Goal: Task Accomplishment & Management: Manage account settings

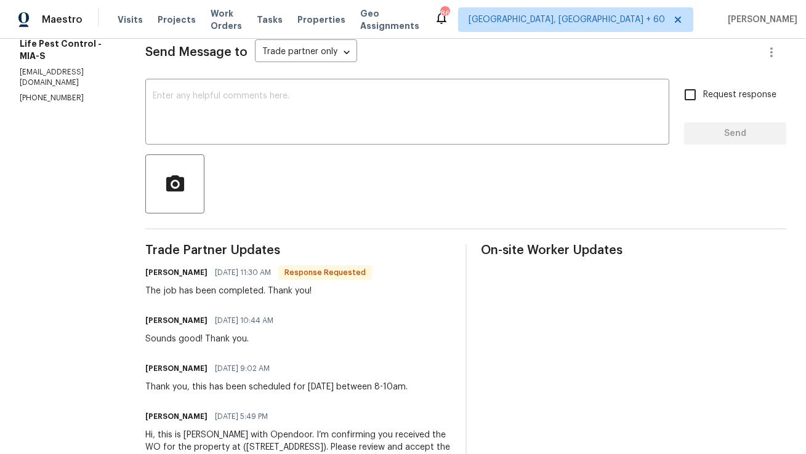
scroll to position [97, 0]
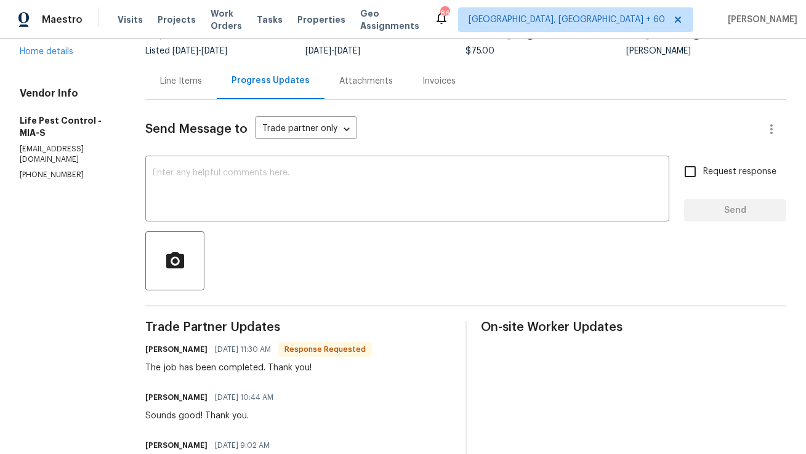
click at [185, 90] on div "Line Items" at bounding box center [180, 81] width 71 height 36
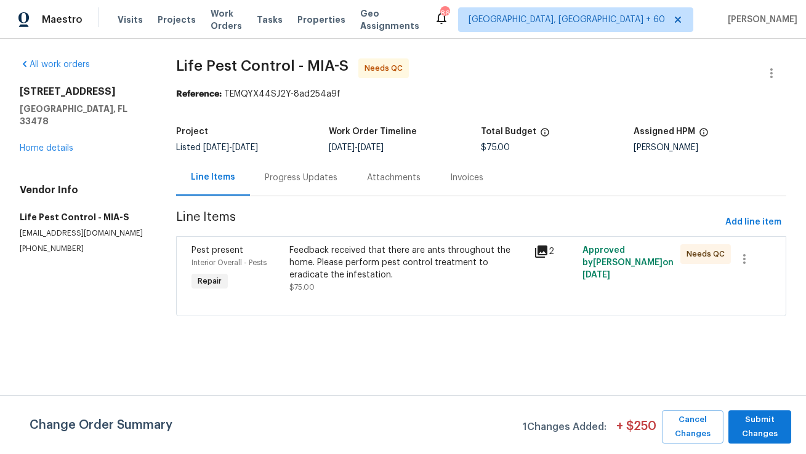
click at [303, 179] on div "Progress Updates" at bounding box center [301, 178] width 73 height 12
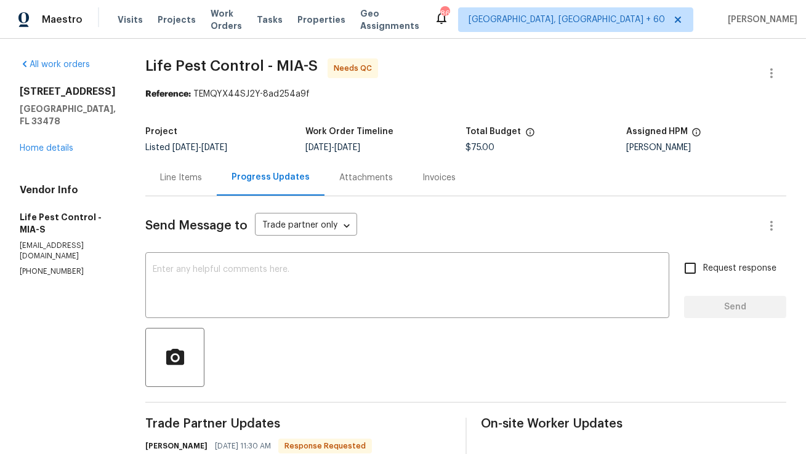
click at [167, 196] on div "Line Items" at bounding box center [180, 177] width 71 height 36
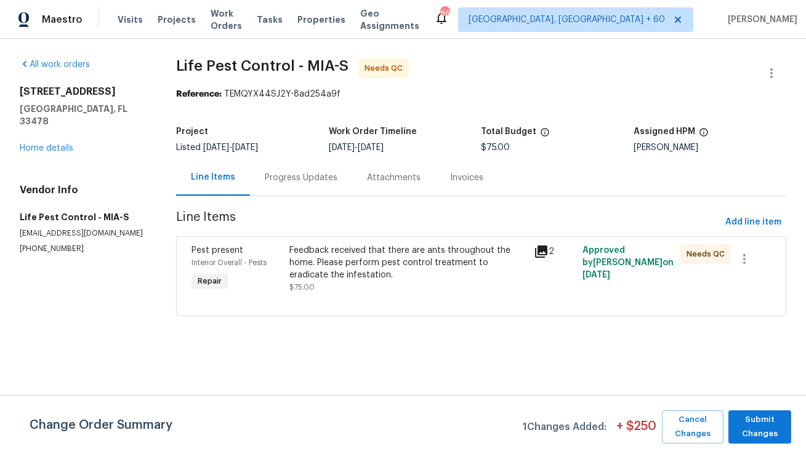
click at [341, 268] on div "Feedback received that there are ants throughout the home. Please perform pest …" at bounding box center [407, 262] width 237 height 37
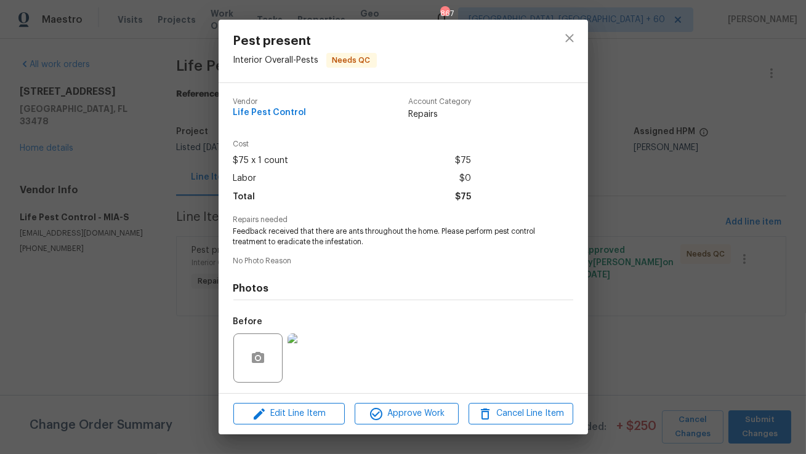
scroll to position [82, 0]
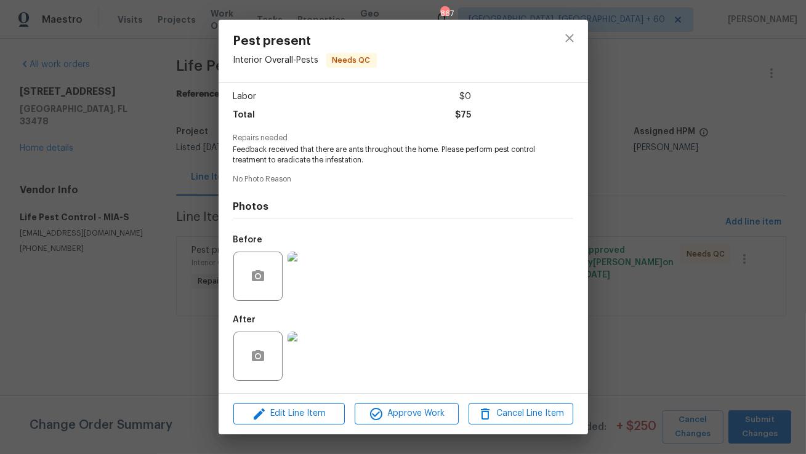
click at [318, 284] on img at bounding box center [311, 276] width 49 height 49
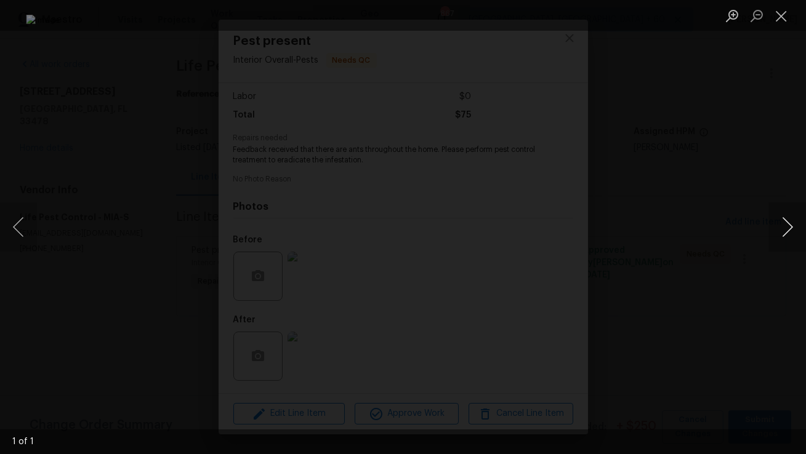
click at [797, 229] on button "Next image" at bounding box center [787, 227] width 37 height 49
click at [789, 20] on button "Close lightbox" at bounding box center [781, 16] width 25 height 22
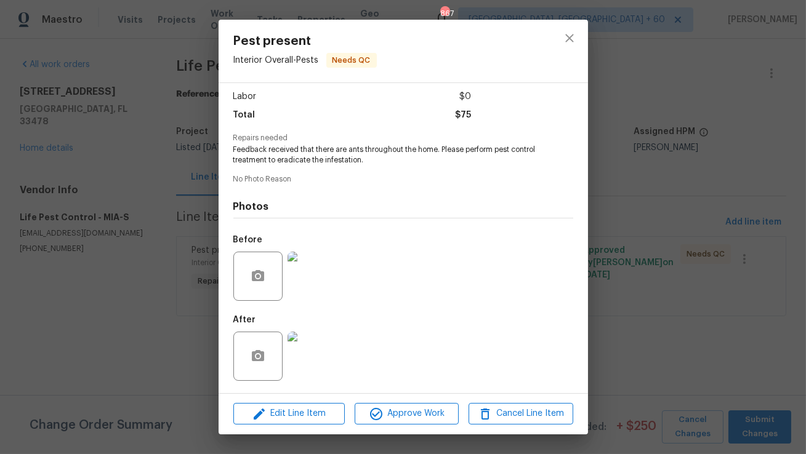
click at [327, 356] on img at bounding box center [311, 356] width 49 height 49
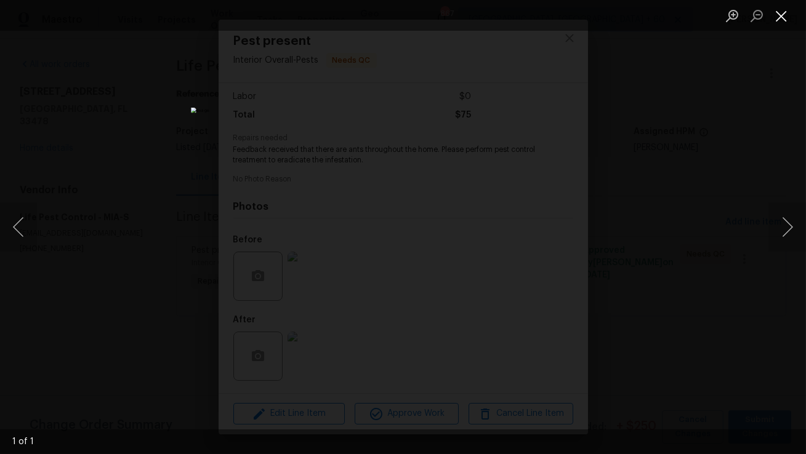
click at [773, 18] on button "Close lightbox" at bounding box center [781, 16] width 25 height 22
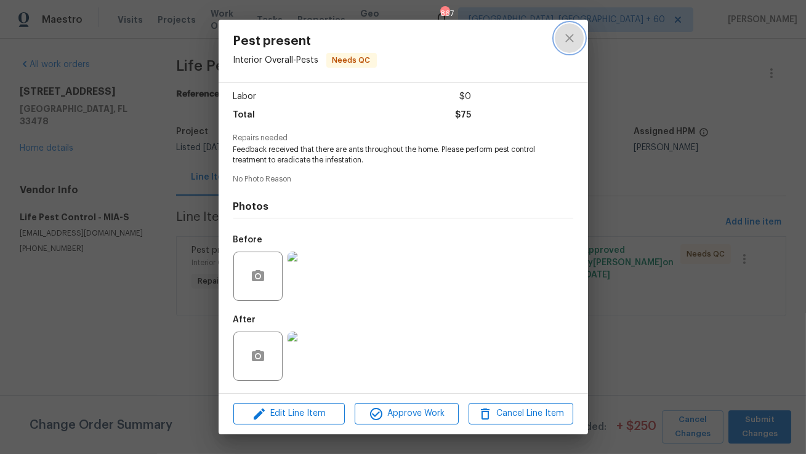
click at [569, 34] on icon "close" at bounding box center [569, 38] width 15 height 15
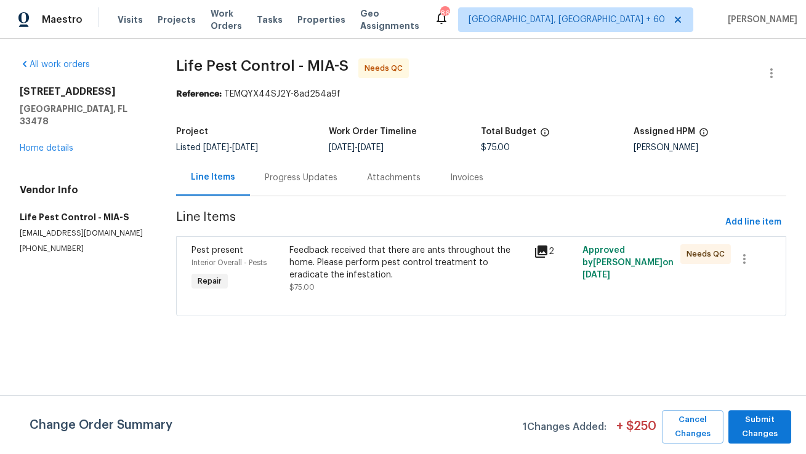
click at [289, 182] on div "Progress Updates" at bounding box center [301, 178] width 73 height 12
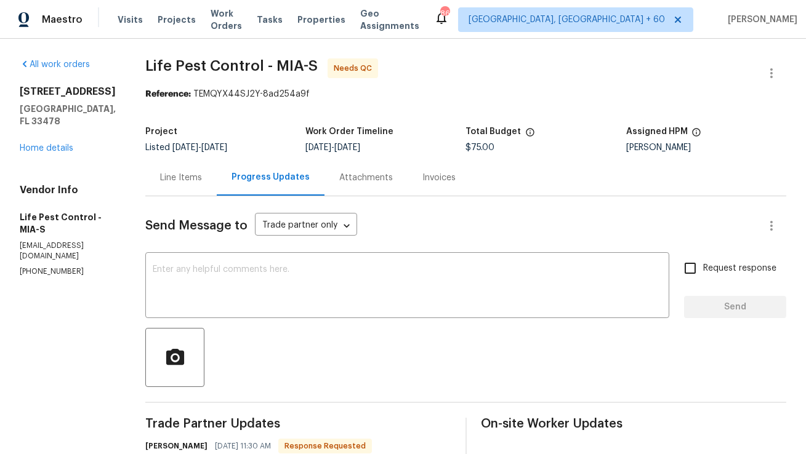
click at [181, 182] on div "Line Items" at bounding box center [181, 178] width 42 height 12
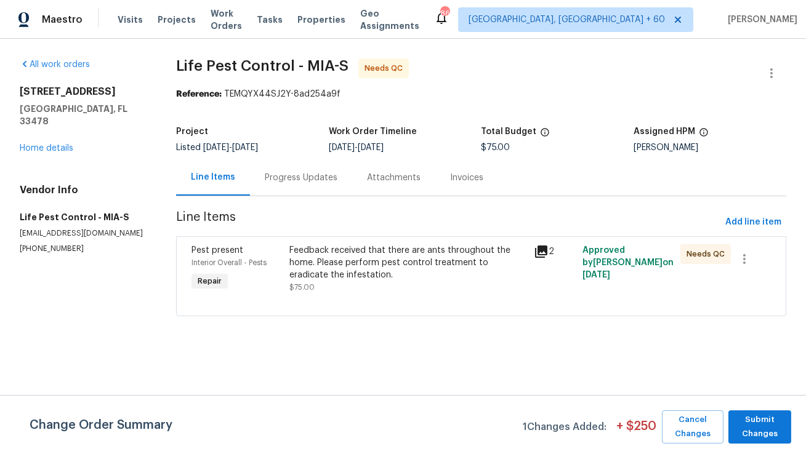
click at [281, 198] on section "Life Pest Control - MIA-S Needs QC Reference: TEMQYX44SJ2Y-8ad254a9f Project Li…" at bounding box center [481, 194] width 610 height 273
click at [291, 175] on div "Progress Updates" at bounding box center [301, 178] width 73 height 12
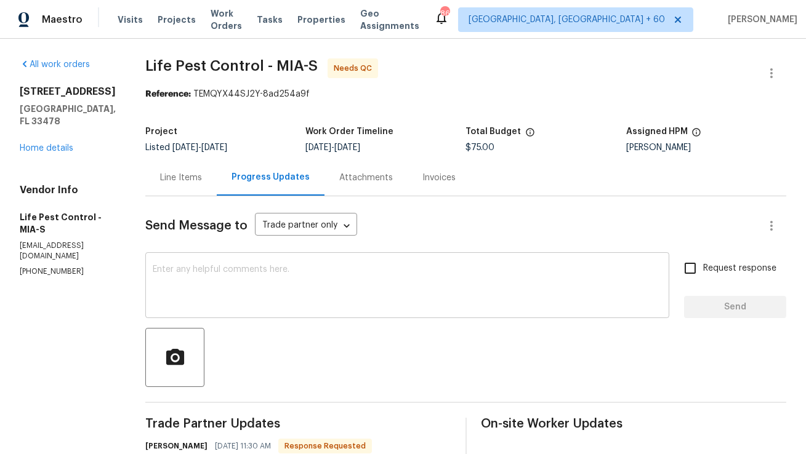
scroll to position [257, 0]
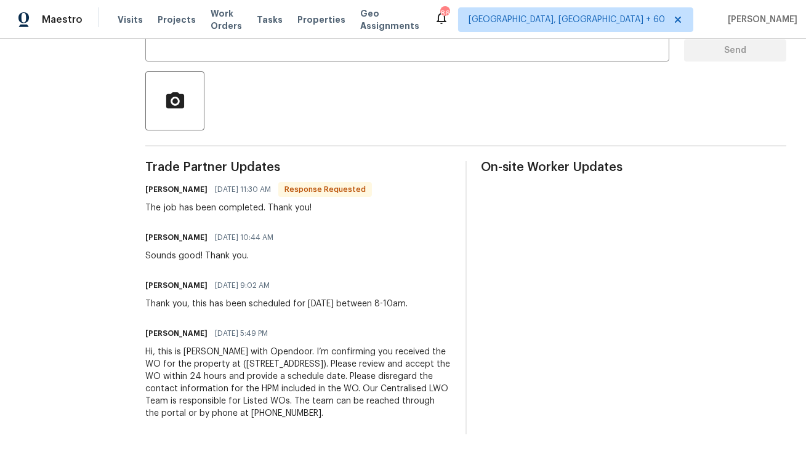
copy div "Hi, this is Anthony with Opendoor. I’m confirming you received the WO for the p…"
drag, startPoint x: 383, startPoint y: 411, endPoint x: 140, endPoint y: 356, distance: 248.8
click at [140, 356] on div "All work orders 15431 105th Dr N Jupiter, FL 33478 Home details Vendor Info Lif…" at bounding box center [403, 118] width 806 height 672
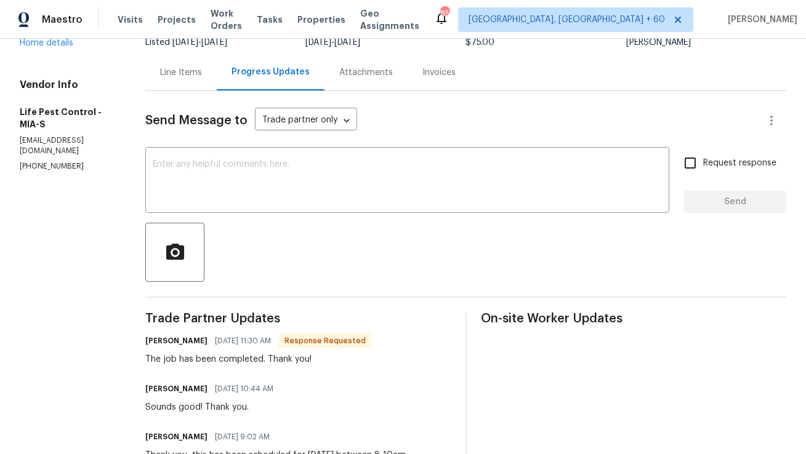
scroll to position [0, 0]
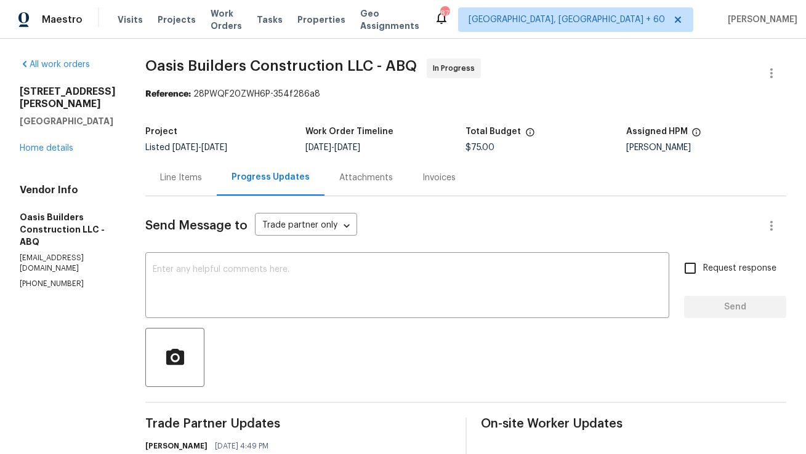
click at [57, 286] on p "(505) 908-7259" at bounding box center [68, 284] width 96 height 10
copy p "(505) 908-7259"
copy h5 "Oasis Builders"
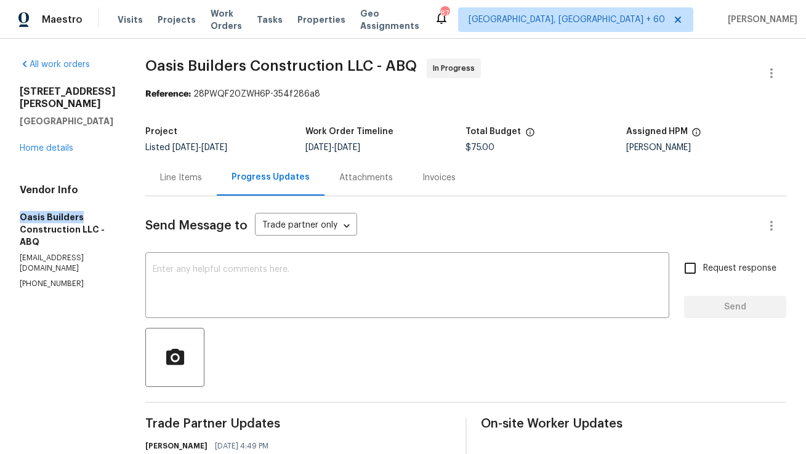
drag, startPoint x: 19, startPoint y: 230, endPoint x: 106, endPoint y: 230, distance: 86.8
click at [106, 230] on h5 "Oasis Builders Construction LLC - ABQ" at bounding box center [68, 229] width 96 height 37
click at [50, 271] on p "oasisbuildernm@gmail.com" at bounding box center [68, 263] width 96 height 21
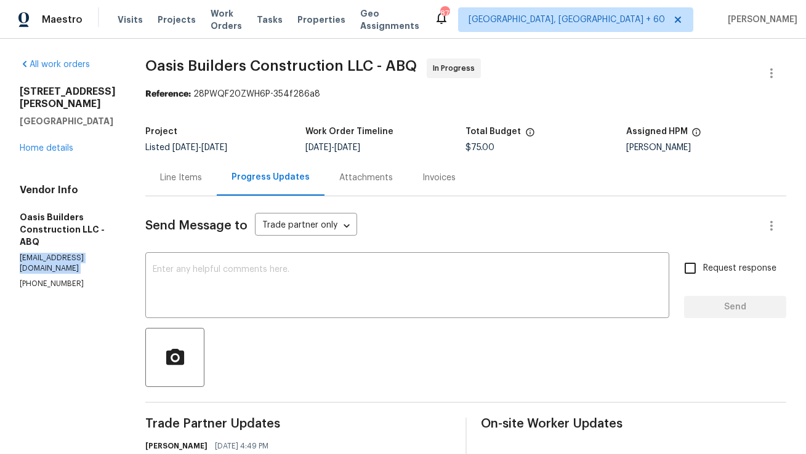
copy p "oasisbuildernm@gmail.com"
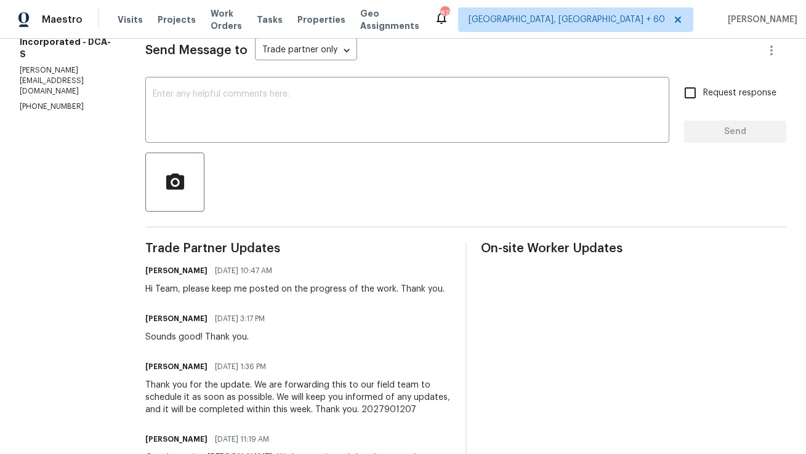
scroll to position [68, 0]
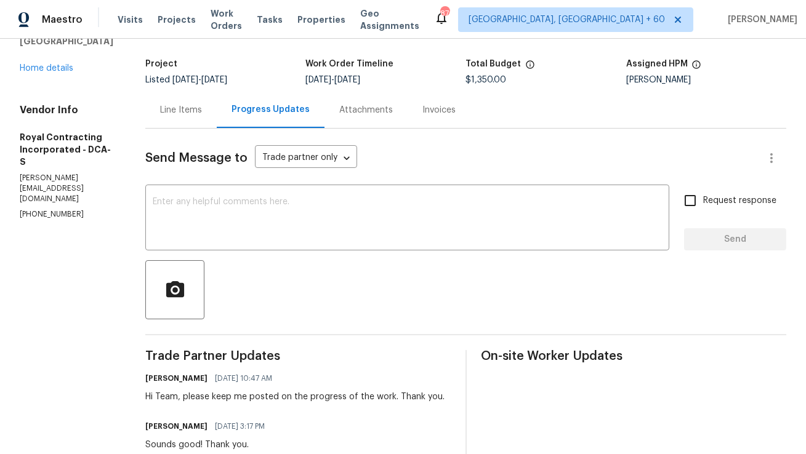
click at [190, 107] on div "Line Items" at bounding box center [181, 110] width 42 height 12
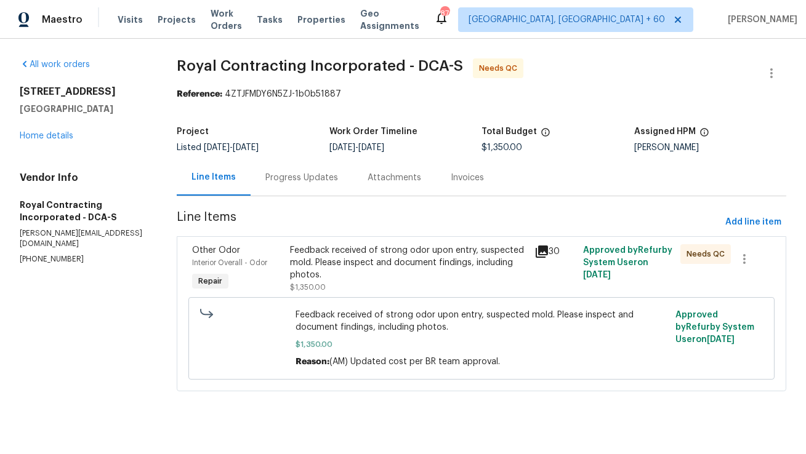
click at [357, 265] on div "Feedback received of strong odor upon entry, suspected mold. Please inspect and…" at bounding box center [408, 262] width 236 height 37
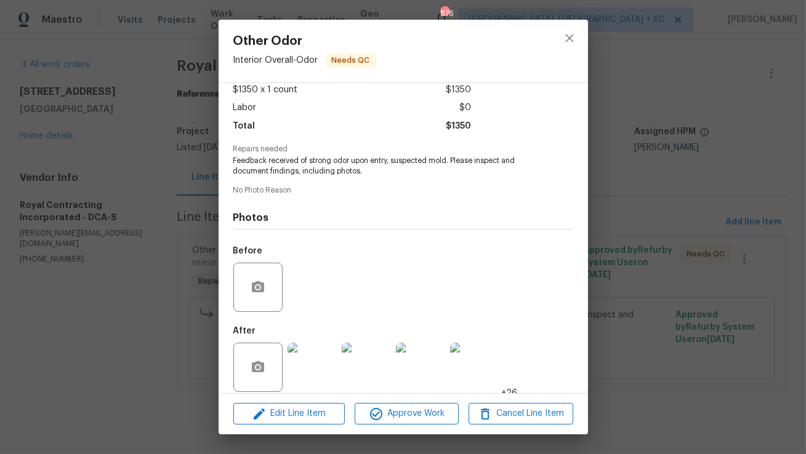
scroll to position [82, 0]
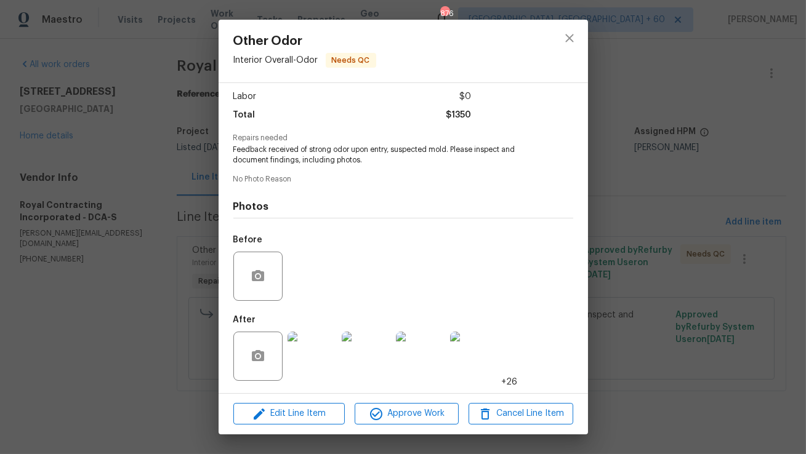
click at [316, 353] on img at bounding box center [311, 356] width 49 height 49
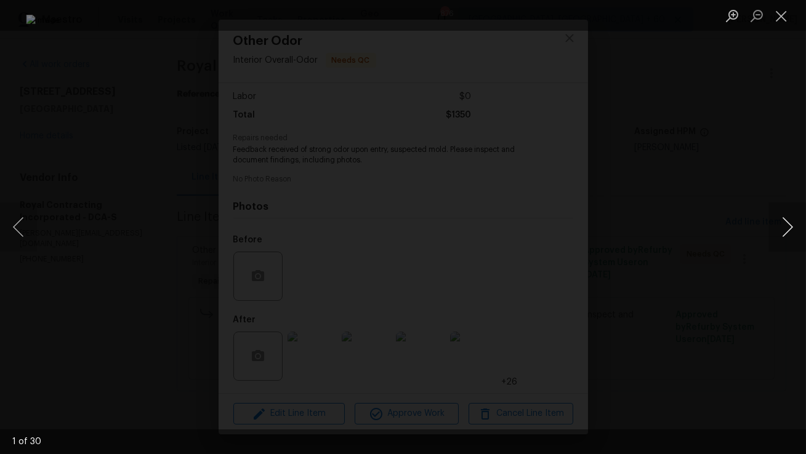
click at [788, 230] on button "Next image" at bounding box center [787, 227] width 37 height 49
click at [787, 230] on button "Next image" at bounding box center [787, 227] width 37 height 49
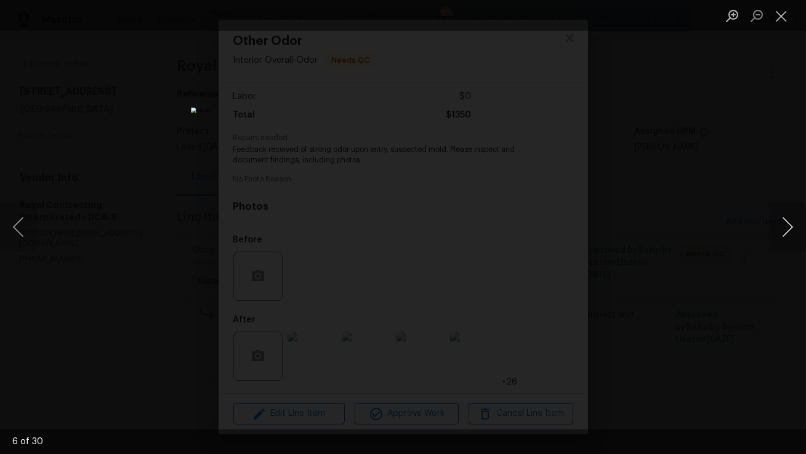
click at [787, 230] on button "Next image" at bounding box center [787, 227] width 37 height 49
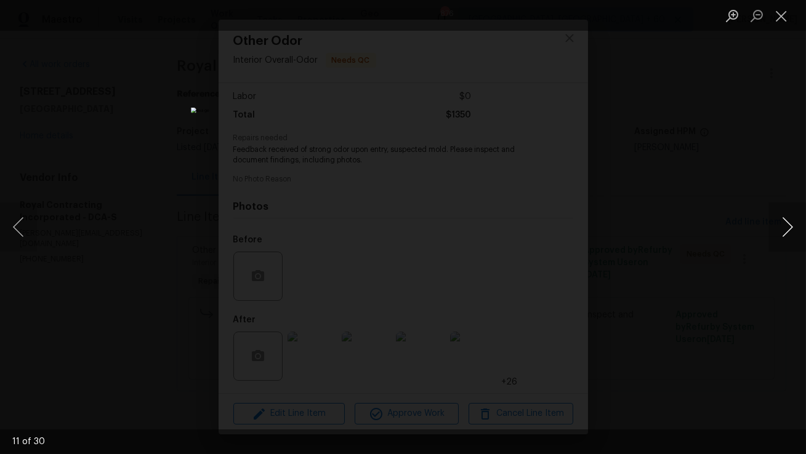
click at [787, 230] on button "Next image" at bounding box center [787, 227] width 37 height 49
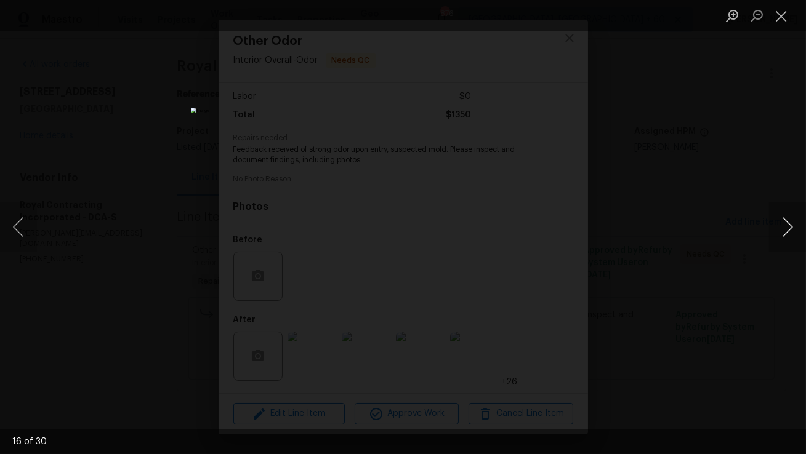
click at [787, 230] on button "Next image" at bounding box center [787, 227] width 37 height 49
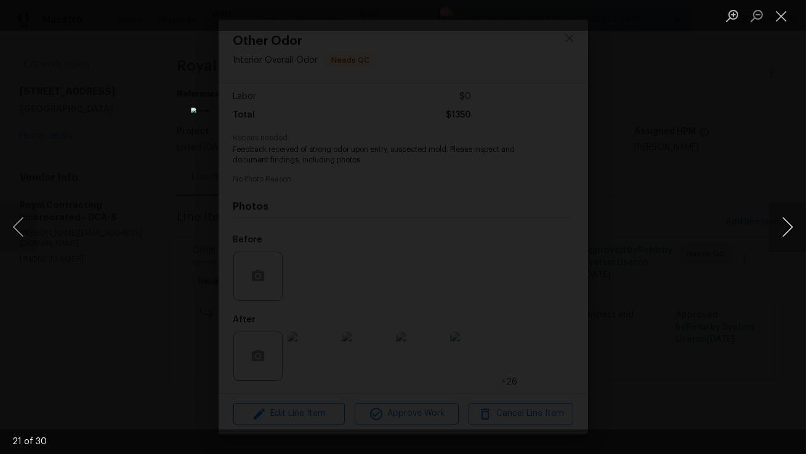
click at [787, 230] on button "Next image" at bounding box center [787, 227] width 37 height 49
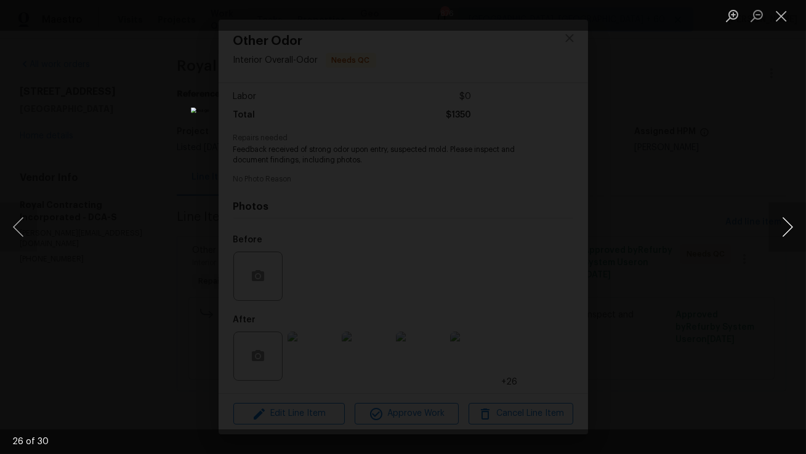
click at [787, 230] on button "Next image" at bounding box center [787, 227] width 37 height 49
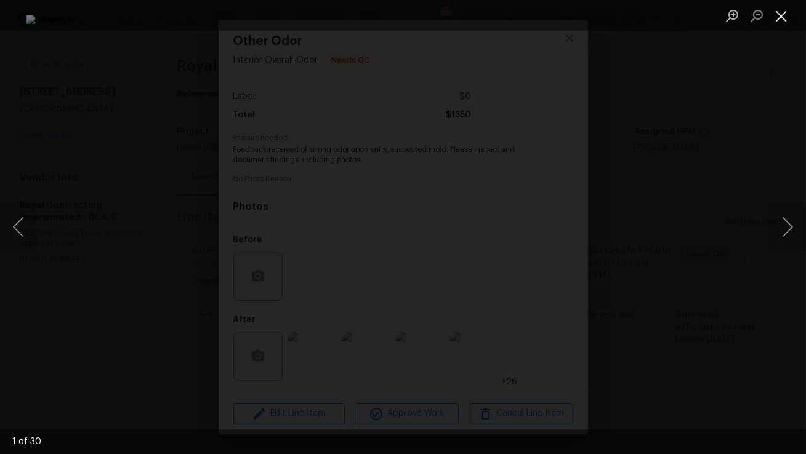
click at [783, 17] on button "Close lightbox" at bounding box center [781, 16] width 25 height 22
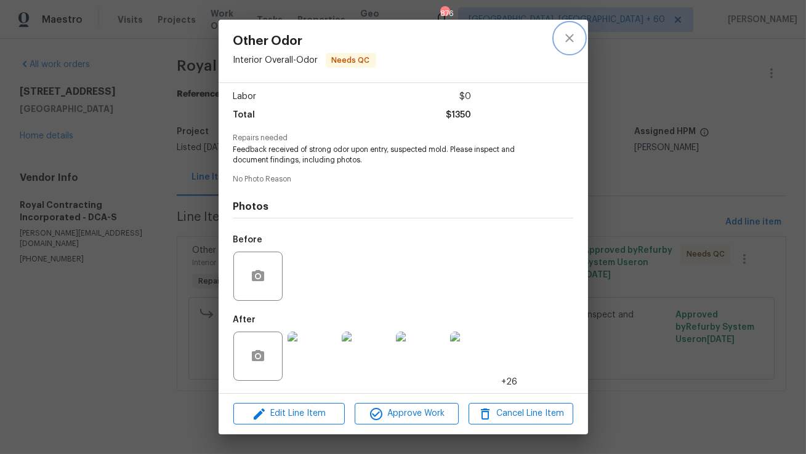
click at [569, 34] on icon "close" at bounding box center [569, 38] width 15 height 15
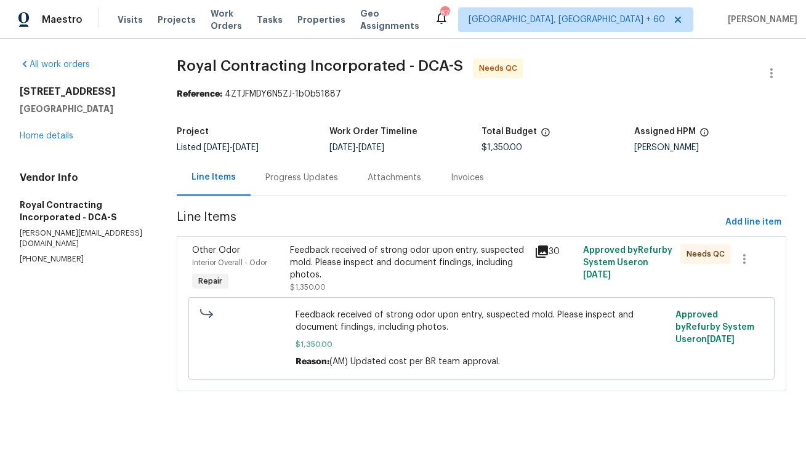
click at [304, 178] on div "Progress Updates" at bounding box center [301, 178] width 73 height 12
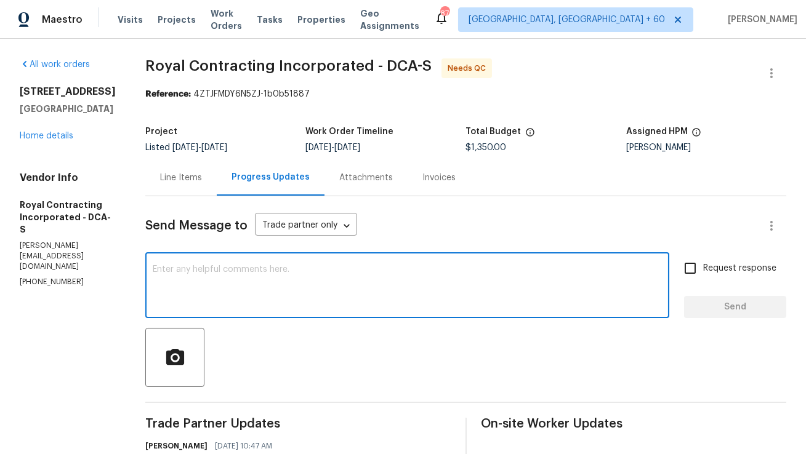
click at [279, 279] on textarea at bounding box center [407, 286] width 509 height 43
type textarea "g"
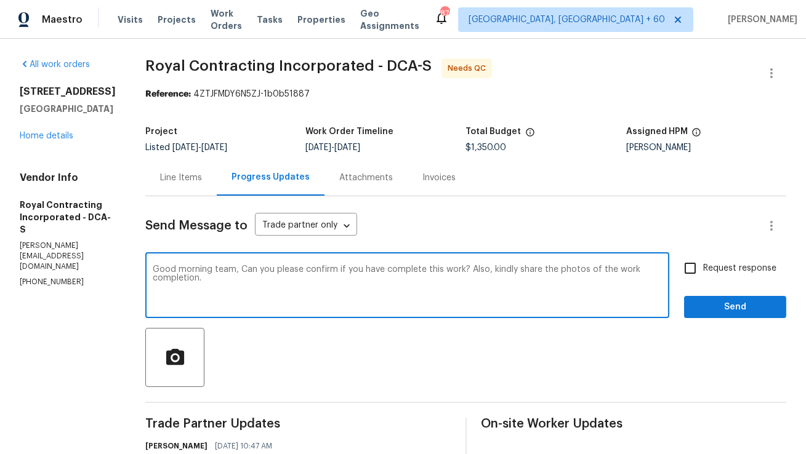
paste textarea "Could you please confirm if the work has been completed? Also, kindly share pho…"
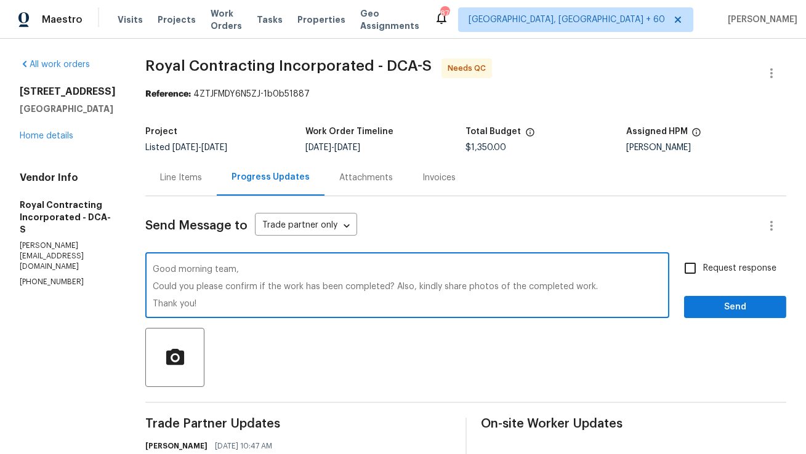
type textarea "Good morning team, Could you please confirm if the work has been completed? Als…"
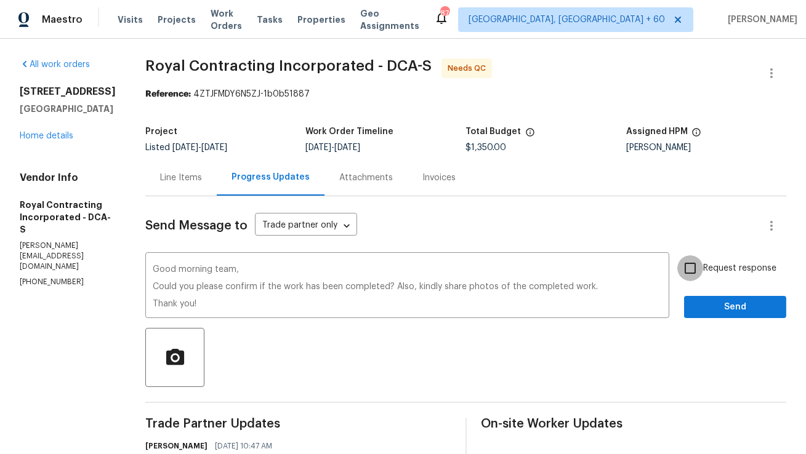
click at [689, 273] on input "Request response" at bounding box center [690, 268] width 26 height 26
checkbox input "true"
click at [734, 316] on button "Send" at bounding box center [735, 307] width 102 height 23
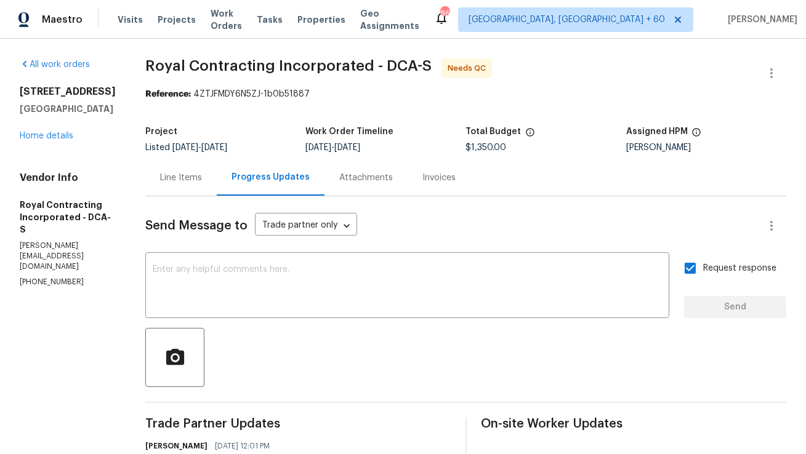
click at [387, 186] on div "Attachments" at bounding box center [365, 177] width 83 height 36
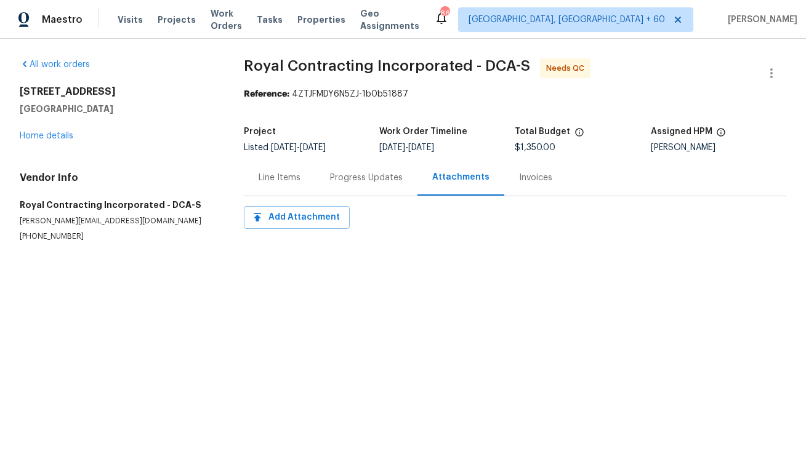
click at [342, 185] on div "Progress Updates" at bounding box center [366, 177] width 102 height 36
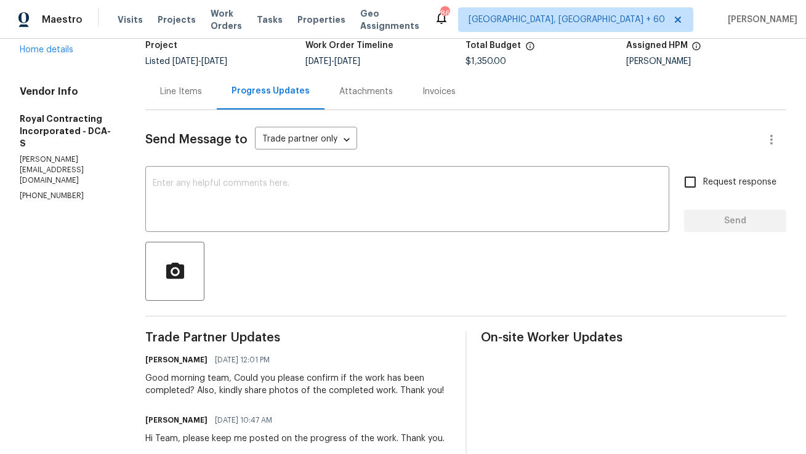
scroll to position [55, 0]
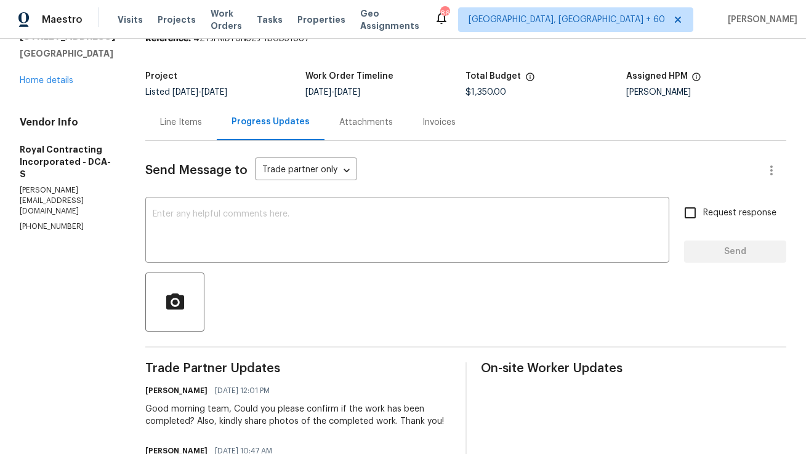
click at [202, 130] on div "Line Items" at bounding box center [180, 122] width 71 height 36
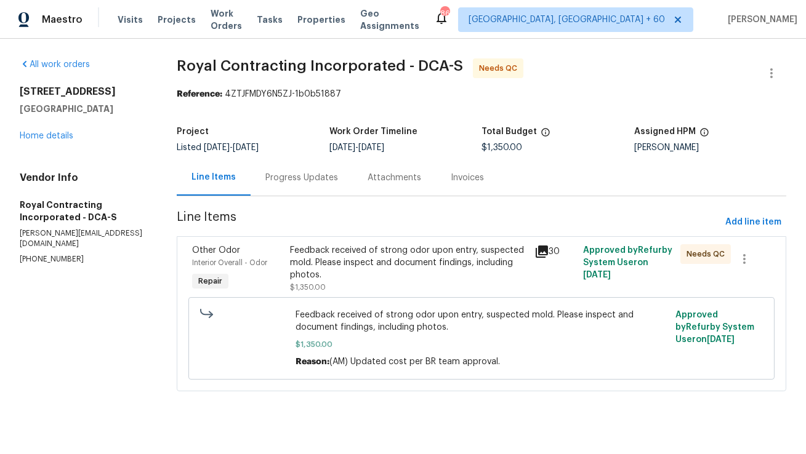
click at [308, 160] on div "Progress Updates" at bounding box center [302, 177] width 102 height 36
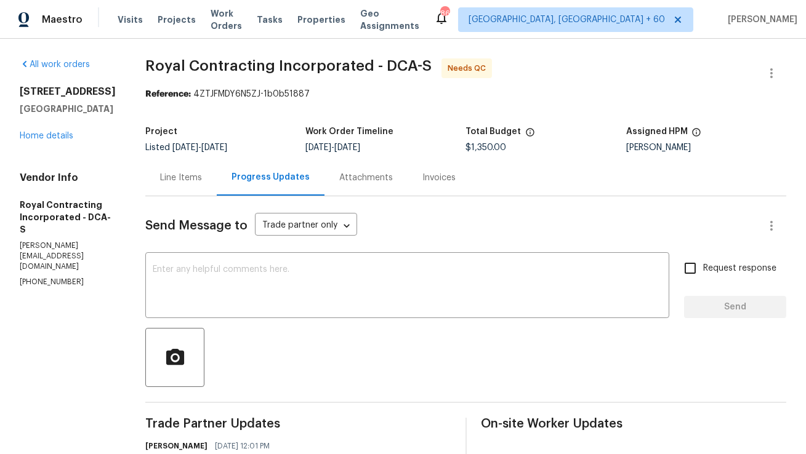
click at [202, 183] on div "Line Items" at bounding box center [181, 178] width 42 height 12
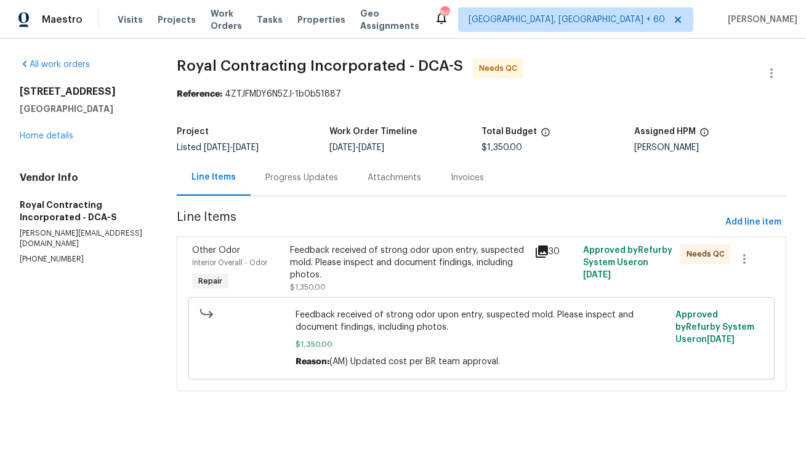
click at [377, 283] on div "Feedback received of strong odor upon entry, suspected mold. Please inspect and…" at bounding box center [408, 268] width 236 height 49
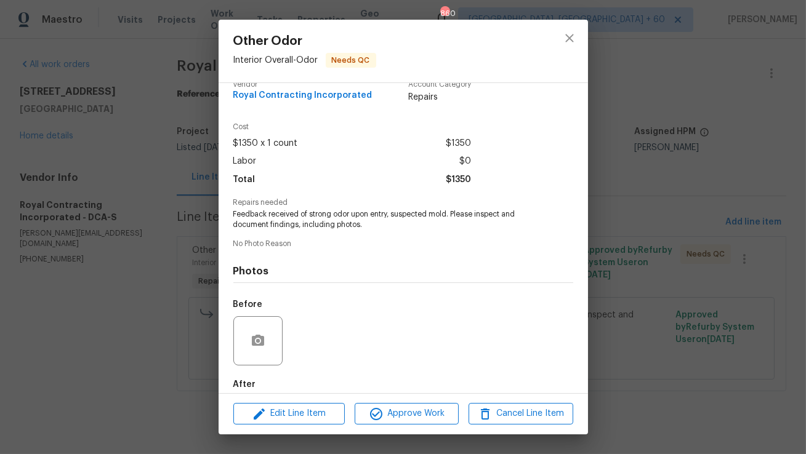
scroll to position [82, 0]
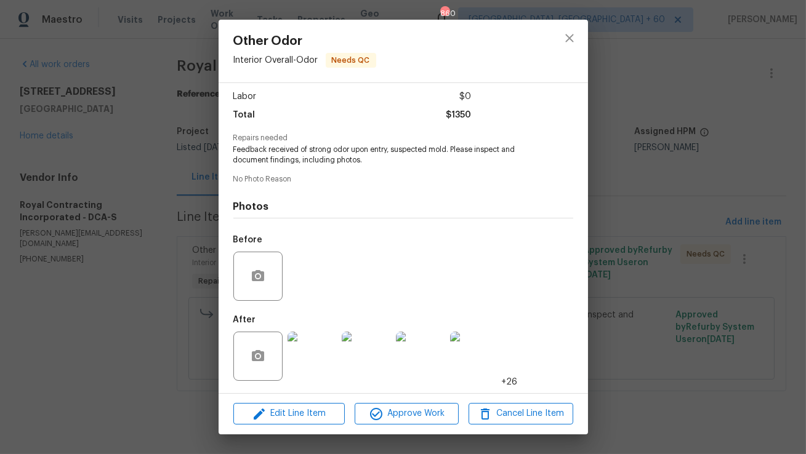
click at [467, 359] on img at bounding box center [474, 356] width 49 height 49
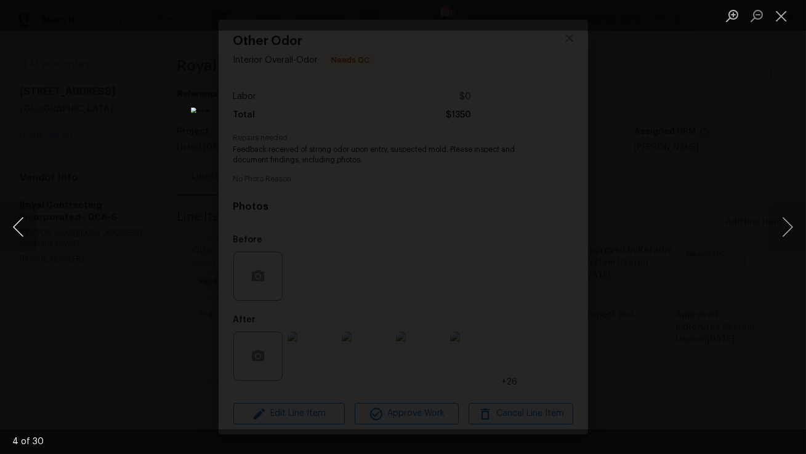
click at [22, 231] on button "Previous image" at bounding box center [18, 227] width 37 height 49
click at [772, 233] on button "Next image" at bounding box center [787, 227] width 37 height 49
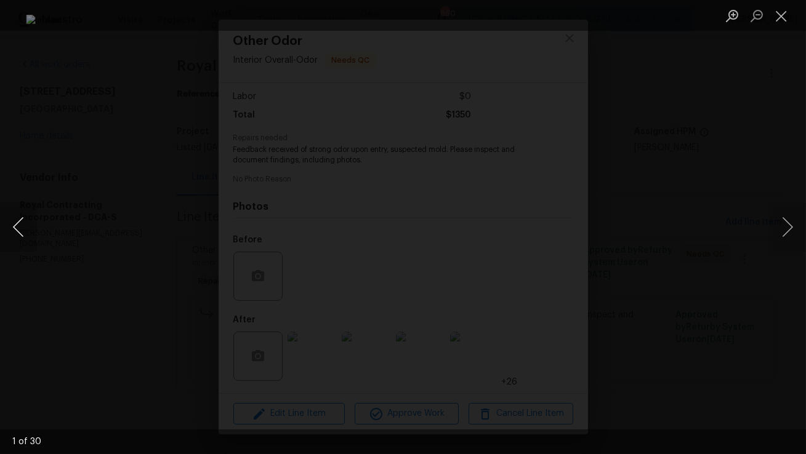
click at [25, 230] on button "Previous image" at bounding box center [18, 227] width 37 height 49
click at [787, 231] on button "Next image" at bounding box center [787, 227] width 37 height 49
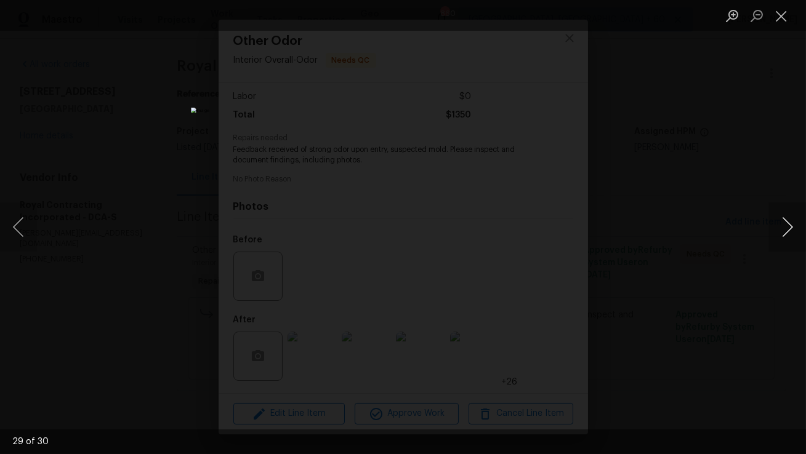
click at [787, 231] on button "Next image" at bounding box center [787, 227] width 37 height 49
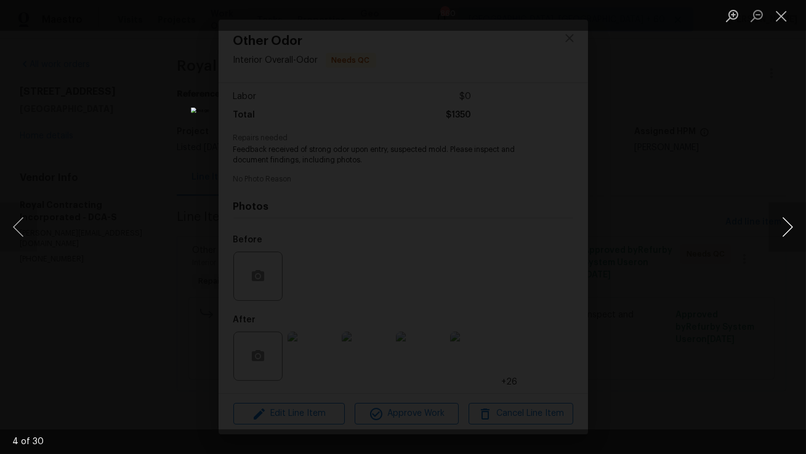
click at [787, 231] on button "Next image" at bounding box center [787, 227] width 37 height 49
click at [782, 21] on button "Close lightbox" at bounding box center [781, 16] width 25 height 22
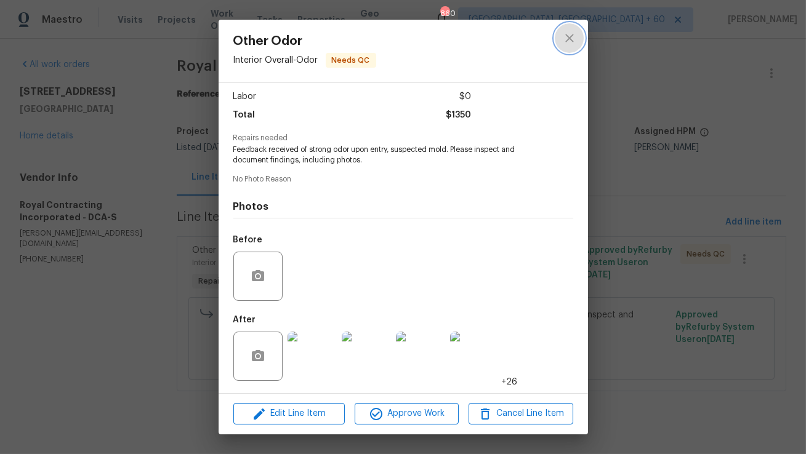
click at [572, 40] on icon "close" at bounding box center [569, 38] width 15 height 15
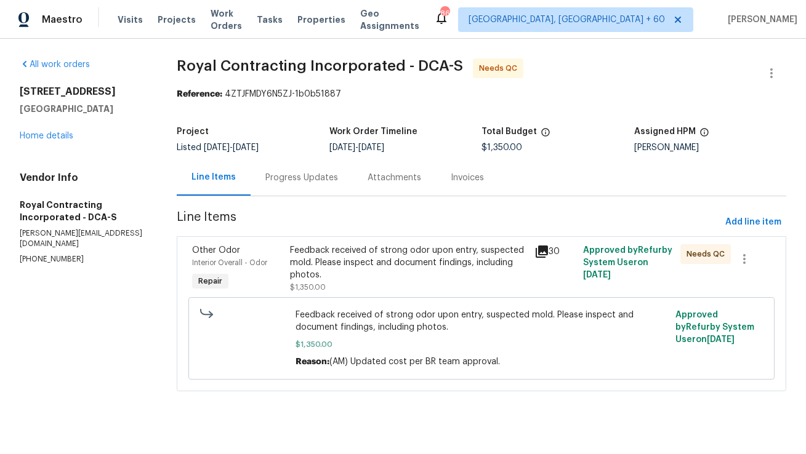
click at [296, 185] on div "Progress Updates" at bounding box center [302, 177] width 102 height 36
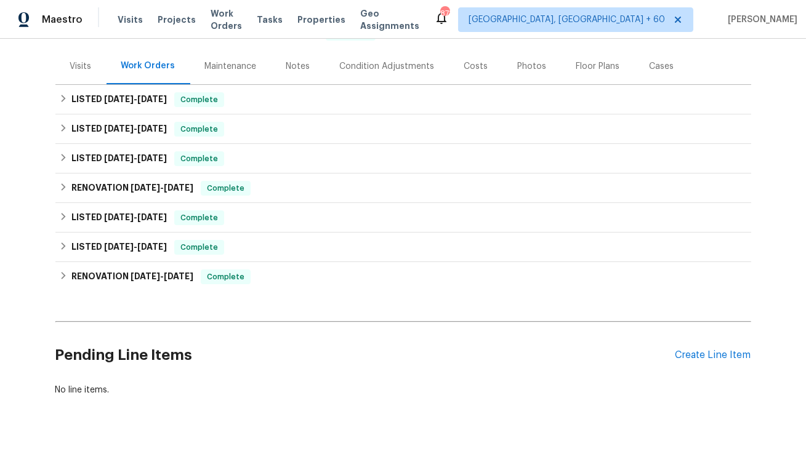
scroll to position [164, 0]
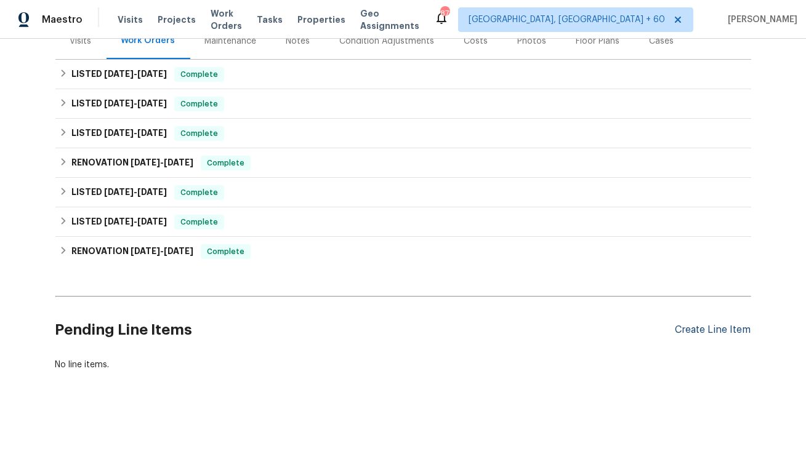
click at [702, 332] on div "Create Line Item" at bounding box center [713, 330] width 76 height 12
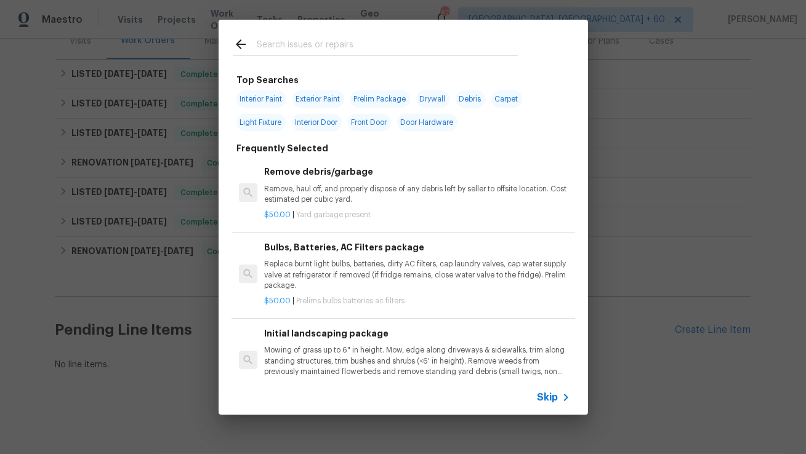
click at [335, 46] on input "text" at bounding box center [387, 46] width 261 height 18
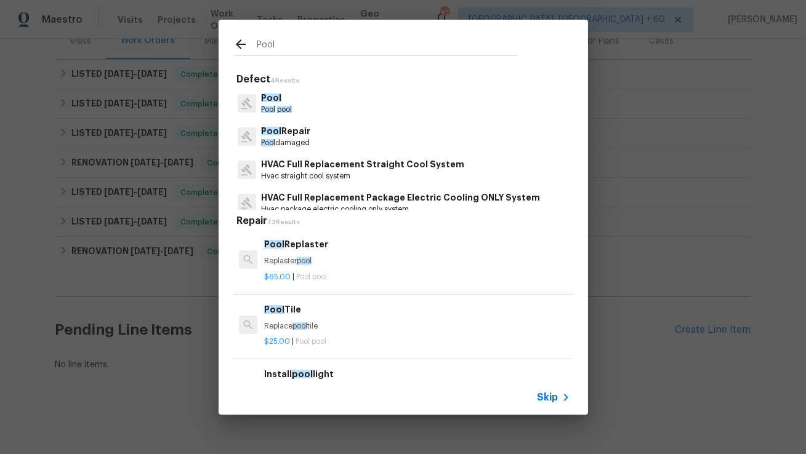
scroll to position [10, 0]
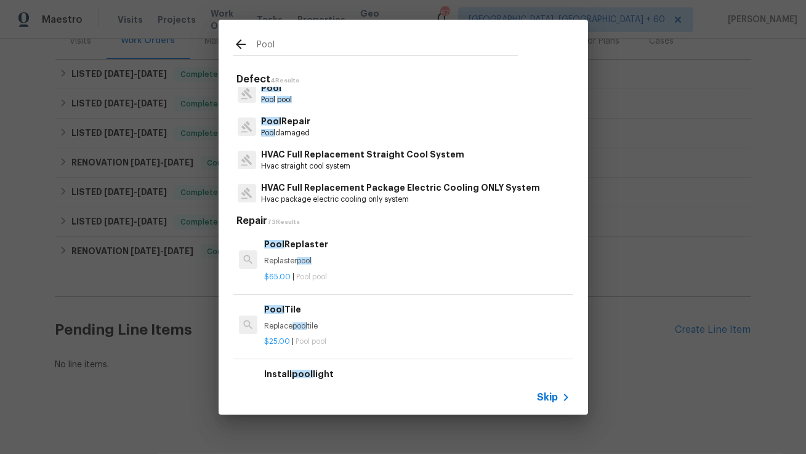
click at [309, 49] on input "Pool" at bounding box center [387, 46] width 261 height 18
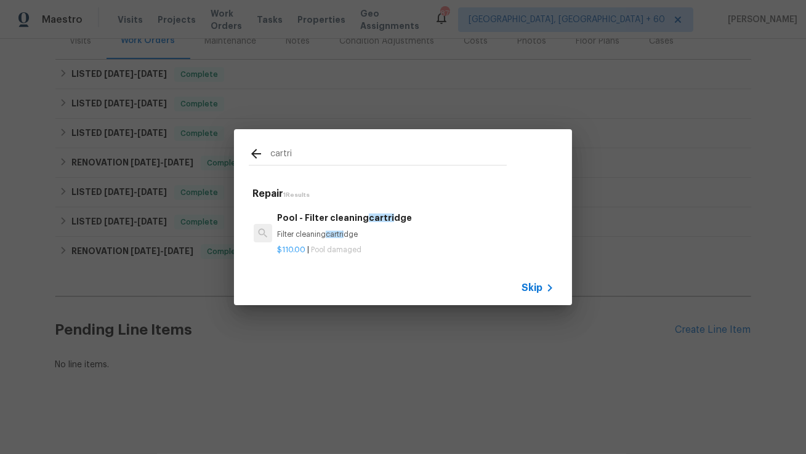
type input "cartri"
click at [339, 233] on span "cartri" at bounding box center [335, 234] width 18 height 7
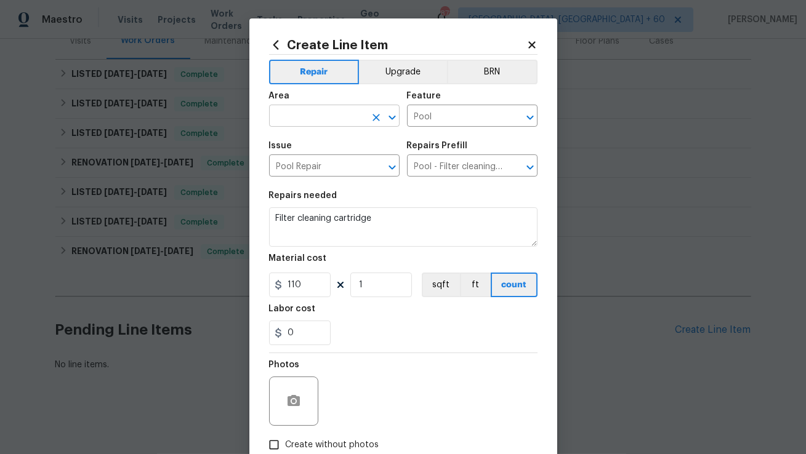
click at [340, 121] on input "text" at bounding box center [317, 117] width 96 height 19
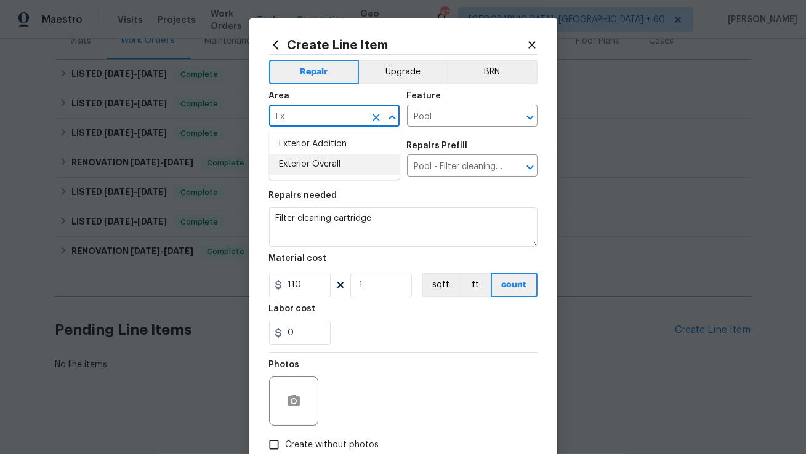
click at [334, 164] on li "Exterior Overall" at bounding box center [334, 165] width 130 height 20
type input "Exterior Overall"
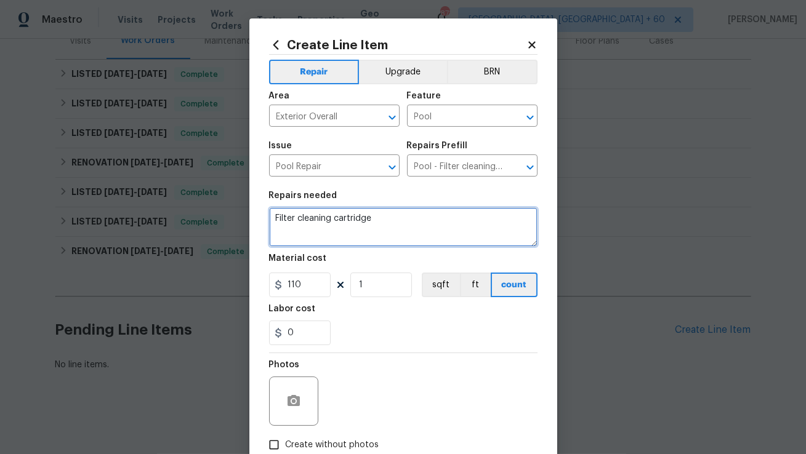
click at [377, 219] on textarea "Filter cleaning cartridge" at bounding box center [403, 226] width 268 height 39
paste textarea "The existing autofill at this location is broken. Please install a new autofill…"
type textarea "The existing autofill at this location is broken. Please install a new autofill…"
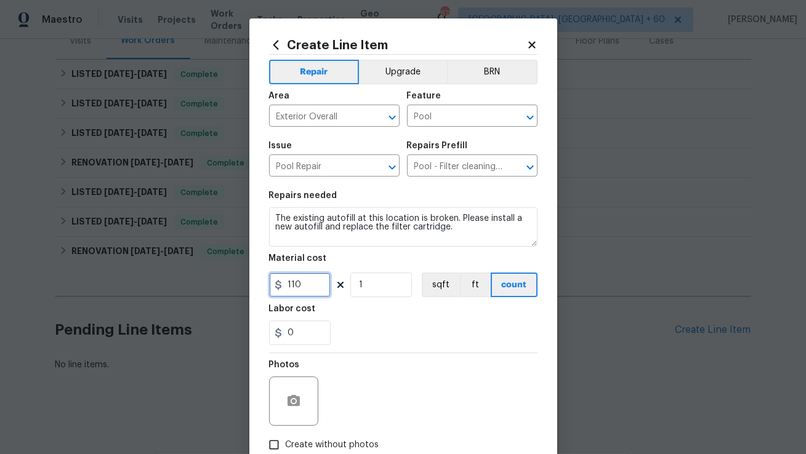
click at [311, 283] on input "110" at bounding box center [300, 285] width 62 height 25
type input "406.6"
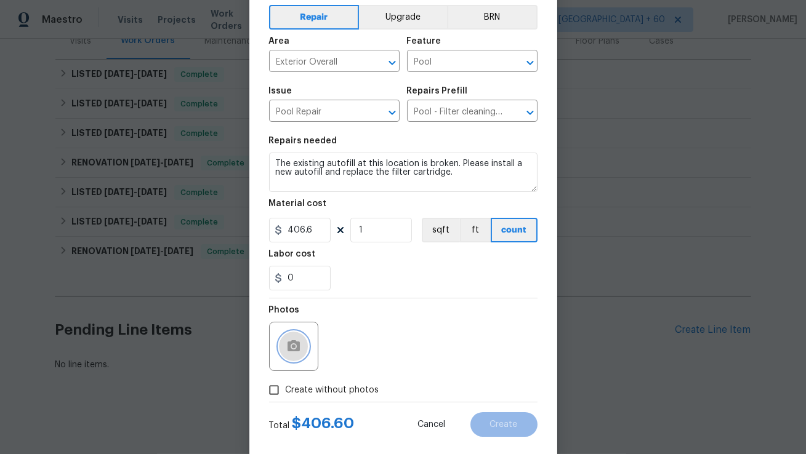
click at [291, 341] on icon "button" at bounding box center [293, 345] width 12 height 11
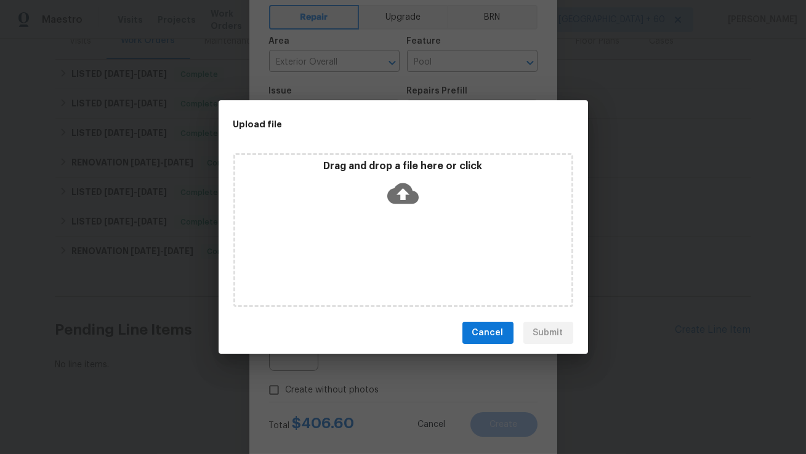
click at [408, 198] on icon at bounding box center [402, 193] width 31 height 21
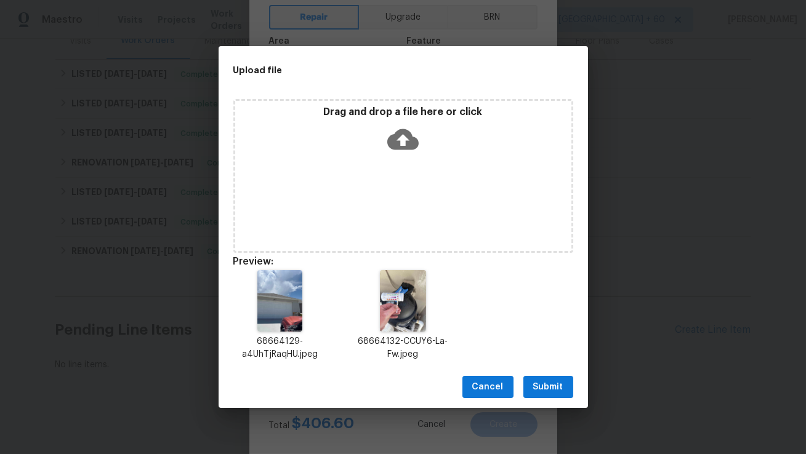
click at [563, 386] on span "Submit" at bounding box center [548, 387] width 30 height 15
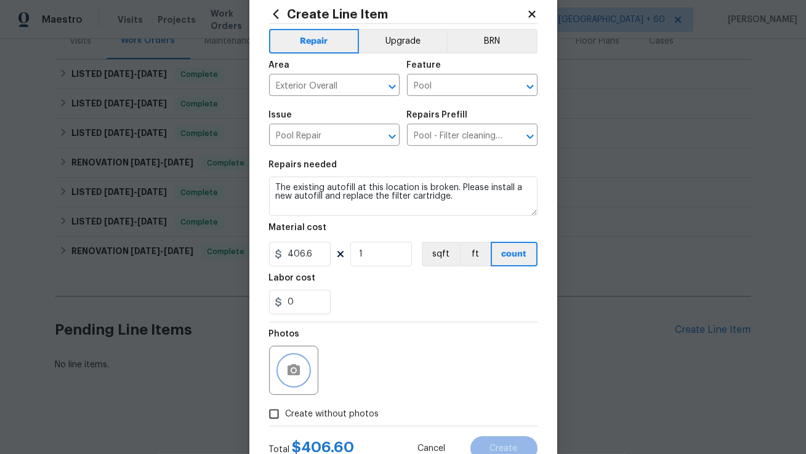
scroll to position [0, 0]
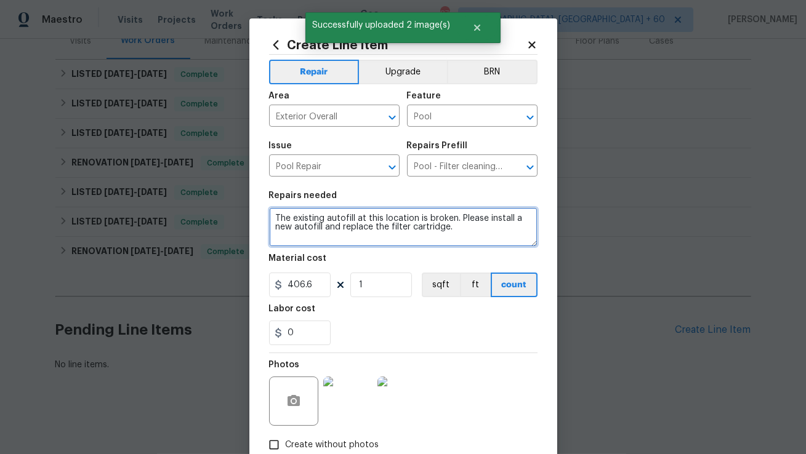
drag, startPoint x: 466, startPoint y: 232, endPoint x: 261, endPoint y: 207, distance: 206.5
click at [261, 207] on div "Create Line Item Repair Upgrade BRN Area Exterior Overall ​ Feature Pool ​ Issu…" at bounding box center [403, 264] width 308 height 493
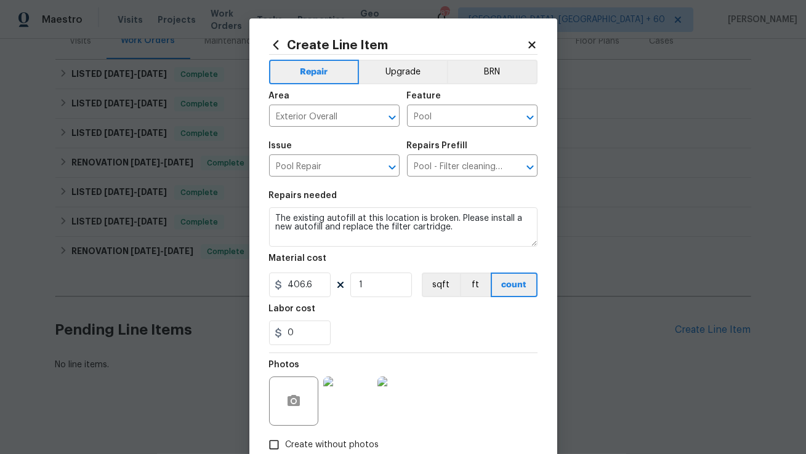
click at [337, 253] on section "Repairs needed The existing autofill at this location is broken. Please install…" at bounding box center [403, 268] width 268 height 169
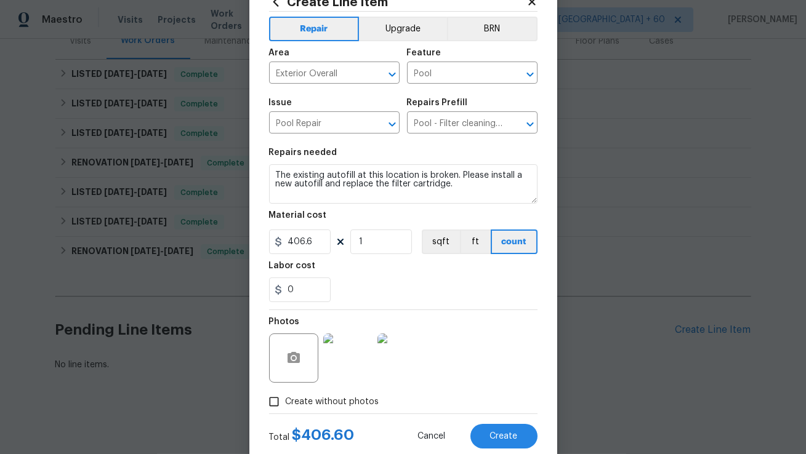
scroll to position [76, 0]
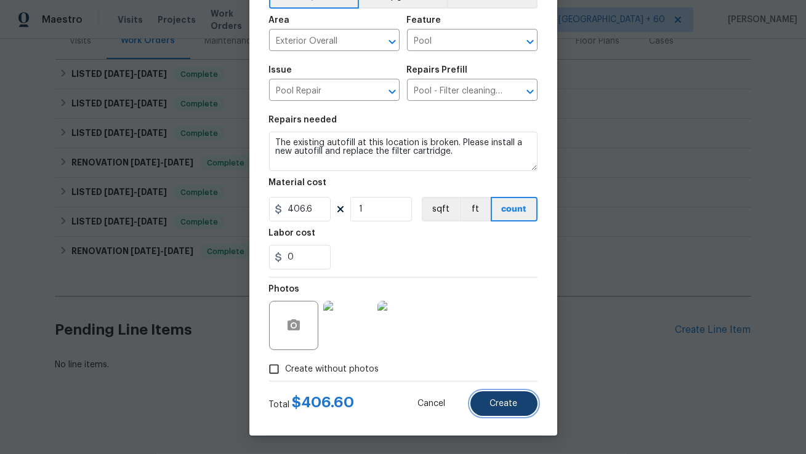
click at [499, 406] on span "Create" at bounding box center [504, 403] width 28 height 9
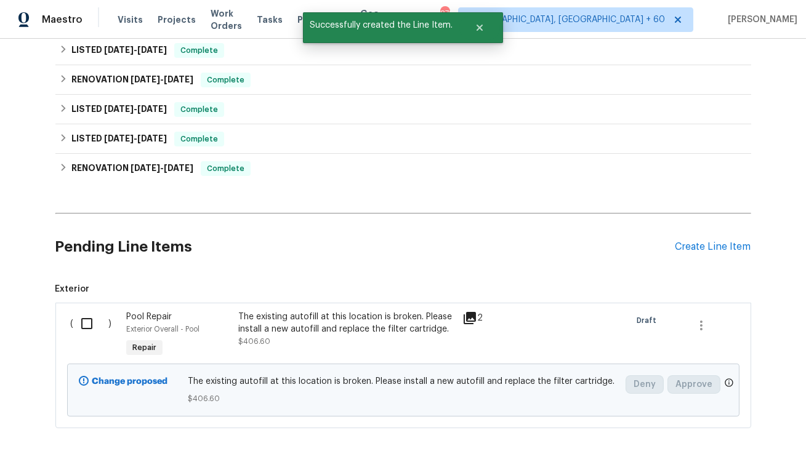
scroll to position [304, 0]
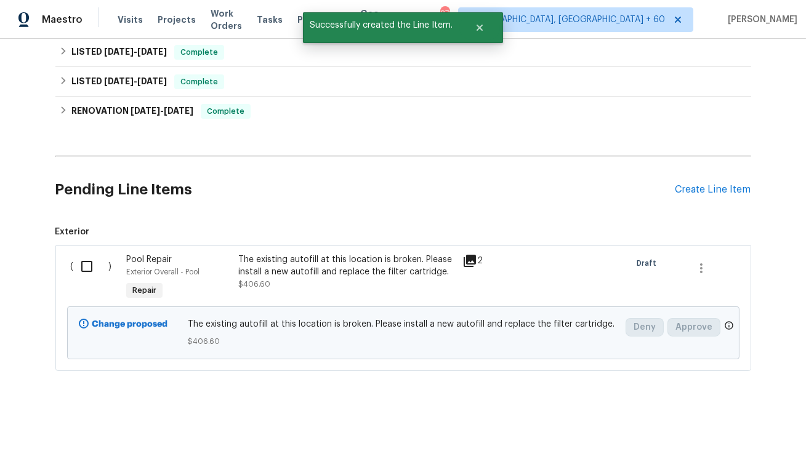
click at [88, 263] on input "checkbox" at bounding box center [91, 267] width 35 height 26
checkbox input "true"
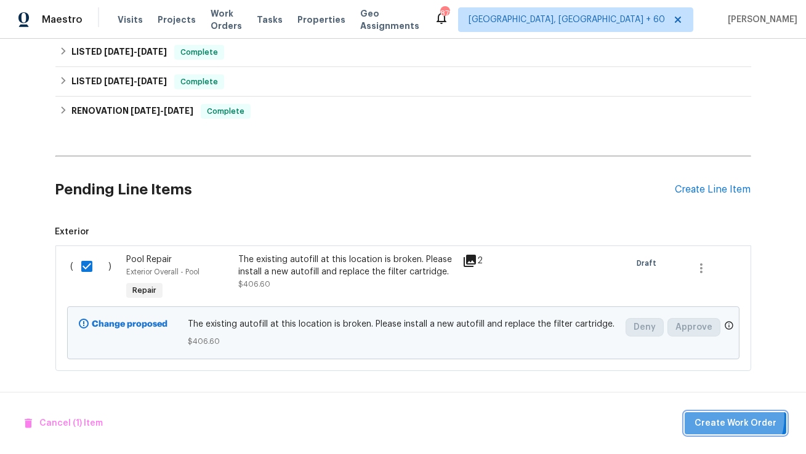
click at [725, 418] on span "Create Work Order" at bounding box center [735, 423] width 82 height 15
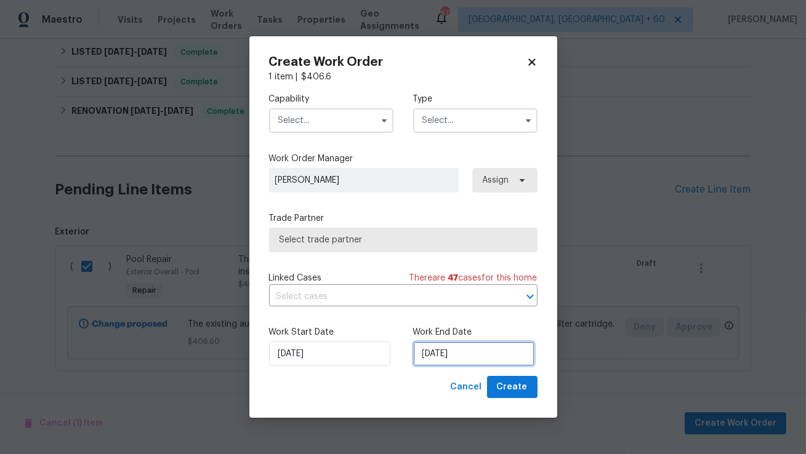
click at [467, 351] on input "25/08/2025" at bounding box center [473, 354] width 121 height 25
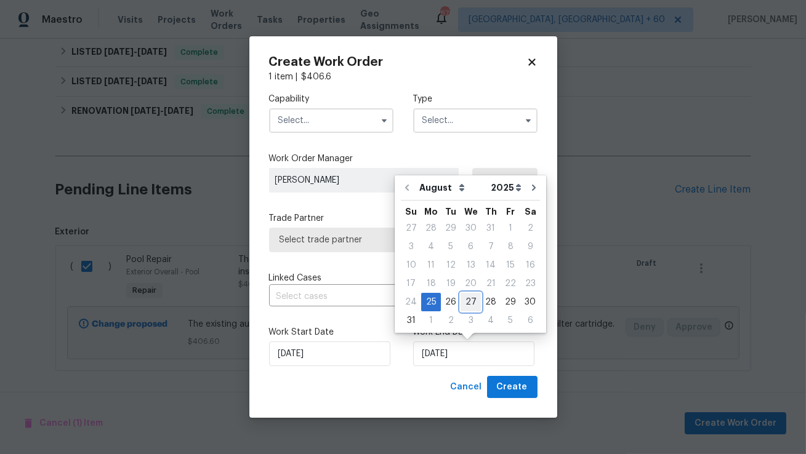
click at [470, 305] on div "27" at bounding box center [470, 302] width 20 height 17
type input "27/08/2025"
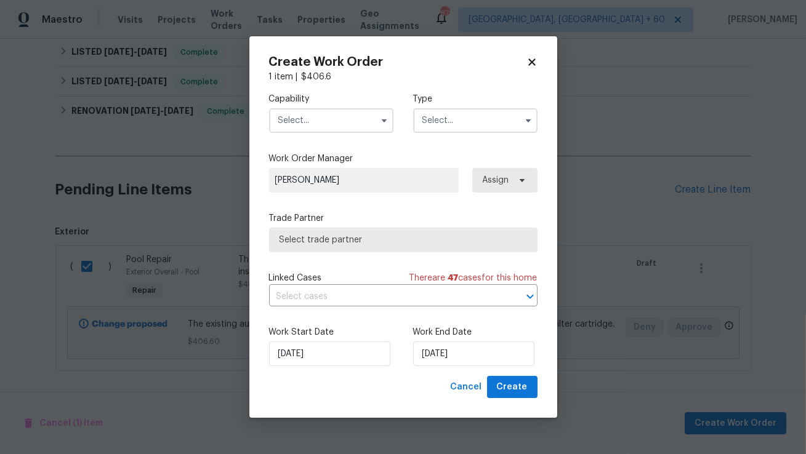
click at [352, 115] on input "text" at bounding box center [331, 120] width 124 height 25
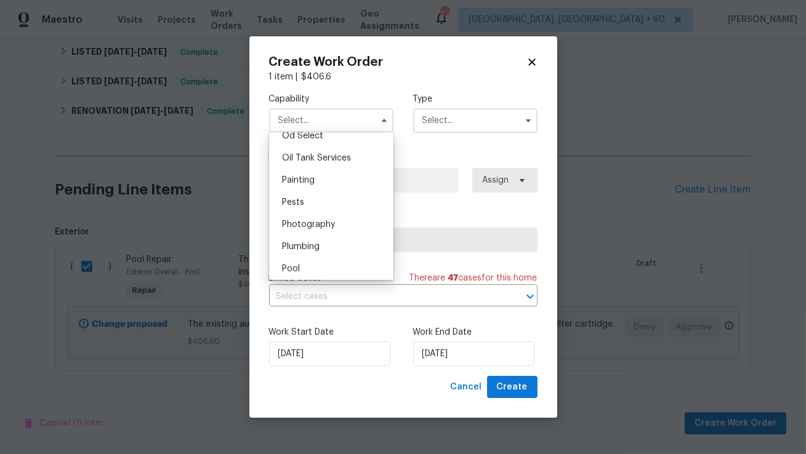
scroll to position [1008, 0]
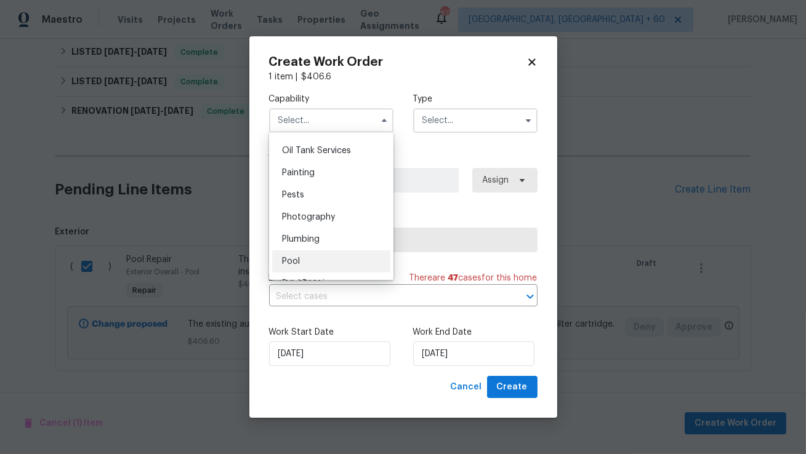
click at [303, 261] on div "Pool" at bounding box center [331, 262] width 118 height 22
type input "Pool"
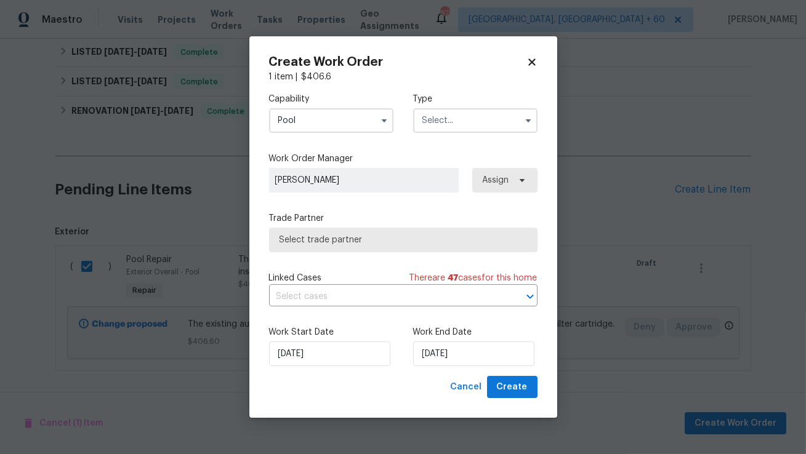
click at [435, 135] on div "Capability Pool Type" at bounding box center [403, 113] width 268 height 60
click at [444, 124] on input "text" at bounding box center [475, 120] width 124 height 25
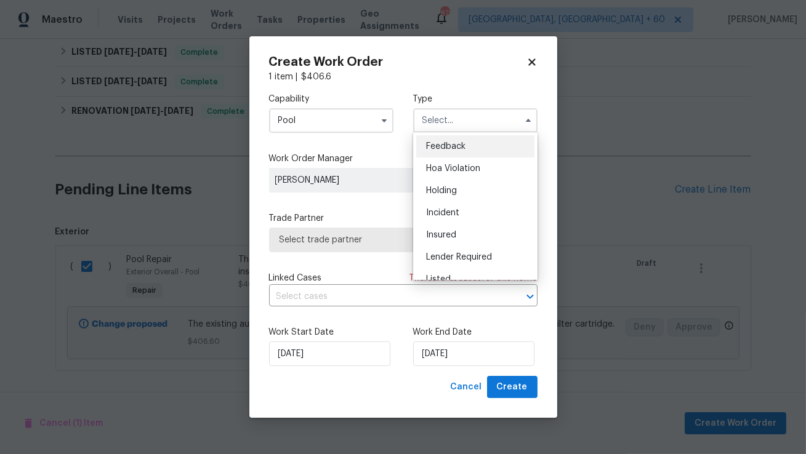
click at [464, 143] on span "Feedback" at bounding box center [445, 146] width 39 height 9
type input "Feedback"
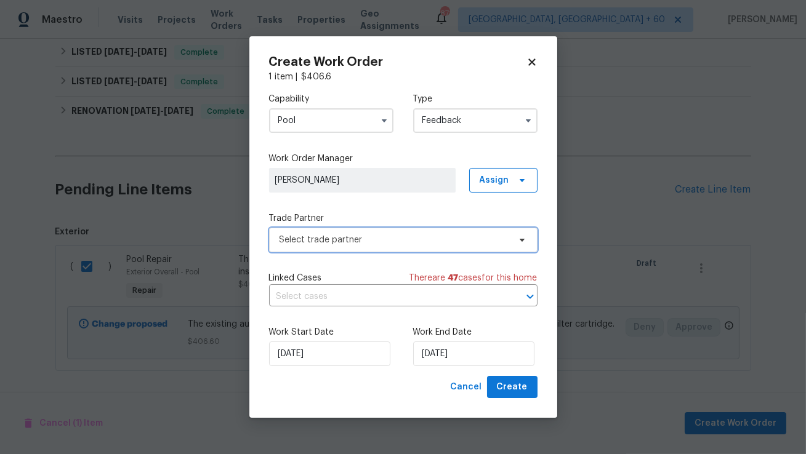
click at [339, 243] on span "Select trade partner" at bounding box center [394, 240] width 230 height 12
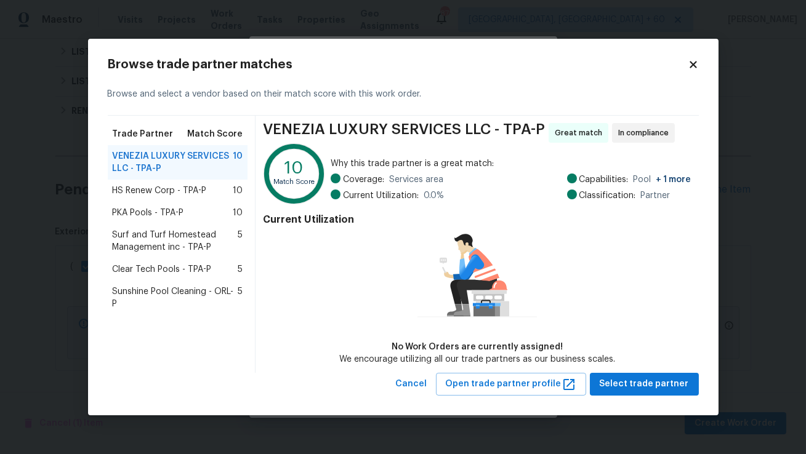
click at [182, 209] on span "PKA Pools - TPA-P" at bounding box center [148, 213] width 71 height 12
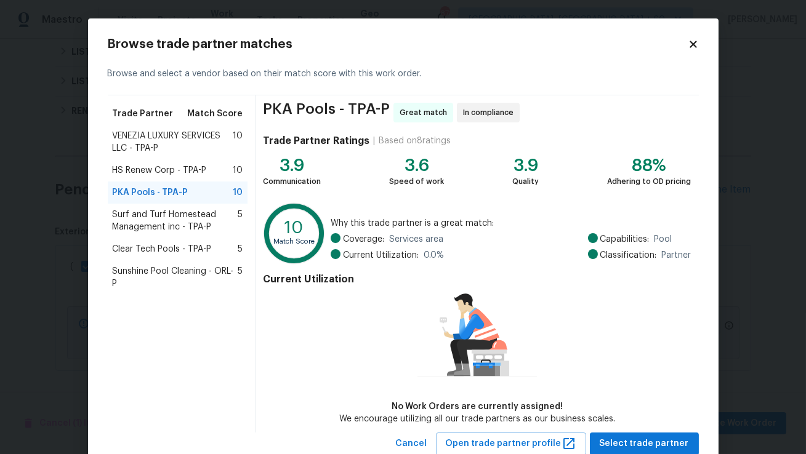
scroll to position [39, 0]
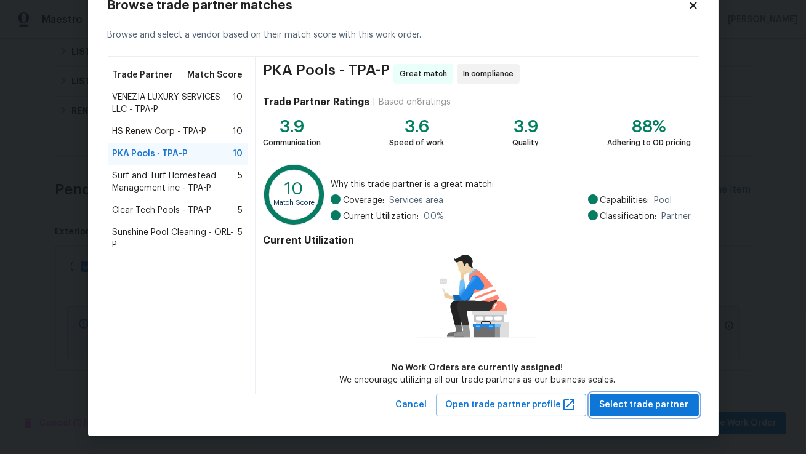
click at [652, 409] on span "Select trade partner" at bounding box center [644, 405] width 89 height 15
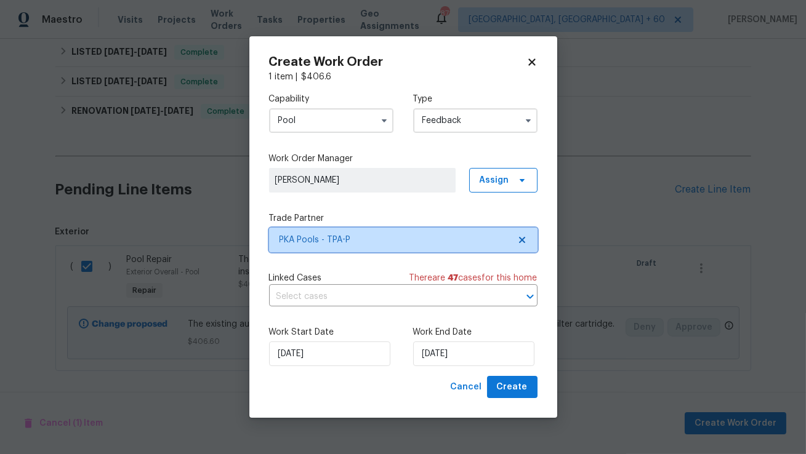
scroll to position [0, 0]
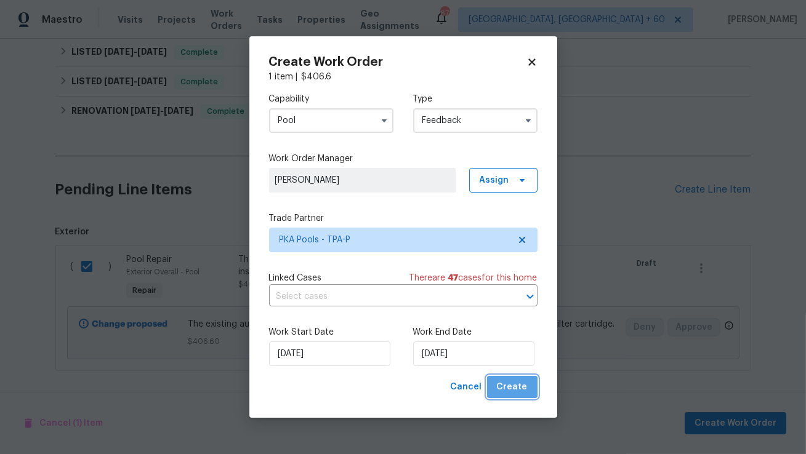
click at [516, 390] on span "Create" at bounding box center [512, 387] width 31 height 15
checkbox input "false"
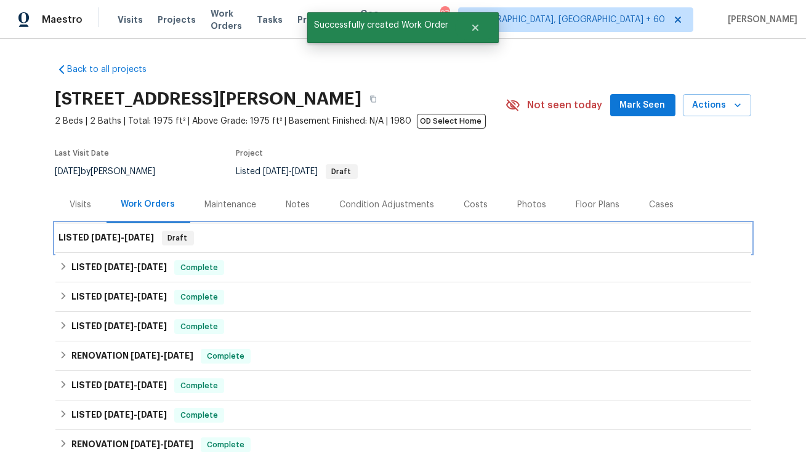
click at [149, 241] on span "8/27/25" at bounding box center [140, 237] width 30 height 9
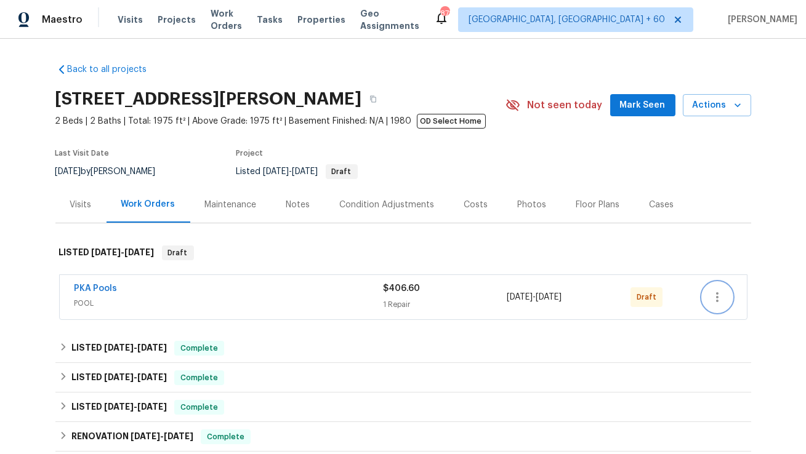
click at [721, 300] on icon "button" at bounding box center [717, 297] width 15 height 15
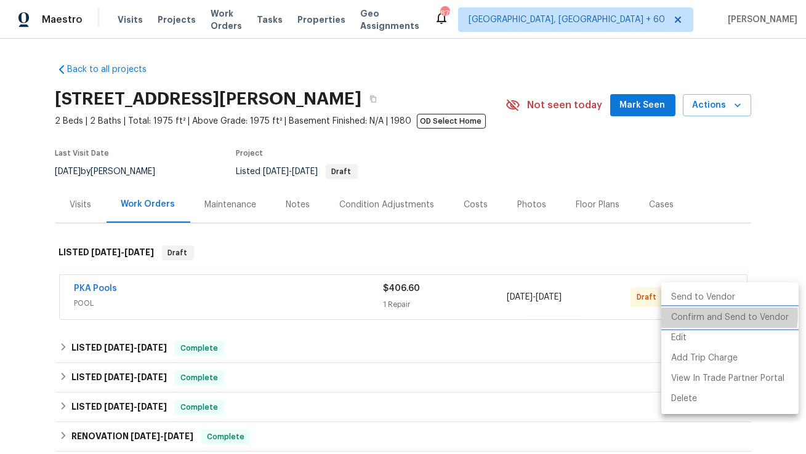
click at [714, 316] on li "Confirm and Send to Vendor" at bounding box center [729, 318] width 137 height 20
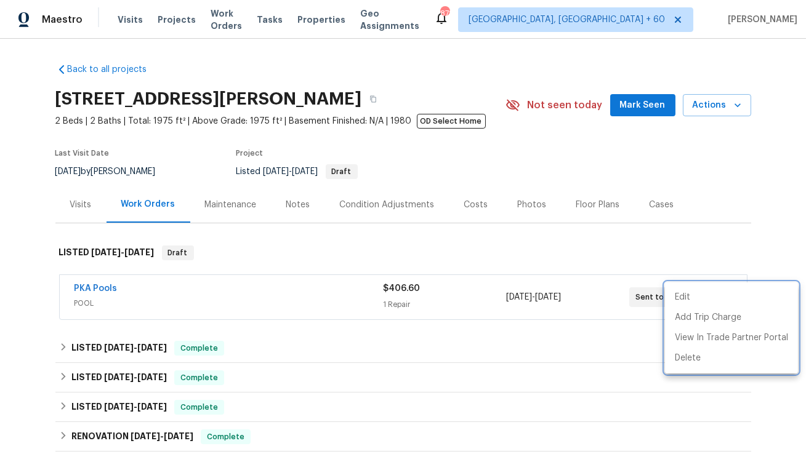
click at [108, 287] on div at bounding box center [403, 227] width 806 height 454
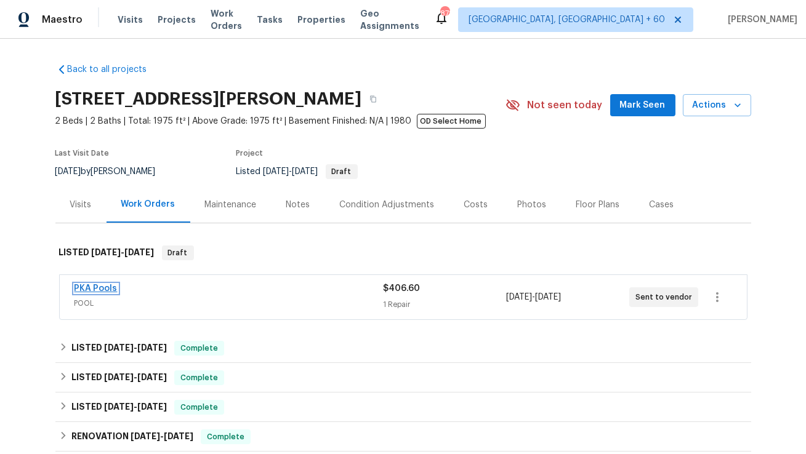
click at [106, 287] on link "PKA Pools" at bounding box center [95, 288] width 43 height 9
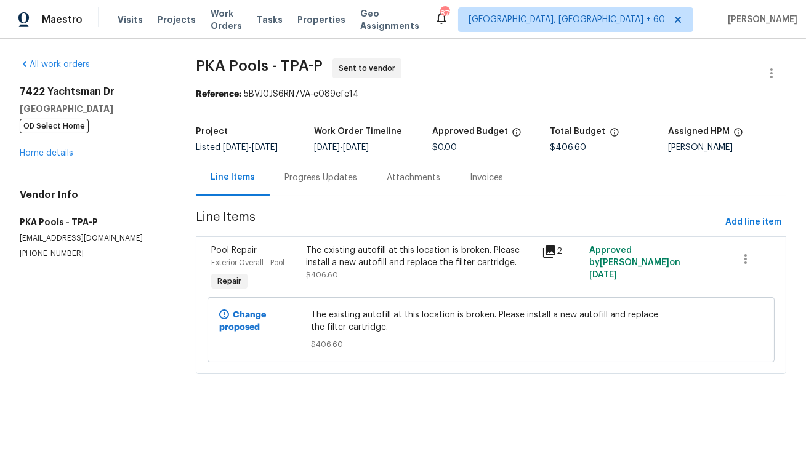
click at [317, 189] on div "Progress Updates" at bounding box center [321, 177] width 102 height 36
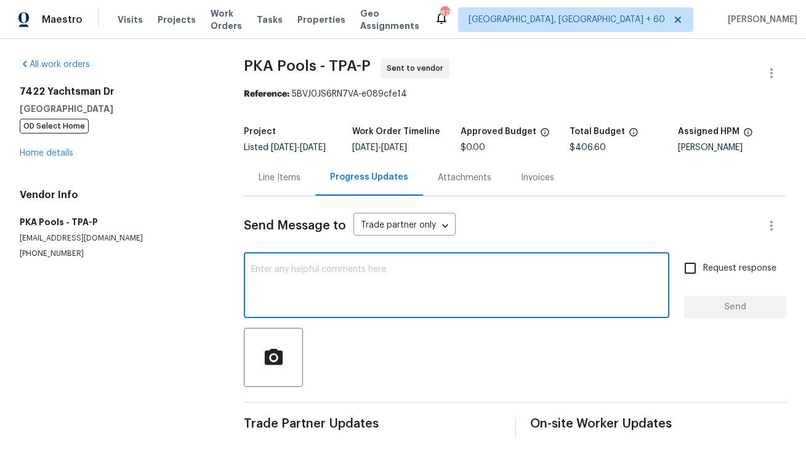
click at [342, 297] on textarea at bounding box center [456, 286] width 411 height 43
paste textarea "Hi, this is [PERSON_NAME] with Opendoor. I’m confirming you received the WO for…"
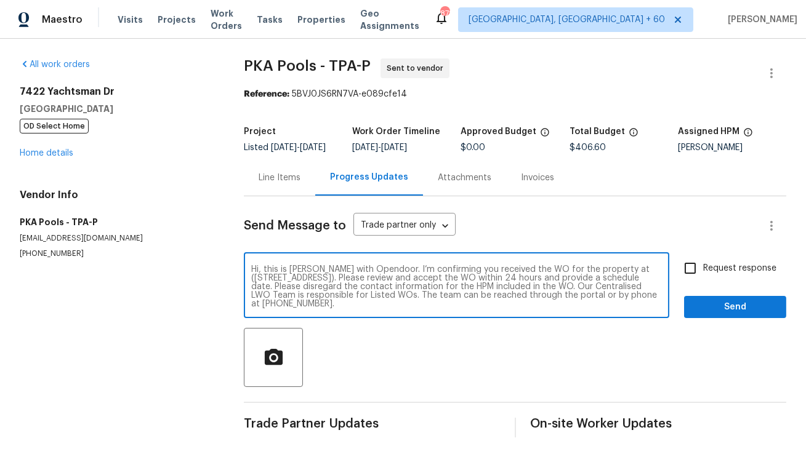
drag, startPoint x: 617, startPoint y: 278, endPoint x: 367, endPoint y: 287, distance: 250.1
click at [367, 287] on textarea "Hi, this is [PERSON_NAME] with Opendoor. I’m confirming you received the WO for…" at bounding box center [456, 286] width 411 height 43
paste textarea "[STREET_ADDRESS][PERSON_NAME]"
type textarea "Hi, this is [PERSON_NAME] with Opendoor. I’m confirming you received the WO for…"
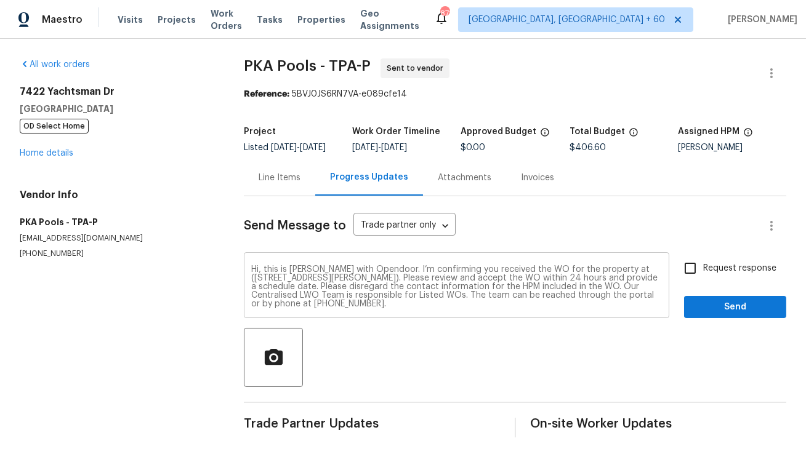
click at [422, 318] on div "Hi, this is [PERSON_NAME] with Opendoor. I’m confirming you received the WO for…" at bounding box center [456, 286] width 425 height 63
click at [689, 275] on input "Request response" at bounding box center [690, 268] width 26 height 26
checkbox input "true"
click at [728, 315] on span "Send" at bounding box center [735, 307] width 82 height 15
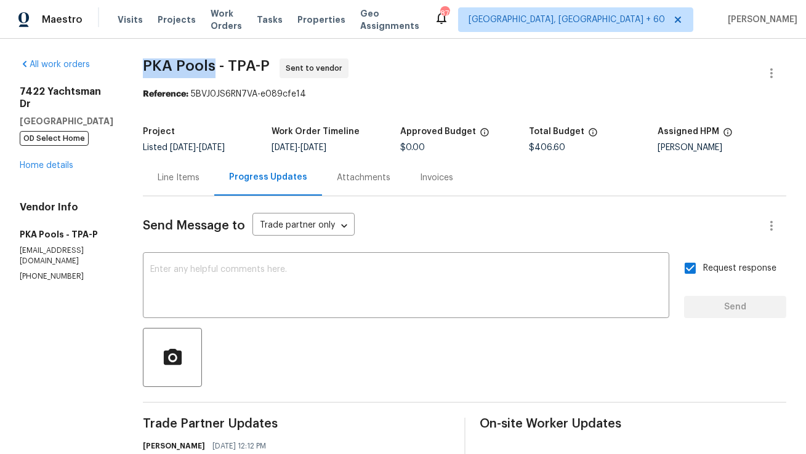
copy span "PKA Pools"
drag, startPoint x: 124, startPoint y: 69, endPoint x: 192, endPoint y: 71, distance: 68.4
click at [192, 71] on span "PKA Pools - TPA-P" at bounding box center [206, 65] width 127 height 15
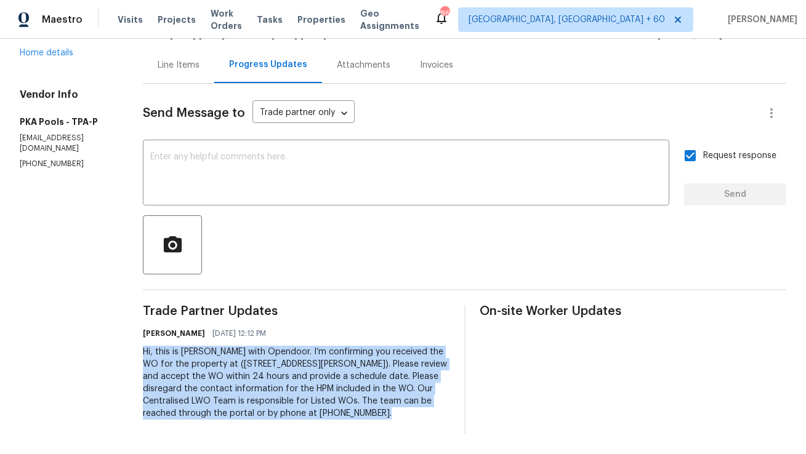
copy div "Hi, this is [PERSON_NAME] with Opendoor. I’m confirming you received the WO for…"
drag, startPoint x: 272, startPoint y: 414, endPoint x: 117, endPoint y: 356, distance: 165.6
click at [117, 356] on div "All work orders [STREET_ADDRESS][PERSON_NAME] OD Select Home Home details Vendo…" at bounding box center [403, 190] width 806 height 528
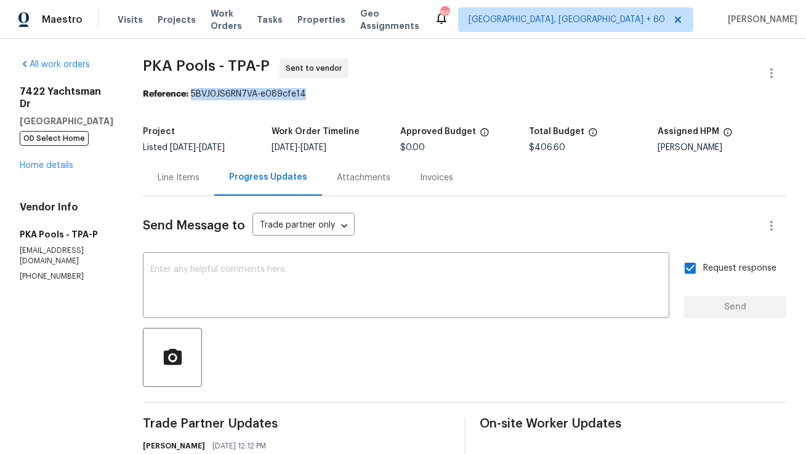
copy div "5BVJ0JS6RN7VA-e089cfe14"
drag, startPoint x: 172, startPoint y: 93, endPoint x: 324, endPoint y: 92, distance: 151.4
click at [324, 92] on div "Reference: 5BVJ0JS6RN7VA-e089cfe14" at bounding box center [464, 94] width 643 height 12
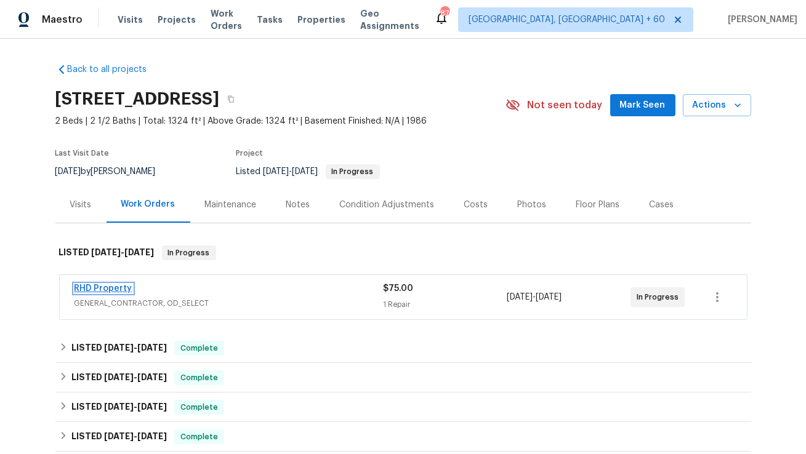
click at [122, 287] on link "RHD Property" at bounding box center [103, 288] width 58 height 9
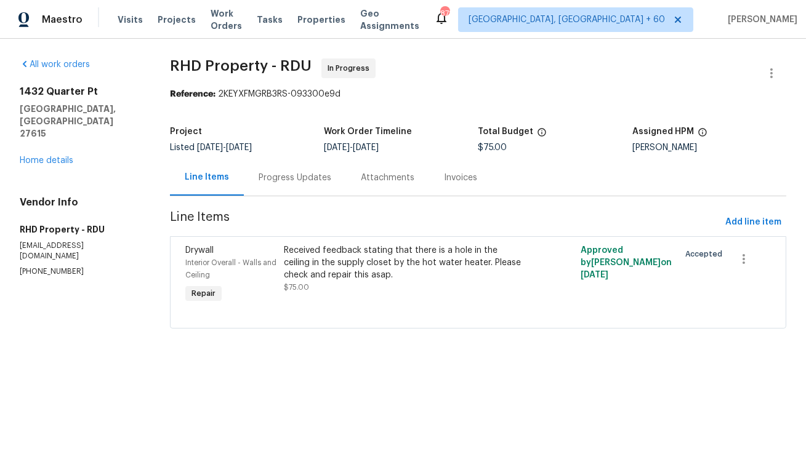
click at [286, 172] on div "Progress Updates" at bounding box center [295, 178] width 73 height 12
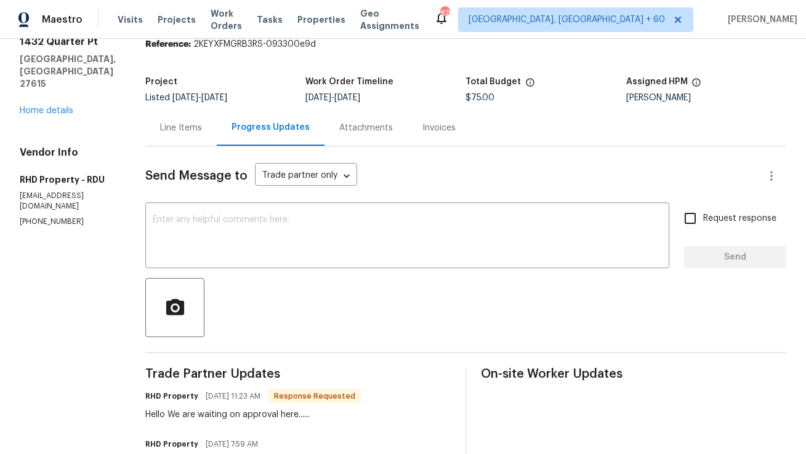
scroll to position [9, 0]
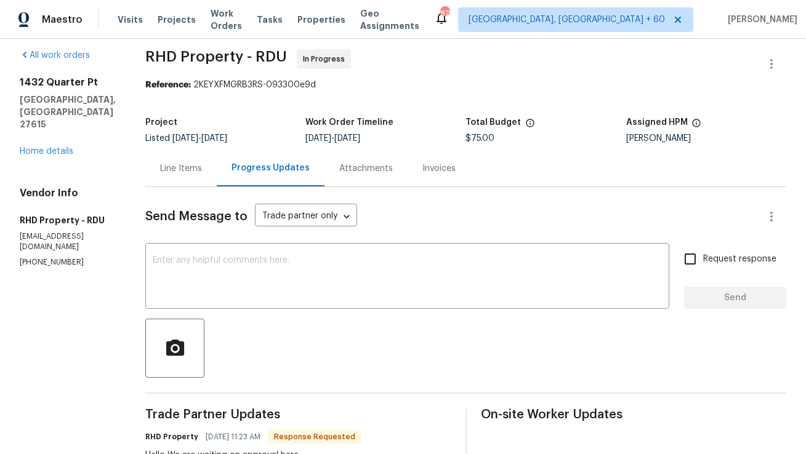
click at [200, 163] on div "Line Items" at bounding box center [181, 169] width 42 height 12
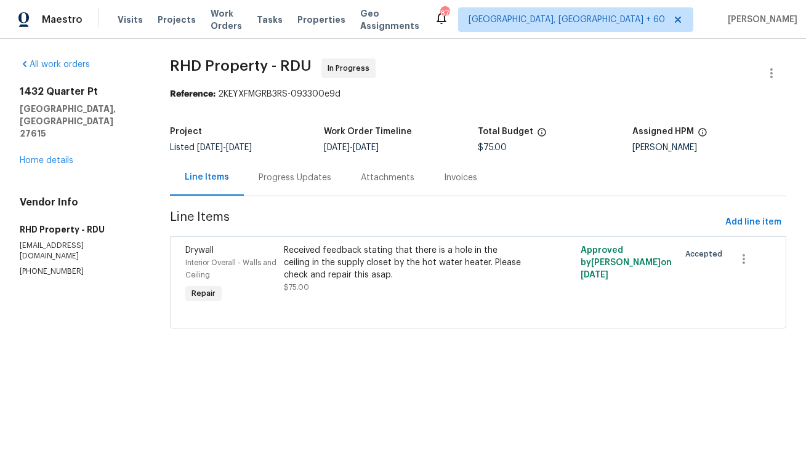
click at [275, 185] on div "Progress Updates" at bounding box center [295, 177] width 102 height 36
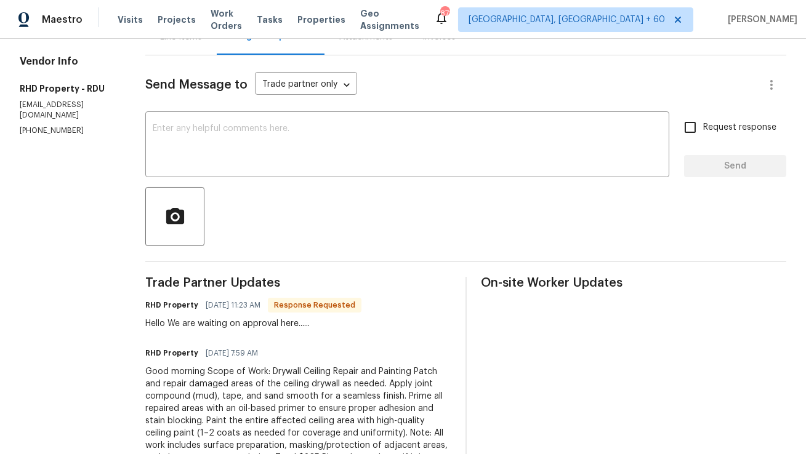
scroll to position [198, 0]
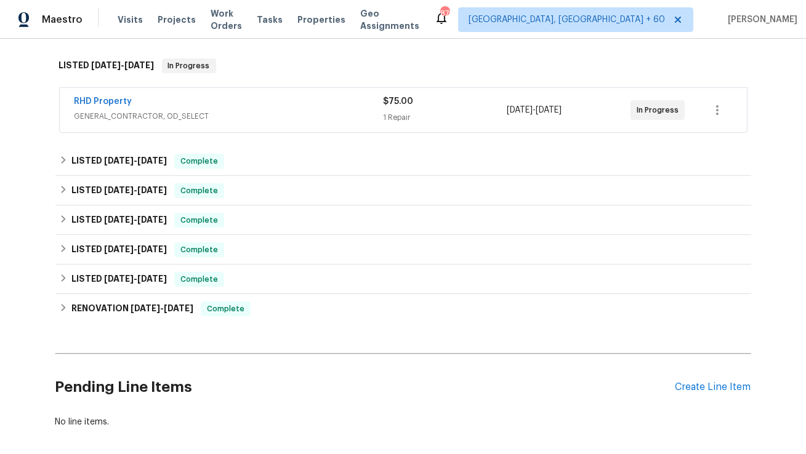
scroll to position [244, 0]
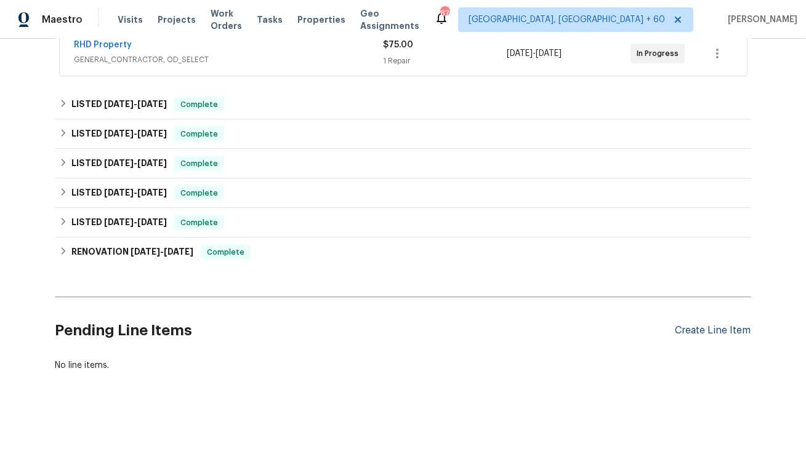
click at [722, 325] on div "Create Line Item" at bounding box center [713, 331] width 76 height 12
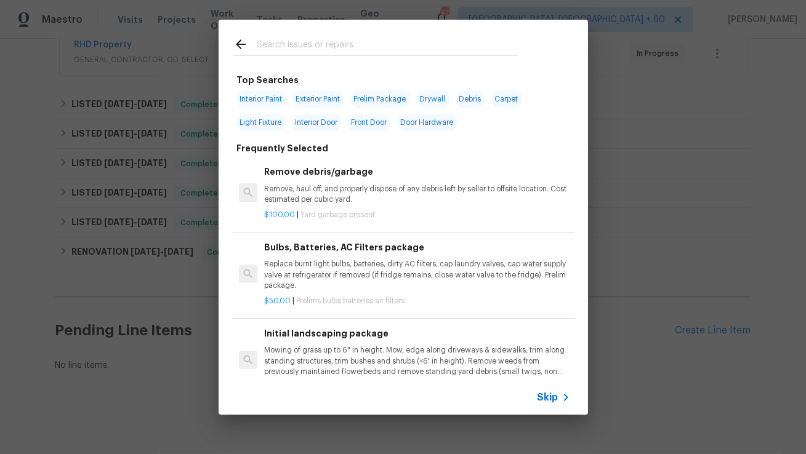
click at [382, 50] on input "text" at bounding box center [387, 46] width 261 height 18
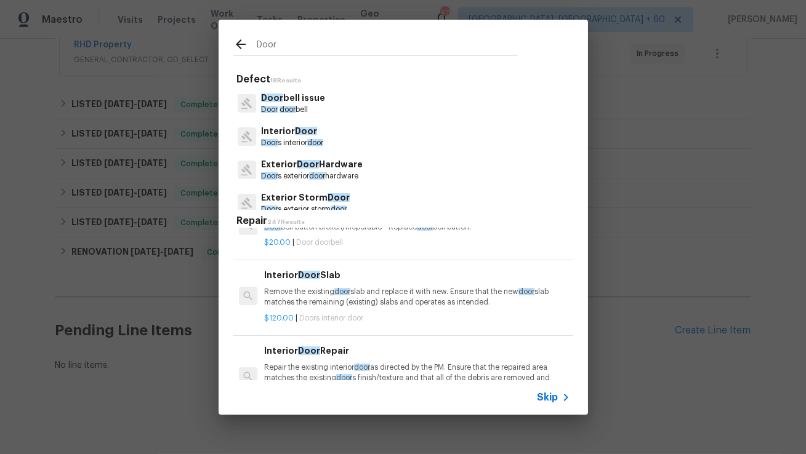
scroll to position [232, 0]
type input "Door"
click at [337, 356] on div "Interior Door Repair Repair the existing interior door as directed by the PM. E…" at bounding box center [416, 367] width 305 height 50
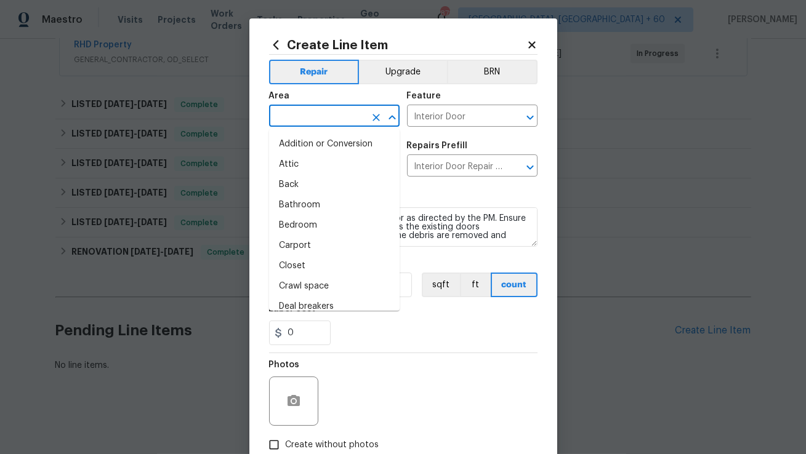
click at [338, 119] on input "text" at bounding box center [317, 117] width 96 height 19
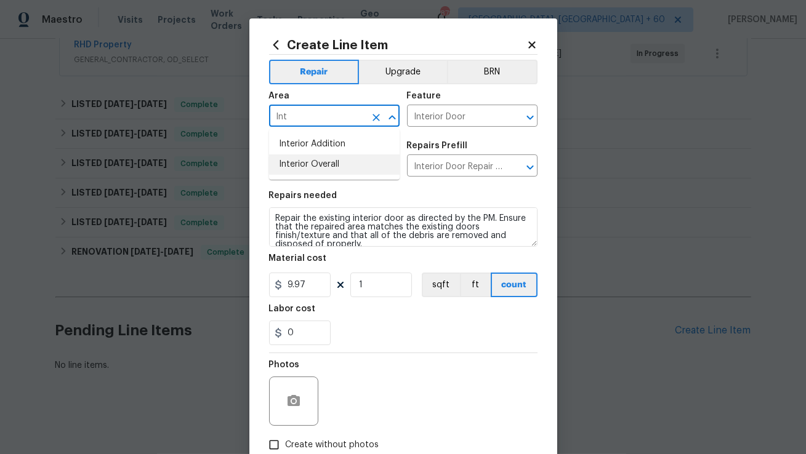
click at [337, 156] on li "Interior Overall" at bounding box center [334, 165] width 130 height 20
type input "Interior Overall"
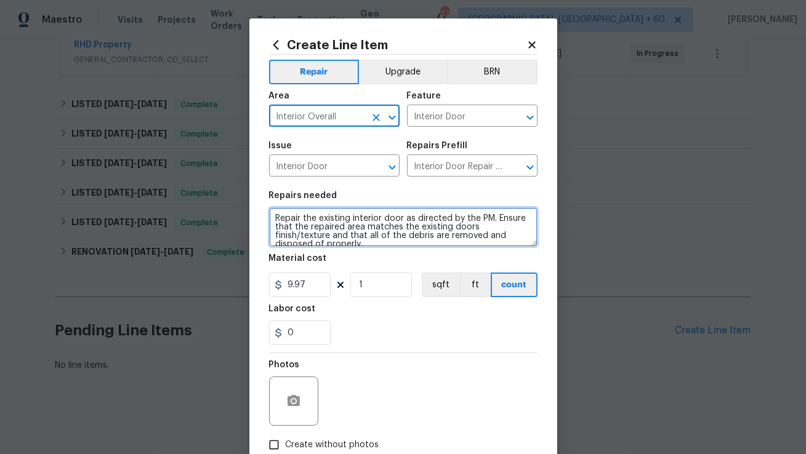
click at [334, 233] on textarea "Repair the existing interior door as directed by the PM. Ensure that the repair…" at bounding box center [403, 226] width 268 height 39
paste textarea "The master bedroom door is hard to open. Please inspect, adjust, or repair as n…"
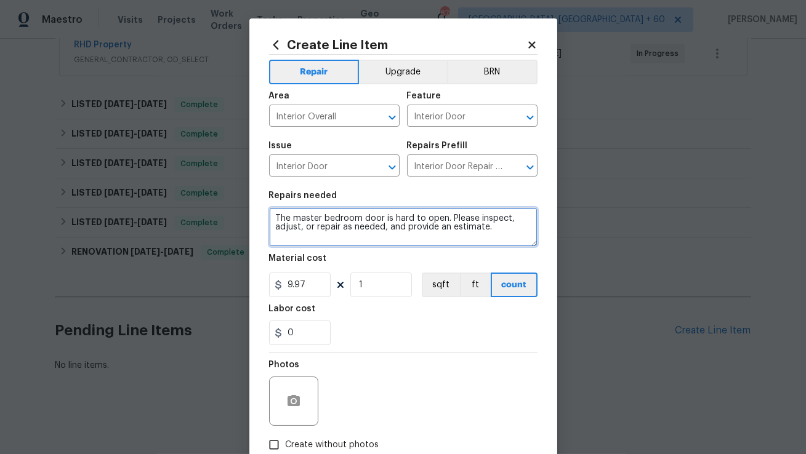
type textarea "The master bedroom door is hard to open. Please inspect, adjust, or repair as n…"
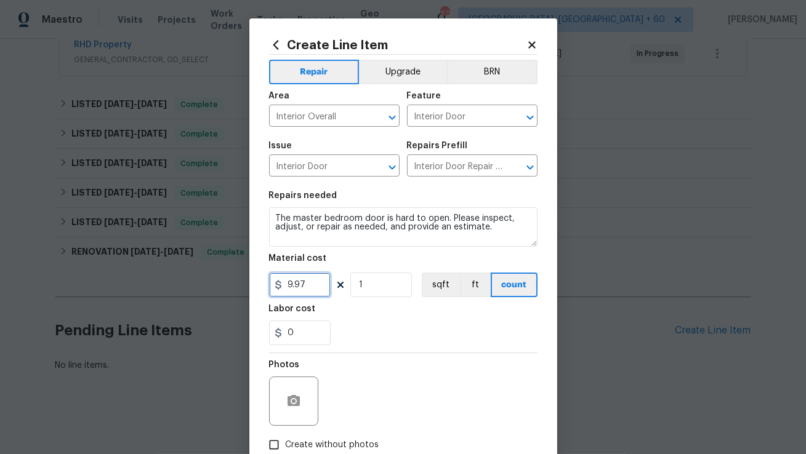
click at [306, 289] on input "9.97" at bounding box center [300, 285] width 62 height 25
type input "75"
click at [359, 326] on div "0" at bounding box center [403, 333] width 268 height 25
click at [275, 443] on input "Create without photos" at bounding box center [273, 444] width 23 height 23
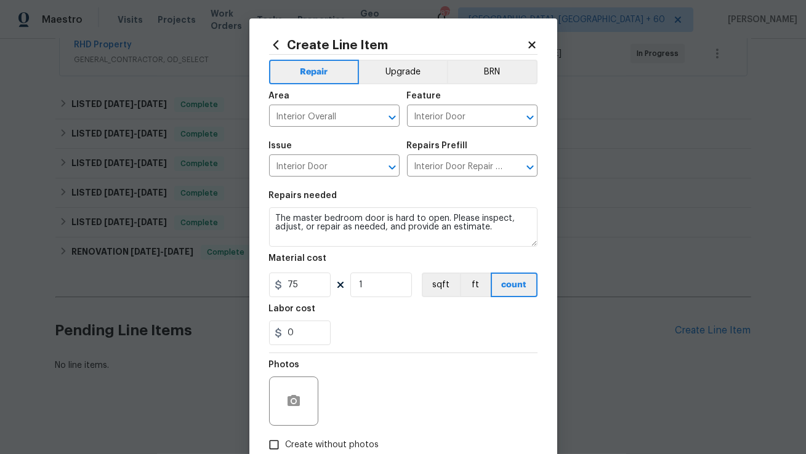
checkbox input "true"
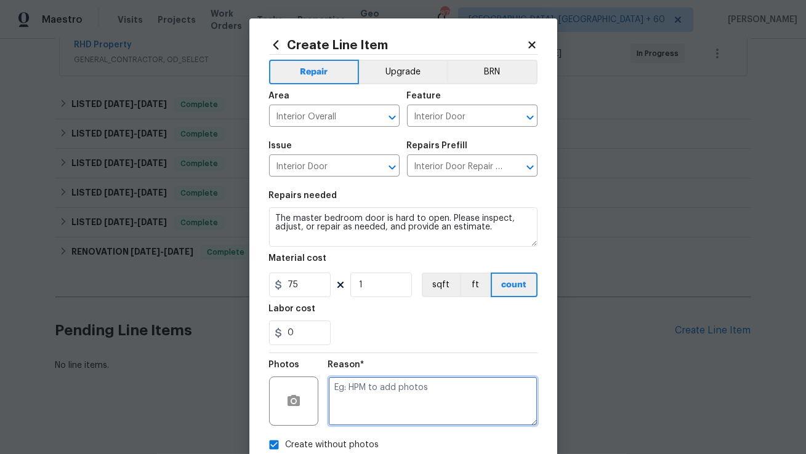
click at [377, 391] on textarea at bounding box center [432, 401] width 209 height 49
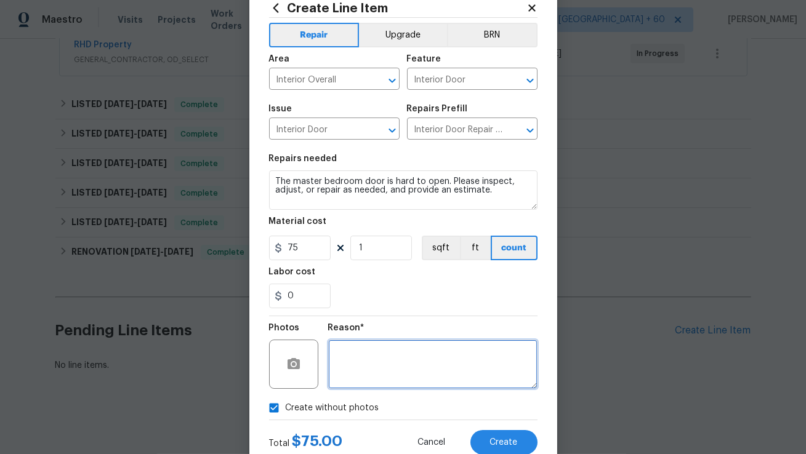
scroll to position [48, 0]
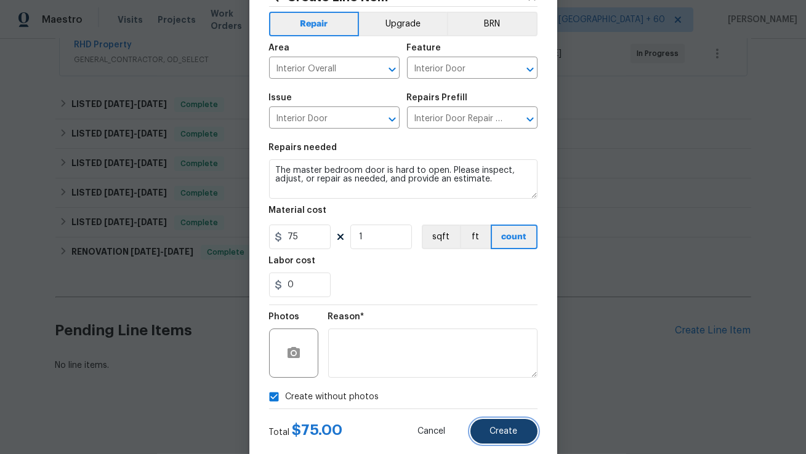
click at [518, 432] on button "Create" at bounding box center [503, 431] width 67 height 25
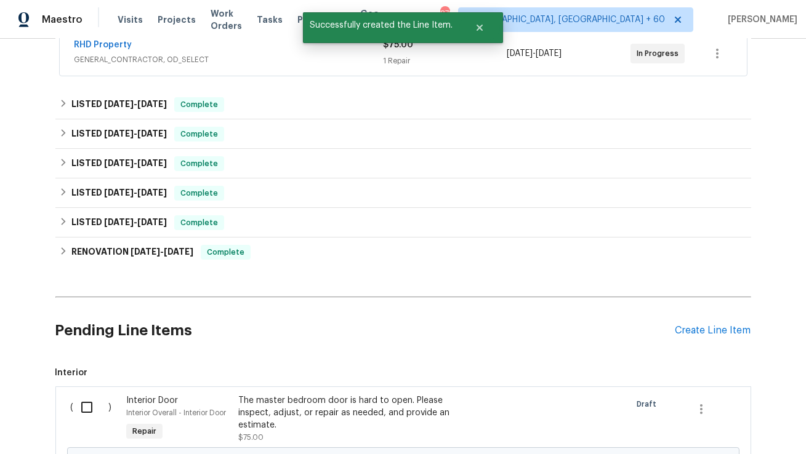
scroll to position [385, 0]
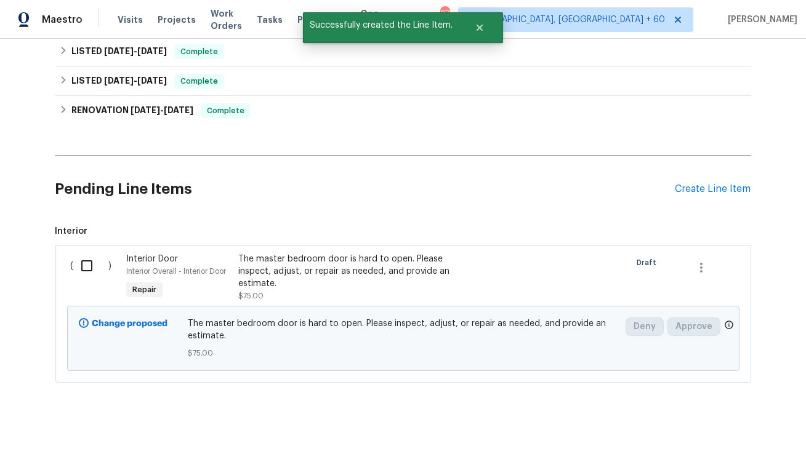
click at [95, 270] on input "checkbox" at bounding box center [91, 266] width 35 height 26
checkbox input "true"
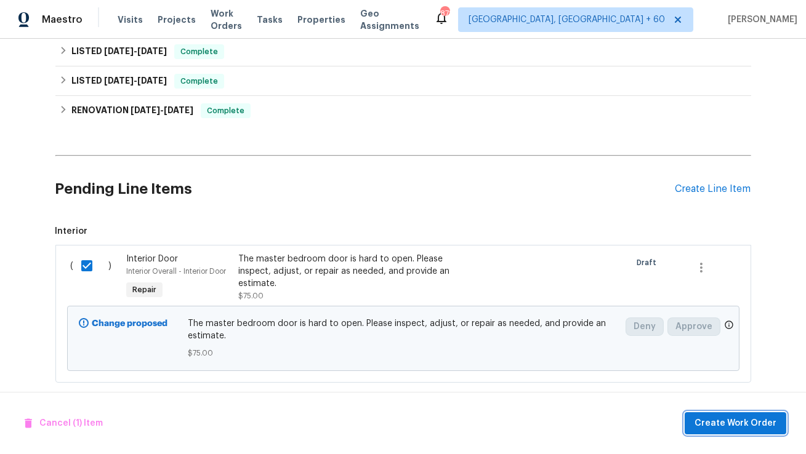
click at [718, 423] on span "Create Work Order" at bounding box center [735, 423] width 82 height 15
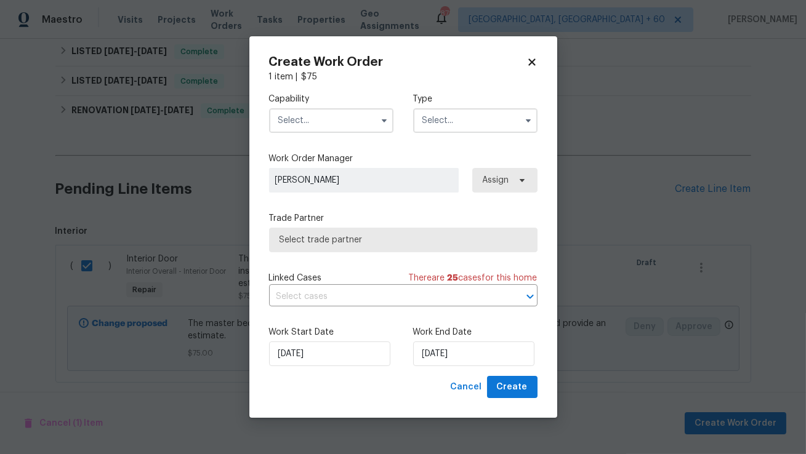
click at [353, 119] on input "text" at bounding box center [331, 120] width 124 height 25
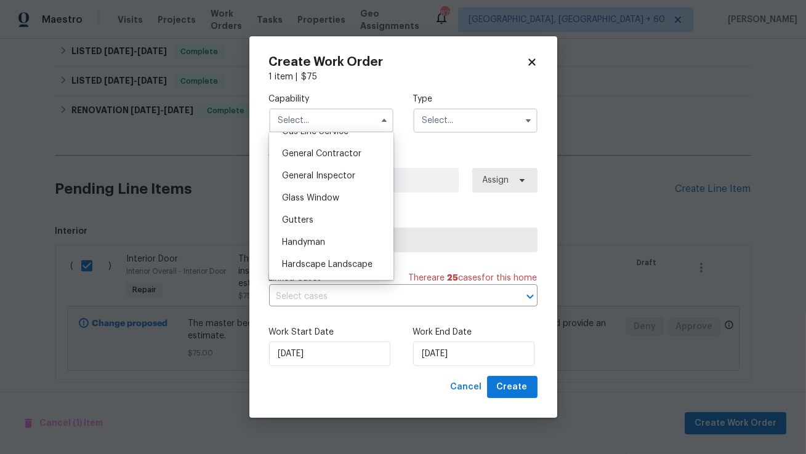
scroll to position [583, 0]
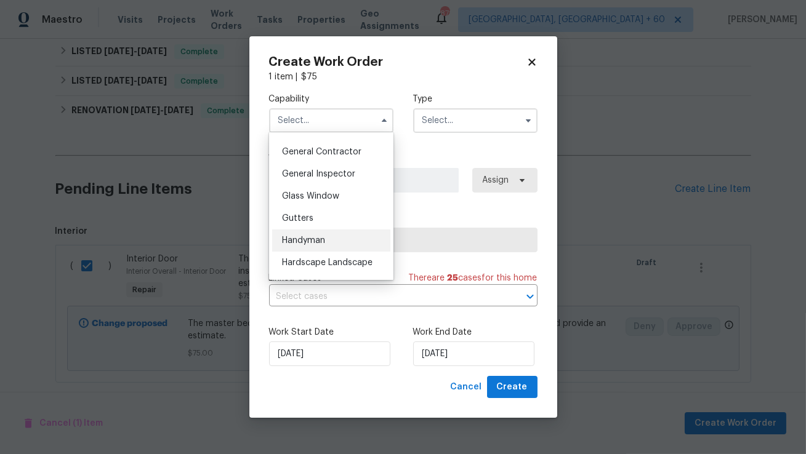
click at [326, 241] on div "Handyman" at bounding box center [331, 241] width 118 height 22
type input "Handyman"
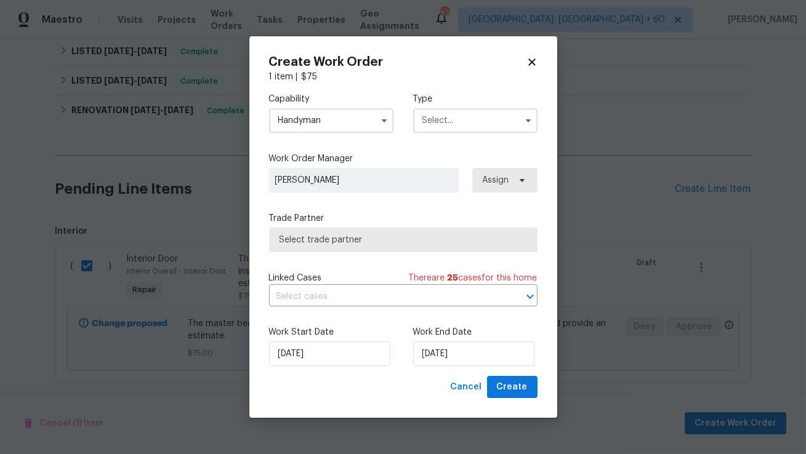
click at [470, 113] on input "text" at bounding box center [475, 120] width 124 height 25
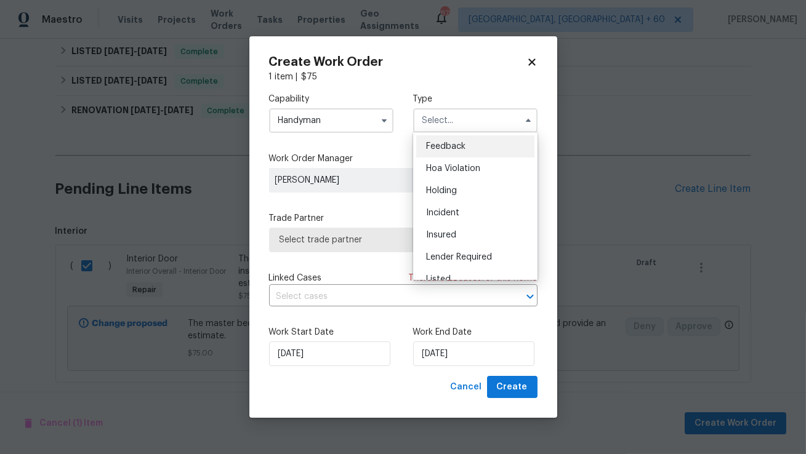
click at [468, 147] on div "Feedback" at bounding box center [475, 146] width 118 height 22
type input "Feedback"
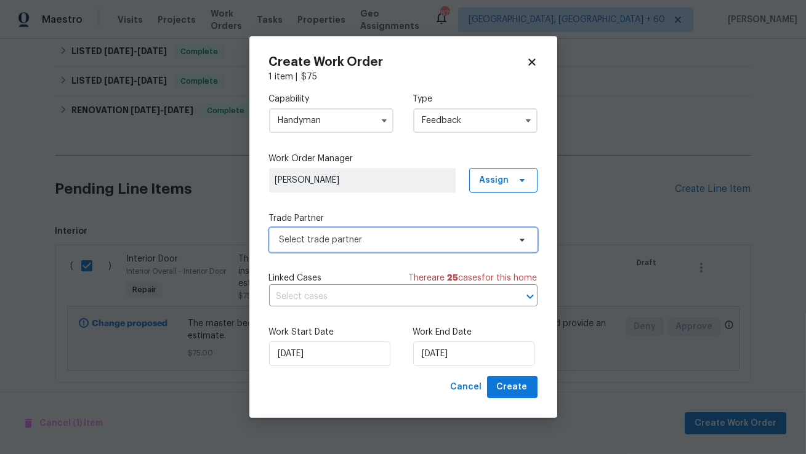
click at [371, 237] on span "Select trade partner" at bounding box center [394, 240] width 230 height 12
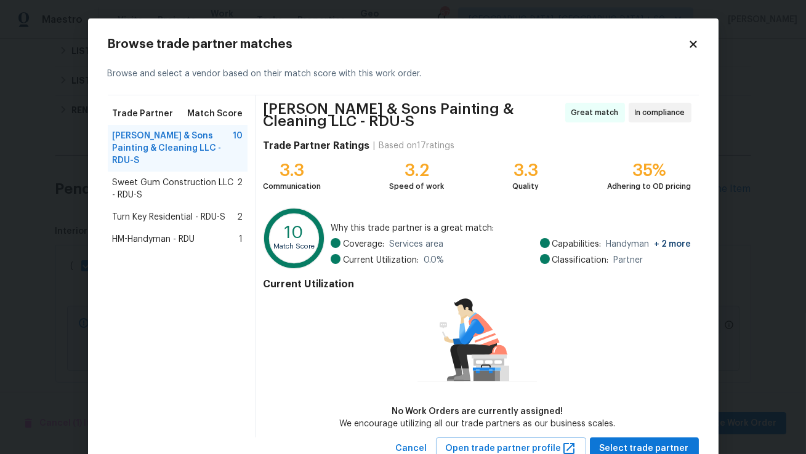
click at [159, 233] on span "HM-Handyman - RDU" at bounding box center [154, 239] width 82 height 12
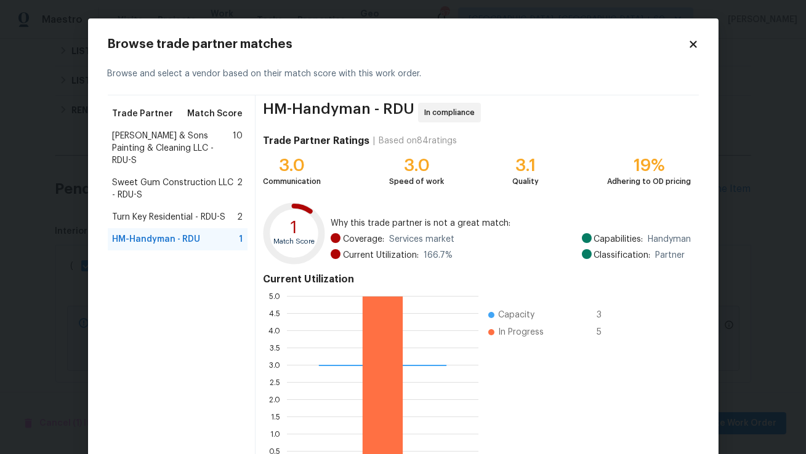
scroll to position [7, 0]
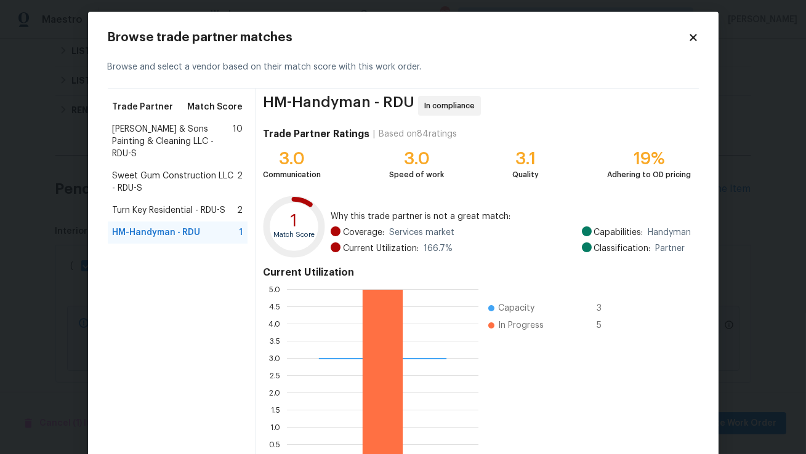
click at [190, 129] on span "Hodge & Sons Painting & Cleaning LLC - RDU-S" at bounding box center [173, 141] width 121 height 37
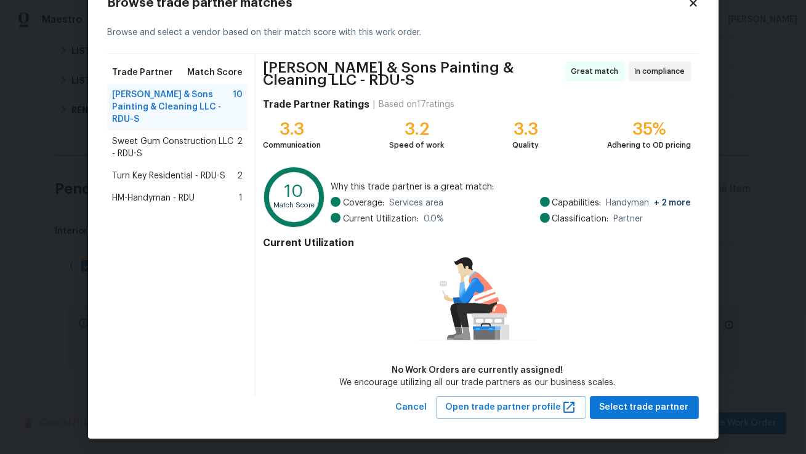
scroll to position [43, 0]
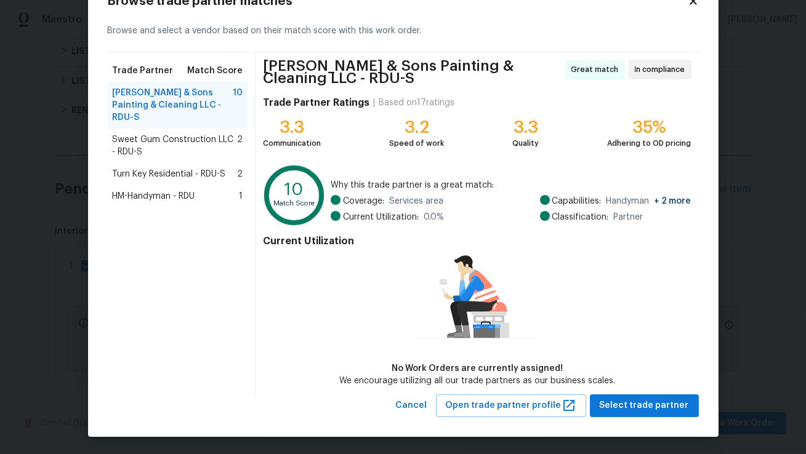
click at [201, 190] on div "HM-Handyman - RDU 1" at bounding box center [178, 196] width 130 height 12
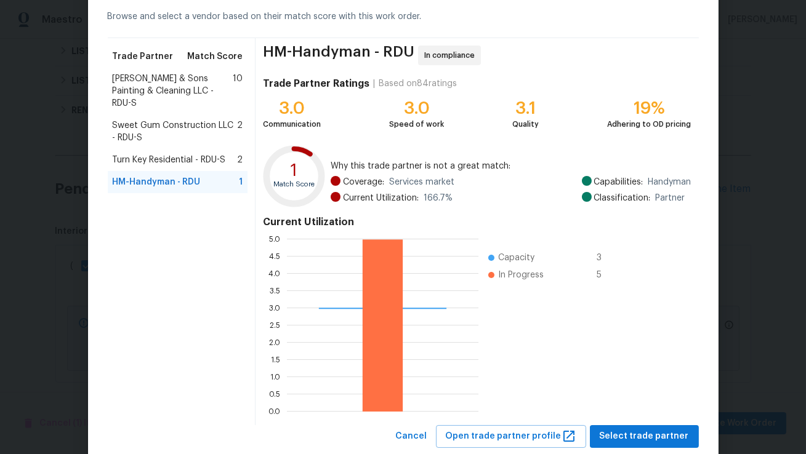
scroll to position [59, 0]
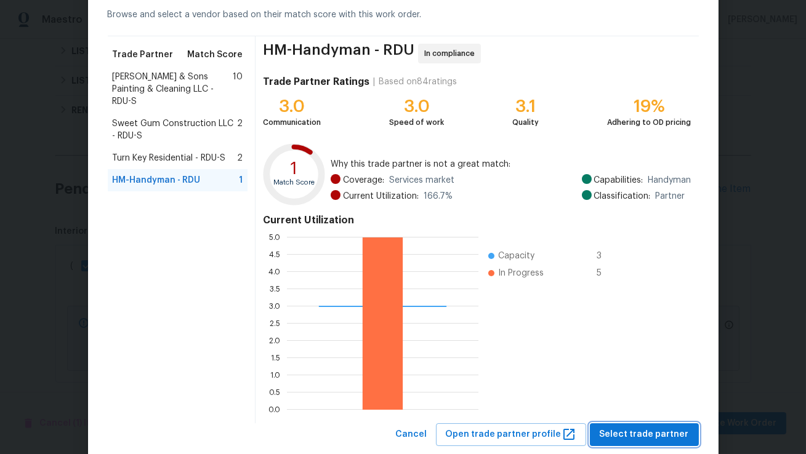
click at [649, 432] on span "Select trade partner" at bounding box center [644, 434] width 89 height 15
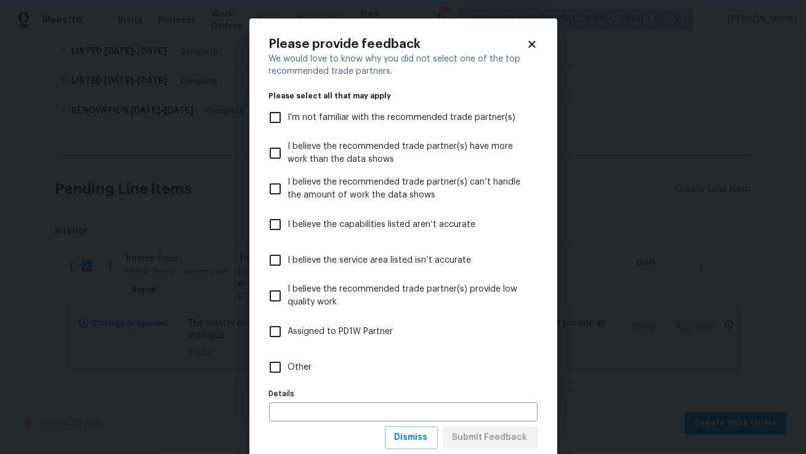
scroll to position [0, 0]
click at [273, 372] on input "Other" at bounding box center [275, 368] width 26 height 26
checkbox input "true"
click at [495, 437] on span "Submit Feedback" at bounding box center [489, 437] width 75 height 15
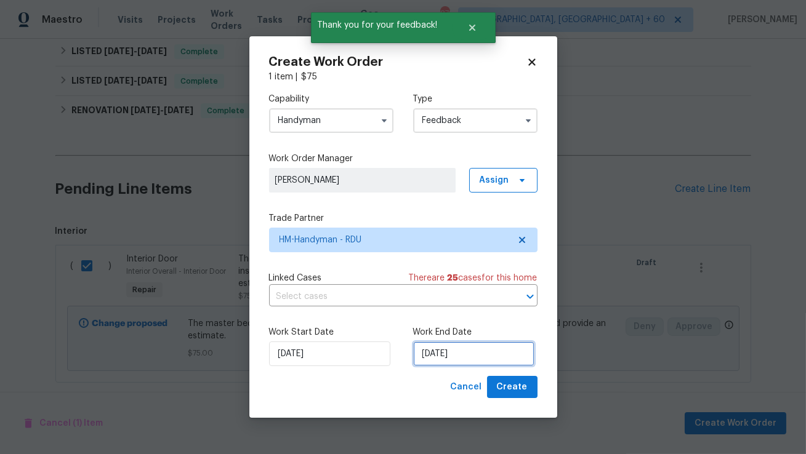
click at [442, 356] on input "25/08/2025" at bounding box center [473, 354] width 121 height 25
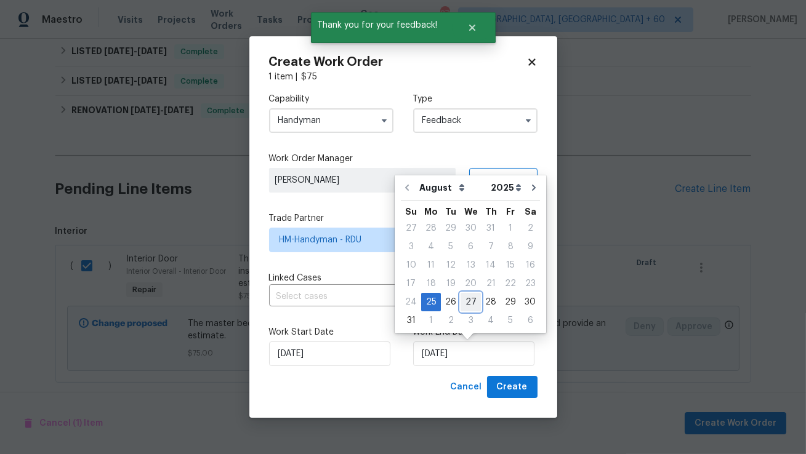
click at [471, 302] on div "27" at bounding box center [470, 302] width 20 height 17
type input "27/08/2025"
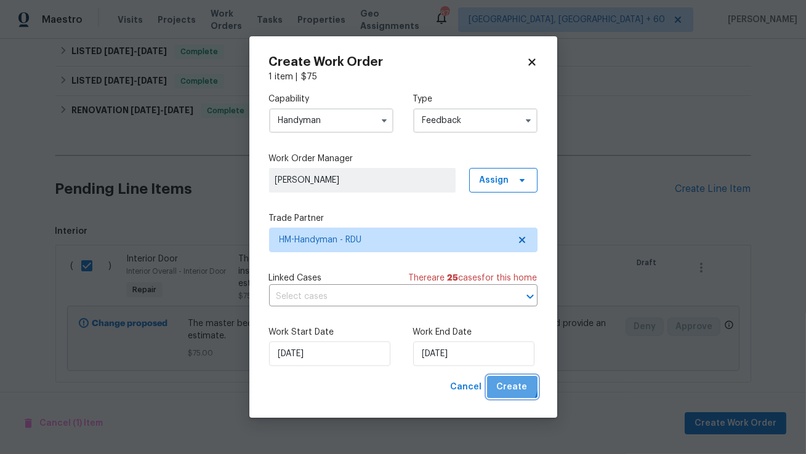
click at [508, 384] on span "Create" at bounding box center [512, 387] width 31 height 15
checkbox input "false"
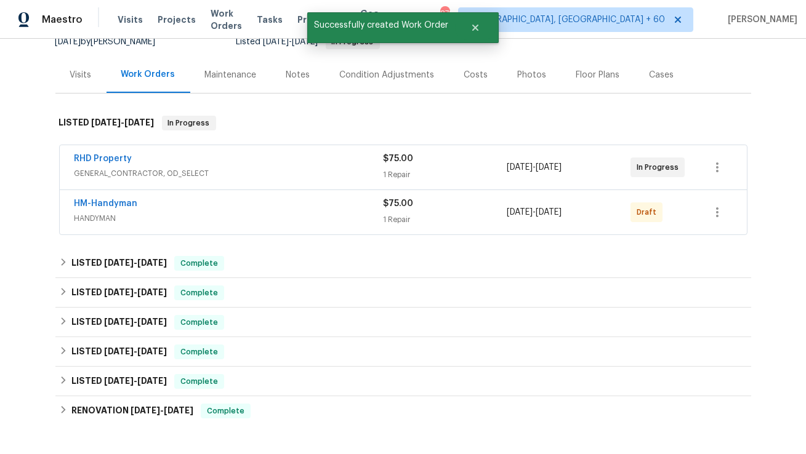
scroll to position [78, 0]
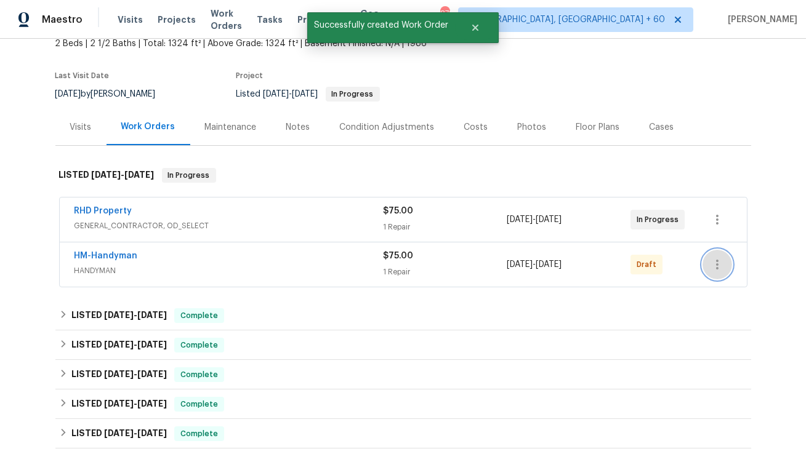
click at [720, 263] on icon "button" at bounding box center [717, 264] width 15 height 15
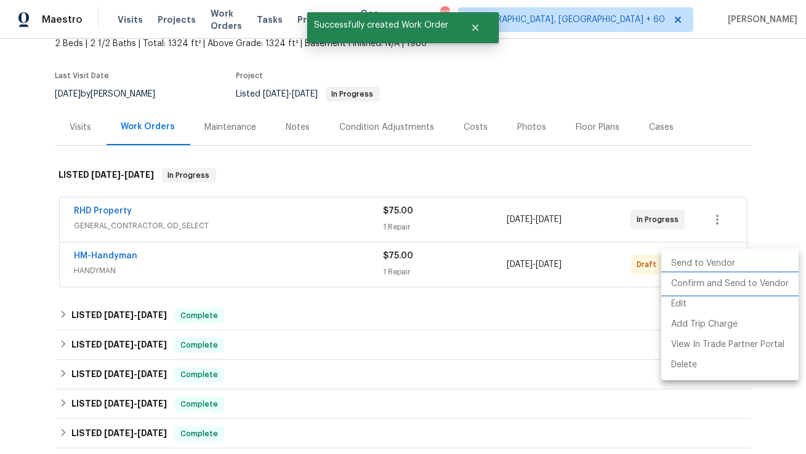
click at [707, 281] on li "Confirm and Send to Vendor" at bounding box center [729, 284] width 137 height 20
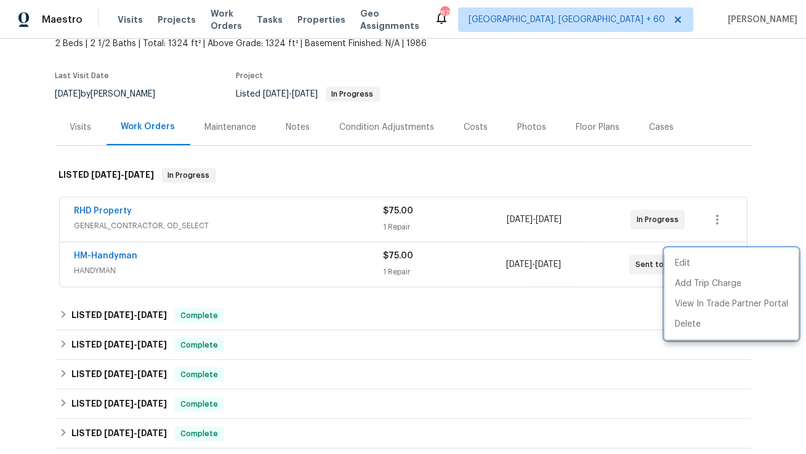
click at [111, 254] on div at bounding box center [403, 227] width 806 height 454
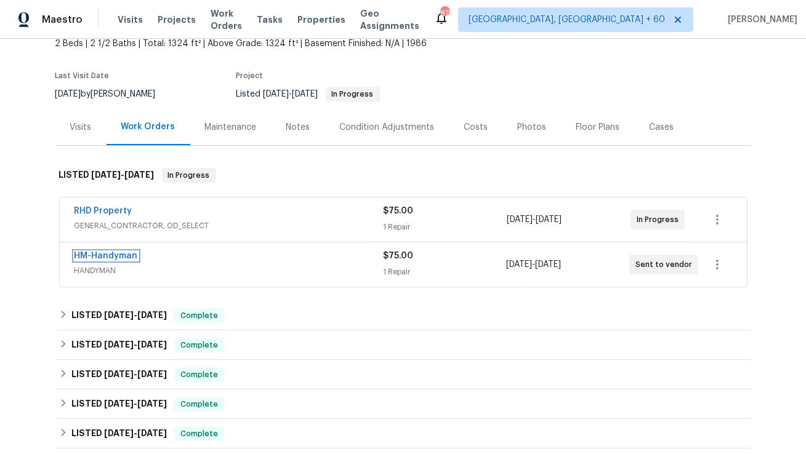
click at [111, 254] on link "HM-Handyman" at bounding box center [105, 256] width 63 height 9
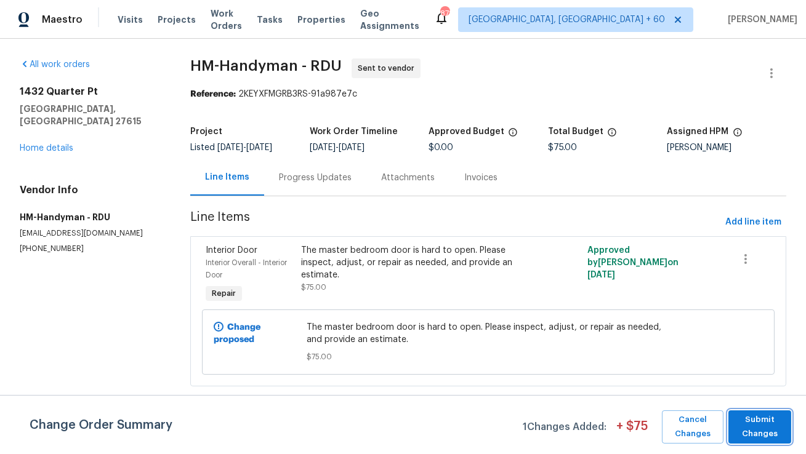
click at [768, 425] on span "Submit Changes" at bounding box center [759, 427] width 50 height 28
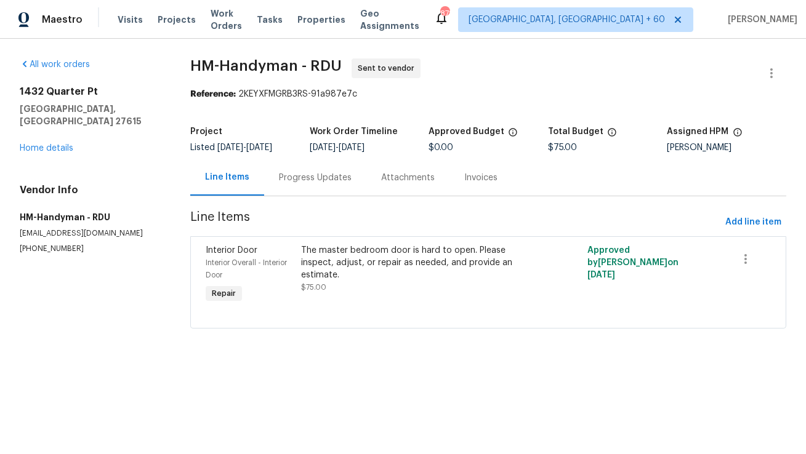
click at [317, 182] on div "Progress Updates" at bounding box center [315, 178] width 73 height 12
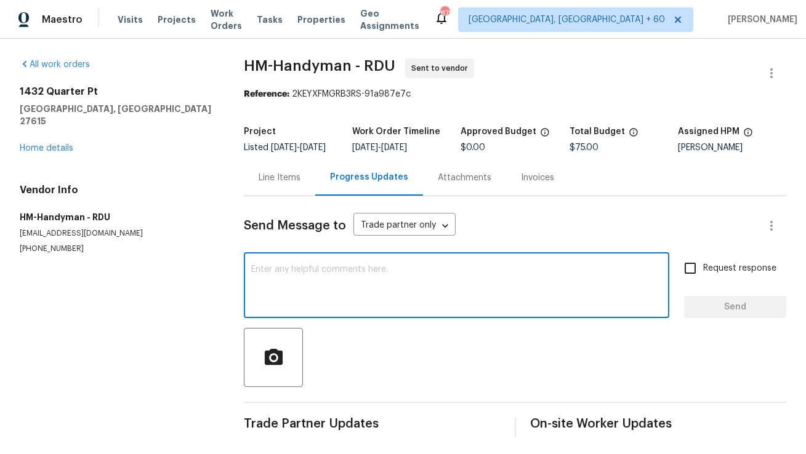
click at [419, 296] on textarea at bounding box center [456, 286] width 411 height 43
paste textarea "Hi, this is Anthony with Opendoor. I’m confirming you received the WO for the p…"
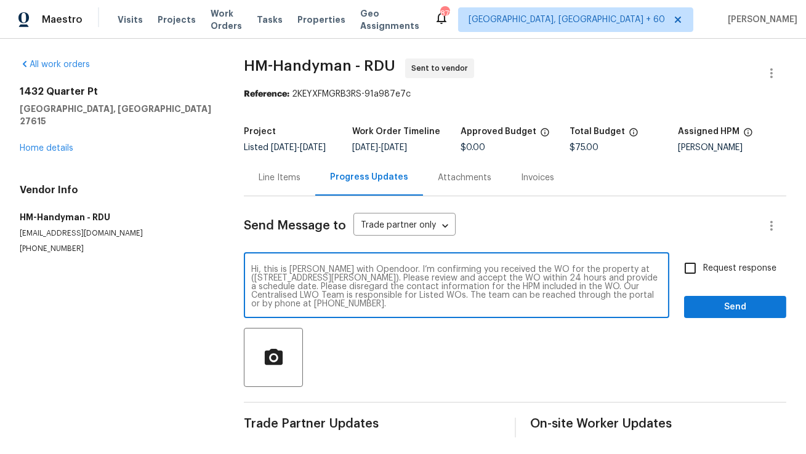
drag, startPoint x: 619, startPoint y: 278, endPoint x: 383, endPoint y: 285, distance: 236.5
click at [383, 285] on textarea "Hi, this is Anthony with Opendoor. I’m confirming you received the WO for the p…" at bounding box center [456, 286] width 411 height 43
paste textarea "1432 Quarter Pt, Raleigh, NC 27615"
type textarea "Hi, this is Anthony with Opendoor. I’m confirming you received the WO for the p…"
click at [694, 280] on input "Request response" at bounding box center [690, 268] width 26 height 26
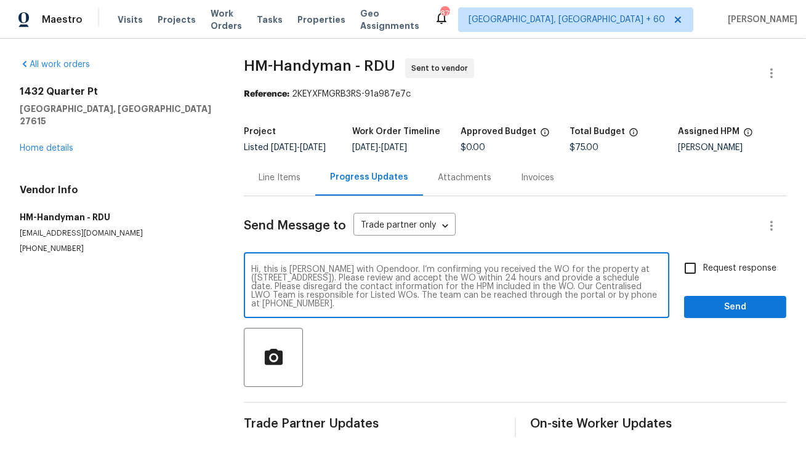
checkbox input "true"
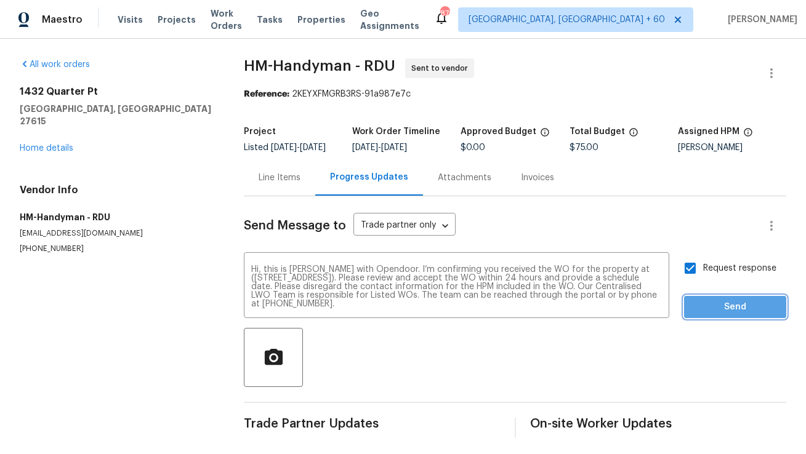
click at [737, 315] on span "Send" at bounding box center [735, 307] width 82 height 15
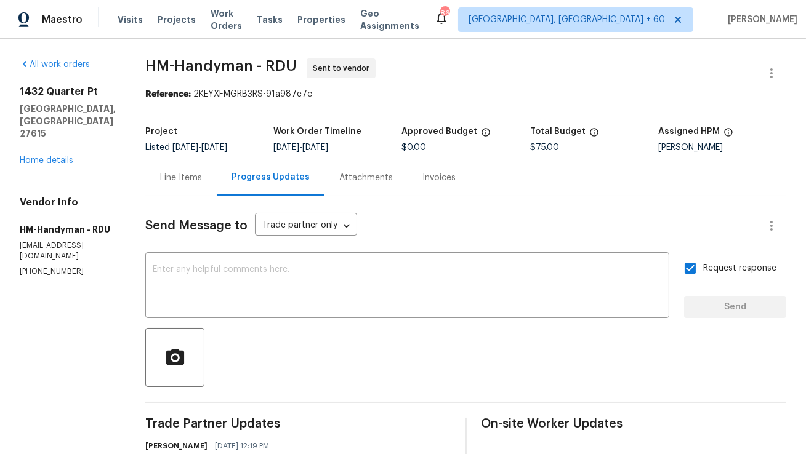
click at [202, 176] on div "Line Items" at bounding box center [181, 178] width 42 height 12
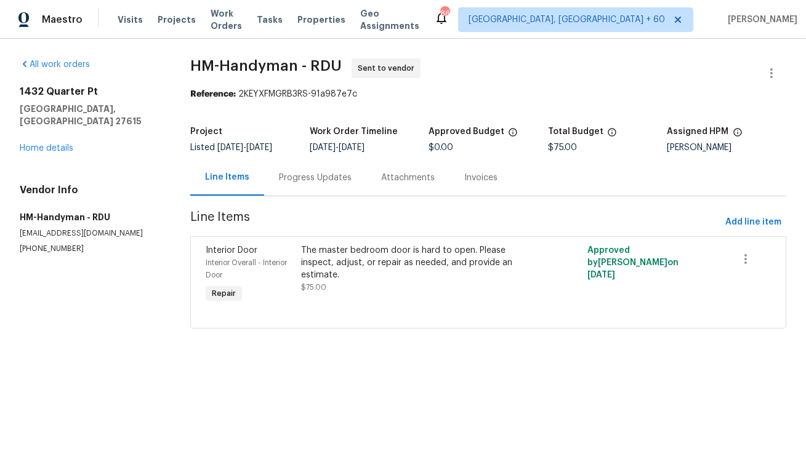
click at [311, 174] on div "Progress Updates" at bounding box center [315, 178] width 73 height 12
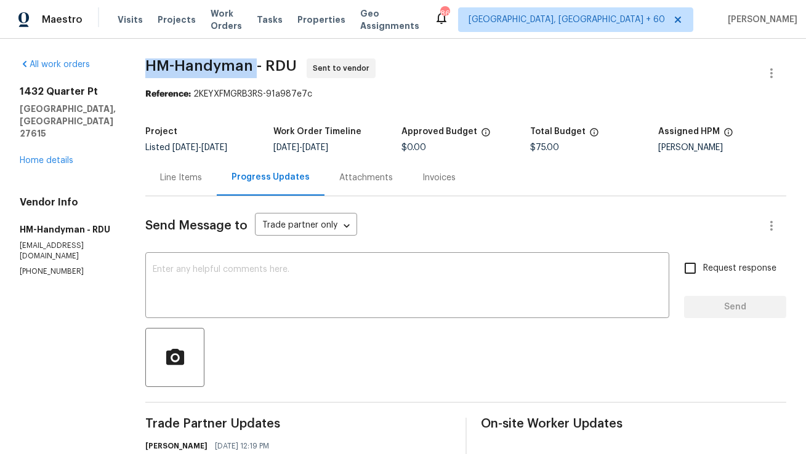
copy span "HM-Handyman"
drag, startPoint x: 156, startPoint y: 64, endPoint x: 262, endPoint y: 66, distance: 105.3
click at [262, 66] on span "HM-Handyman - RDU" at bounding box center [220, 65] width 151 height 15
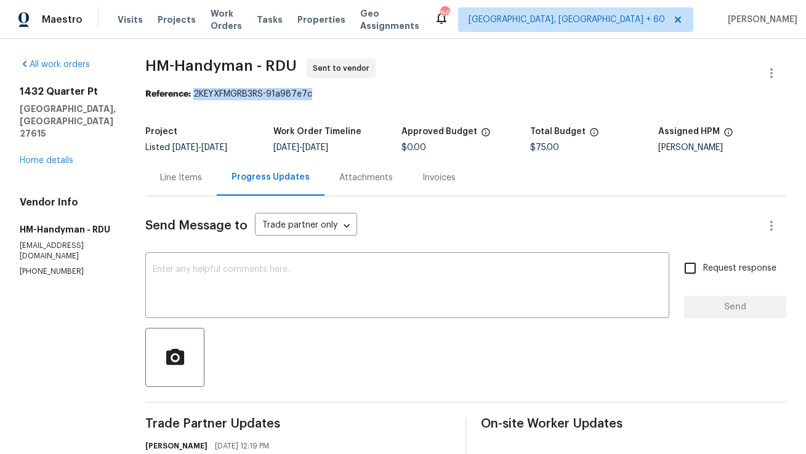
copy div "2KEYXFMGRB3RS-91a987e7c"
drag, startPoint x: 206, startPoint y: 94, endPoint x: 327, endPoint y: 94, distance: 121.9
click at [327, 94] on div "Reference: 2KEYXFMGRB3RS-91a987e7c" at bounding box center [465, 94] width 641 height 12
click at [262, 106] on section "HM-Handyman - RDU Sent to vendor Reference: 2KEYXFMGRB3RS-91a987e7c Project Lis…" at bounding box center [465, 302] width 641 height 489
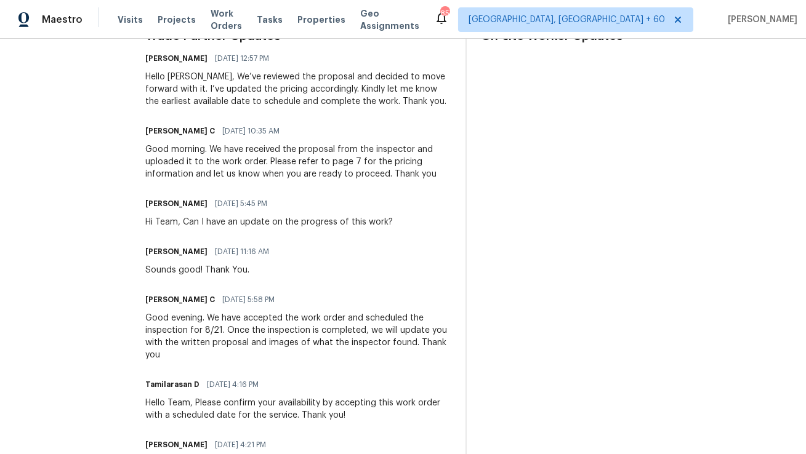
scroll to position [367, 0]
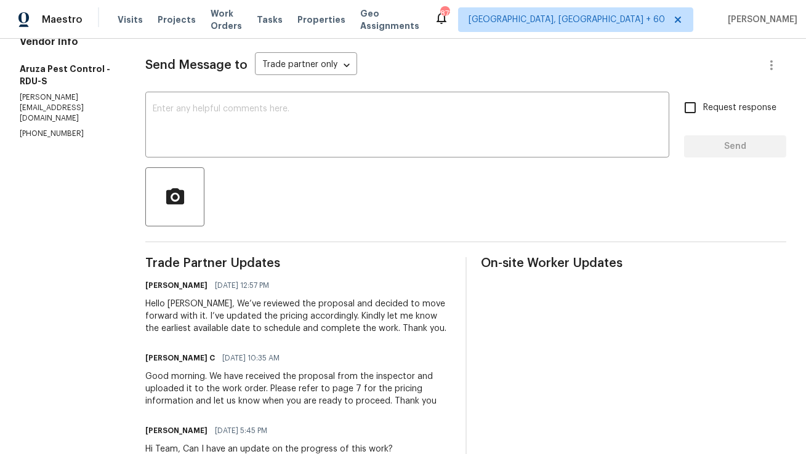
scroll to position [187, 0]
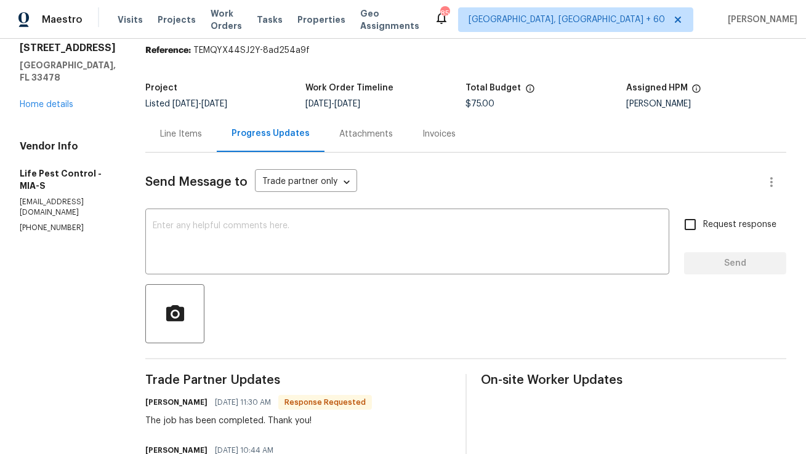
scroll to position [73, 0]
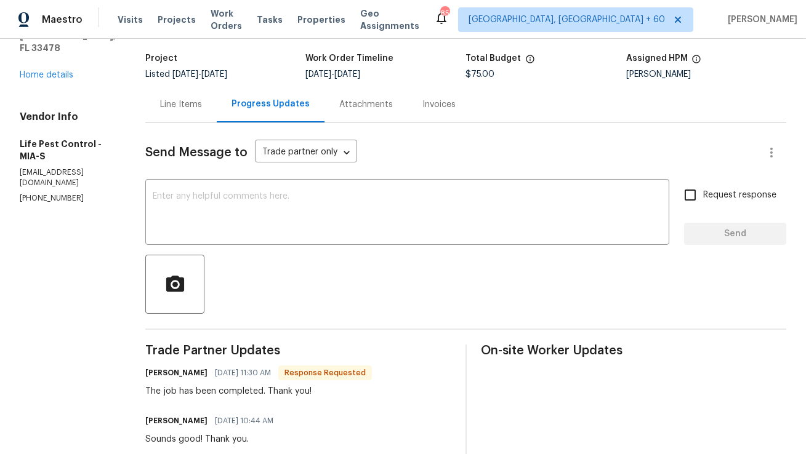
click at [167, 102] on div "Line Items" at bounding box center [181, 104] width 42 height 12
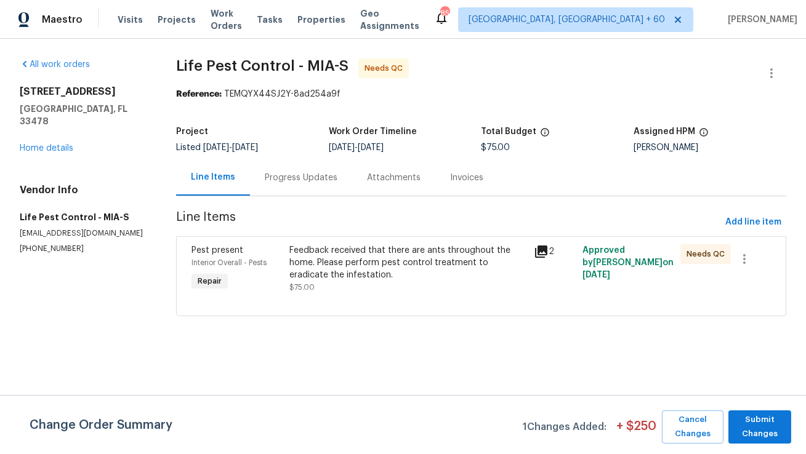
click at [319, 283] on div "Feedback received that there are ants throughout the home. Please perform pest …" at bounding box center [407, 268] width 237 height 49
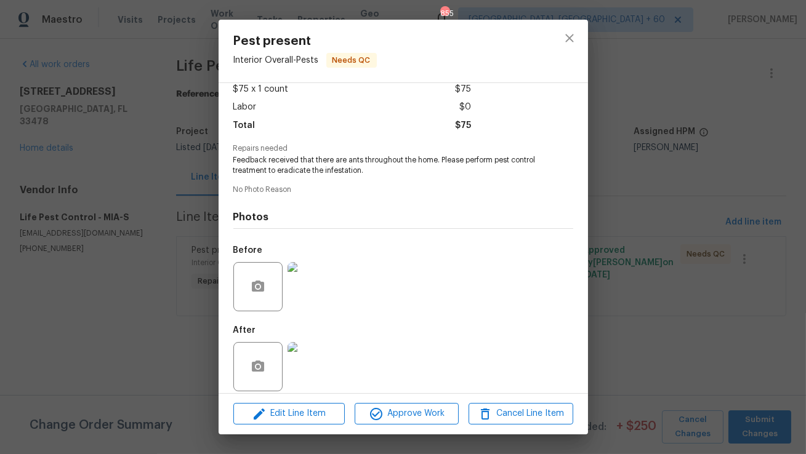
scroll to position [82, 0]
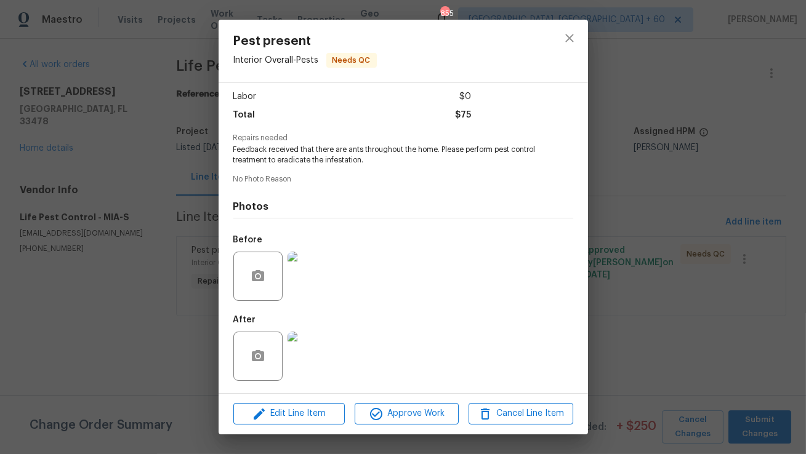
click at [319, 283] on img at bounding box center [311, 276] width 49 height 49
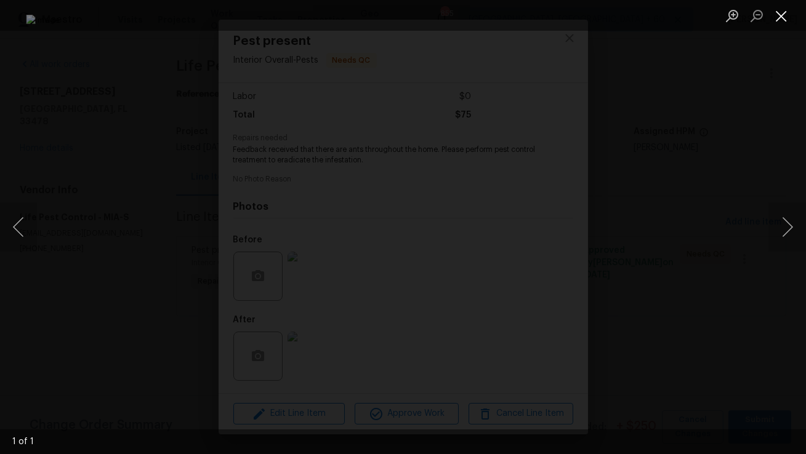
click at [776, 24] on button "Close lightbox" at bounding box center [781, 16] width 25 height 22
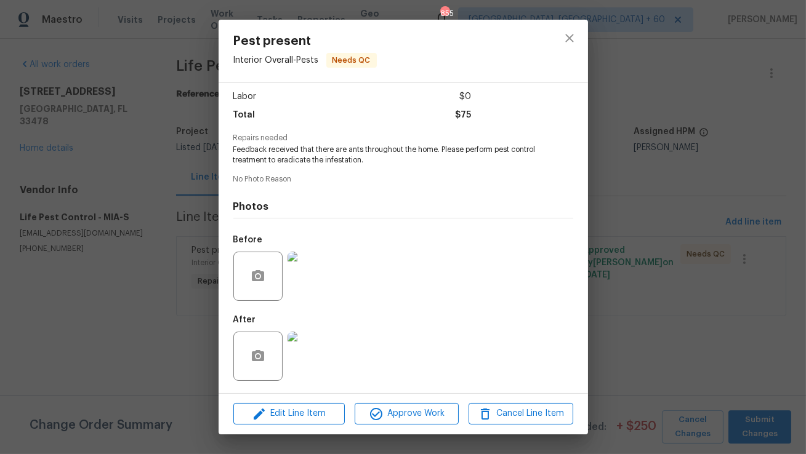
click at [330, 351] on img at bounding box center [311, 356] width 49 height 49
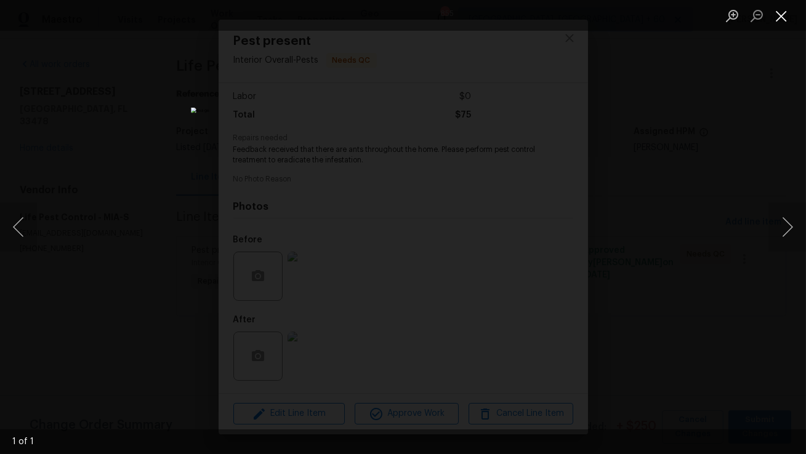
click at [783, 23] on button "Close lightbox" at bounding box center [781, 16] width 25 height 22
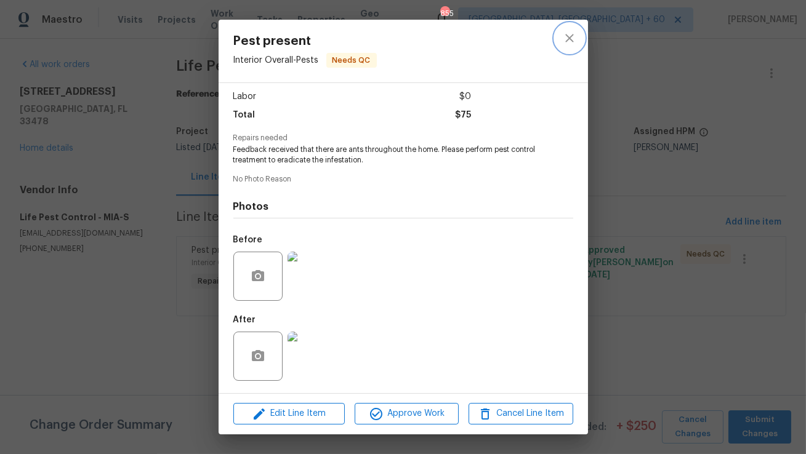
click at [569, 47] on button "close" at bounding box center [570, 38] width 30 height 30
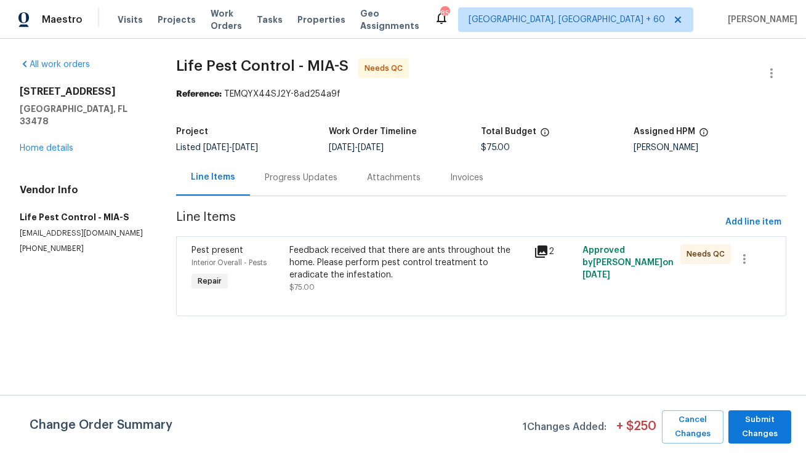
click at [314, 181] on div "Progress Updates" at bounding box center [301, 178] width 73 height 12
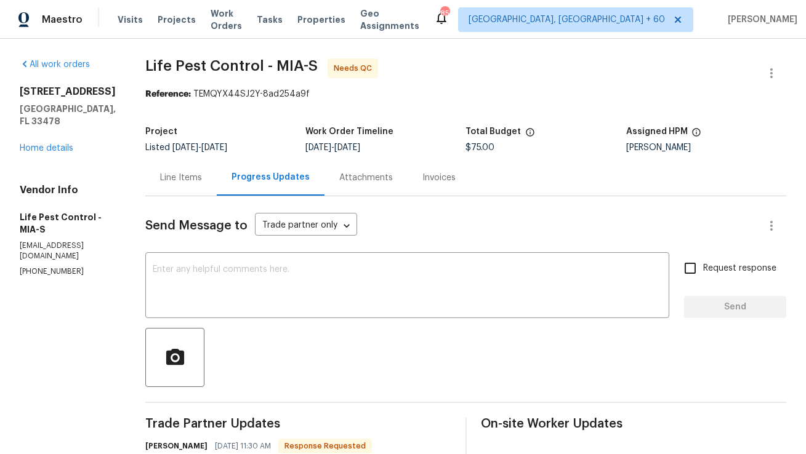
scroll to position [14, 0]
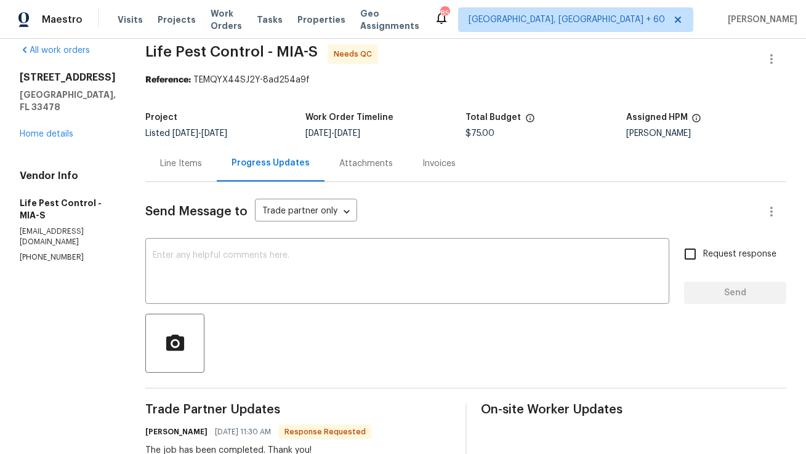
click at [170, 175] on div "Line Items" at bounding box center [180, 163] width 71 height 36
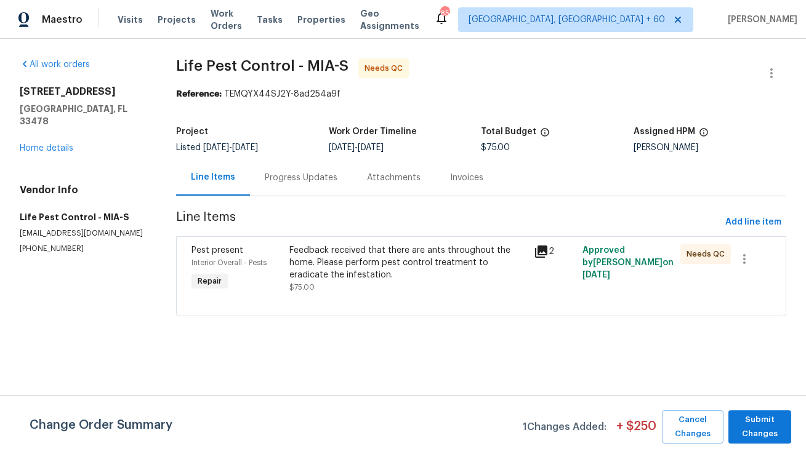
click at [297, 189] on div "Progress Updates" at bounding box center [301, 177] width 102 height 36
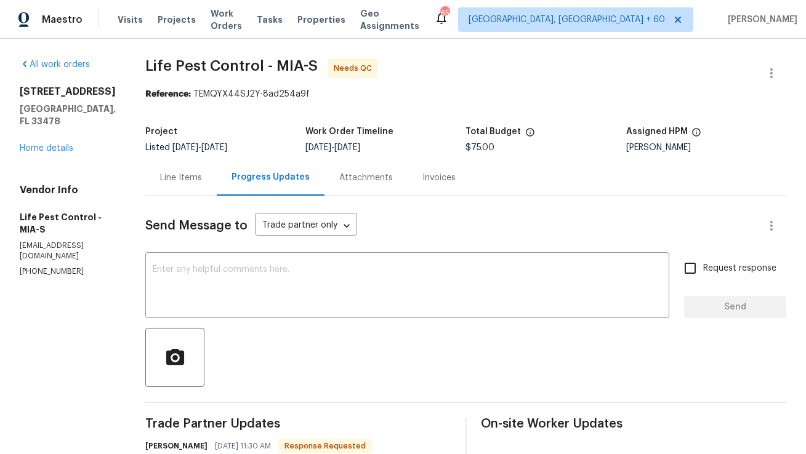
scroll to position [8, 0]
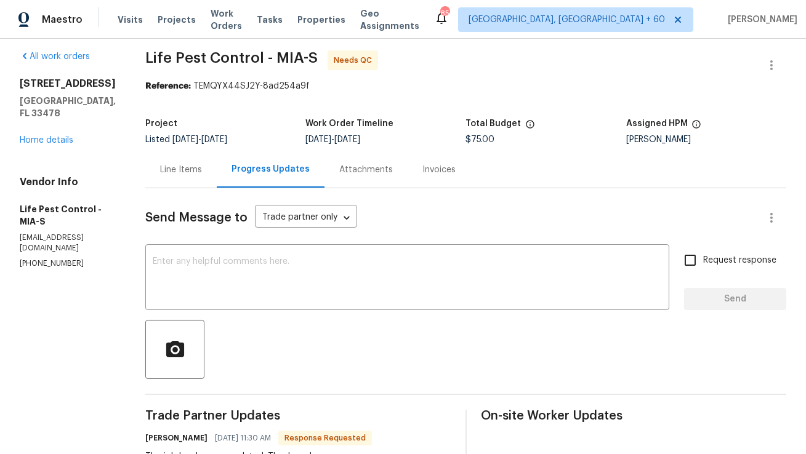
click at [189, 176] on div "Line Items" at bounding box center [180, 169] width 71 height 36
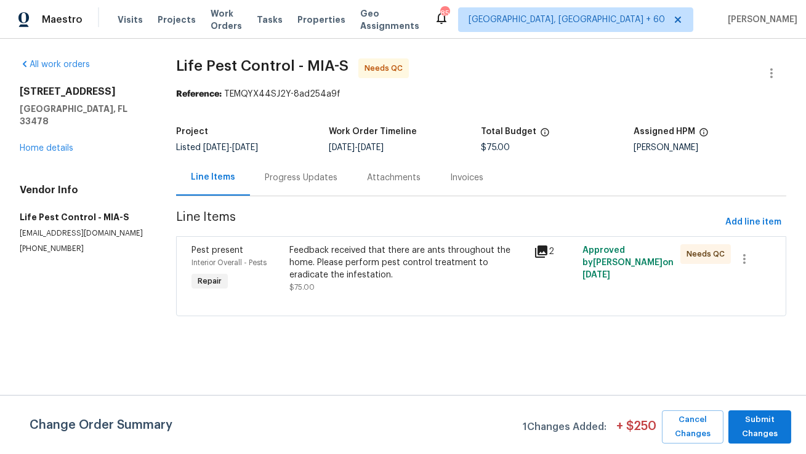
click at [380, 289] on div "Feedback received that there are ants throughout the home. Please perform pest …" at bounding box center [407, 268] width 237 height 49
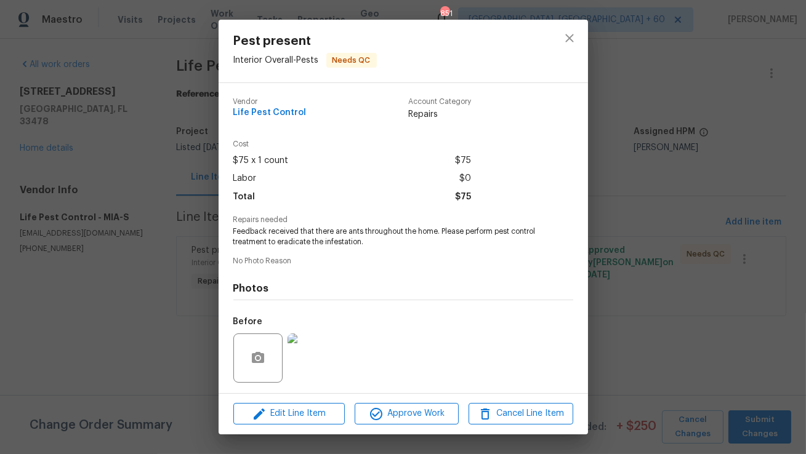
scroll to position [82, 0]
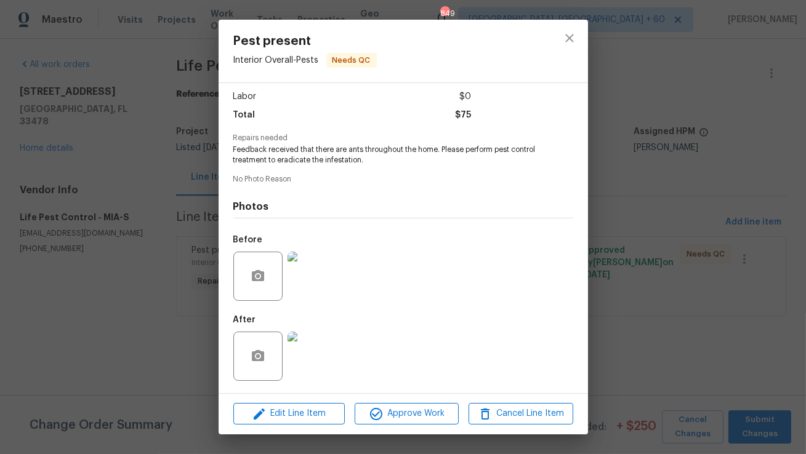
click at [316, 284] on img at bounding box center [311, 276] width 49 height 49
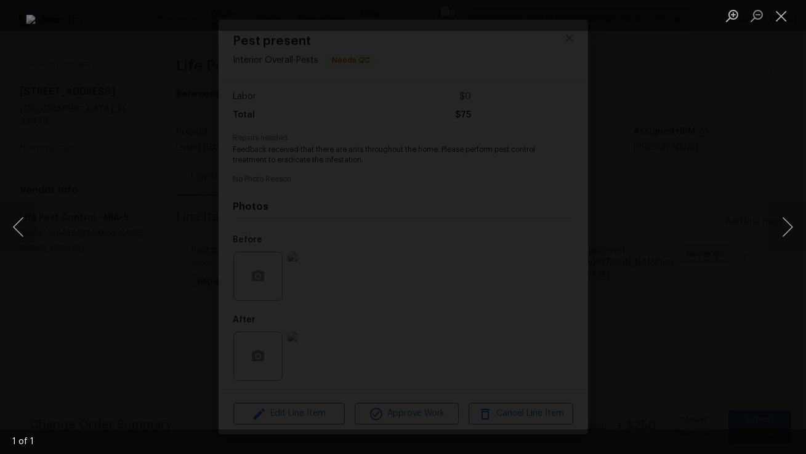
click at [755, 266] on div "Lightbox" at bounding box center [403, 227] width 806 height 454
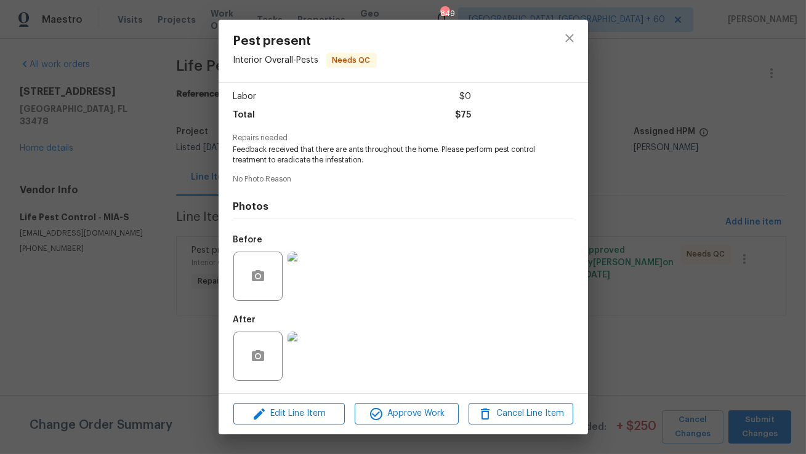
click at [311, 357] on img at bounding box center [311, 356] width 49 height 49
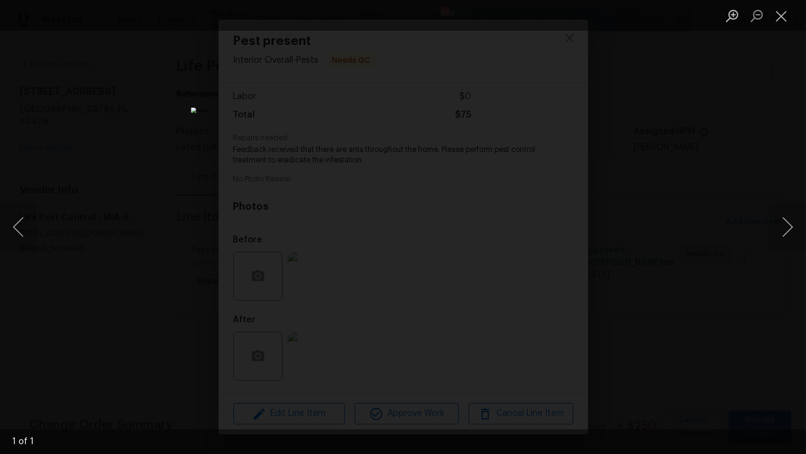
click at [754, 118] on div "Lightbox" at bounding box center [403, 227] width 806 height 454
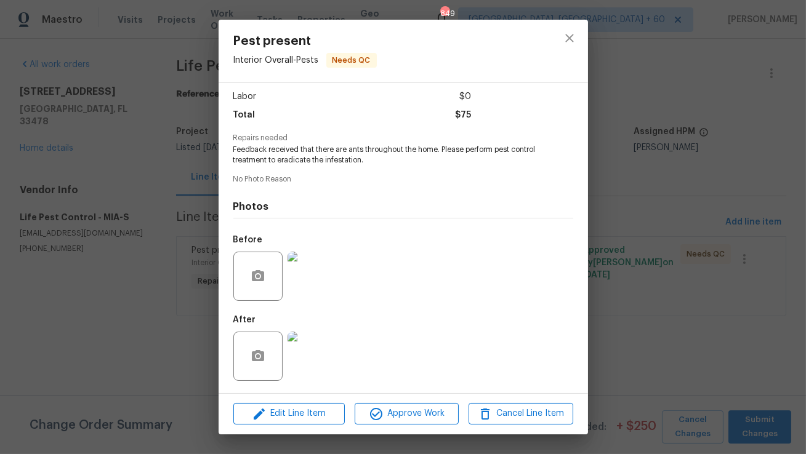
click at [608, 185] on div "Pest present Interior Overall - Pests Needs QC Vendor Life Pest Control Account…" at bounding box center [403, 227] width 806 height 454
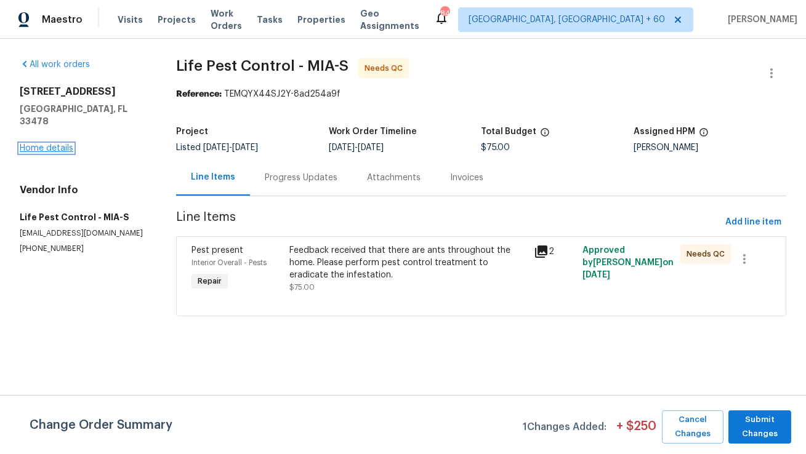
click at [46, 144] on link "Home details" at bounding box center [47, 148] width 54 height 9
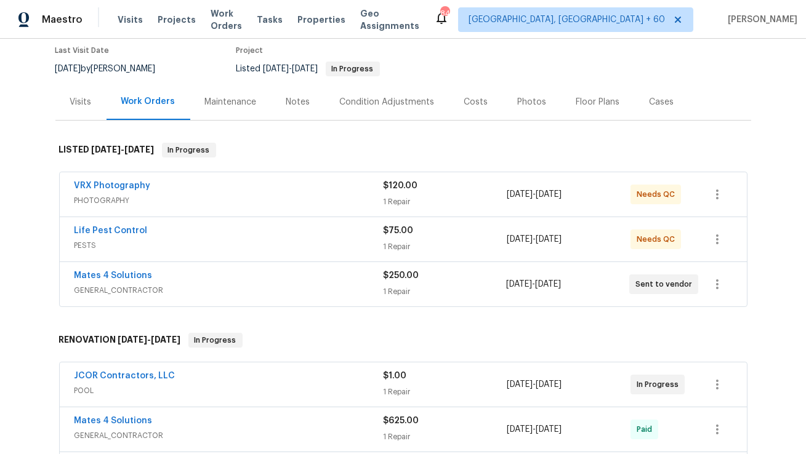
scroll to position [94, 0]
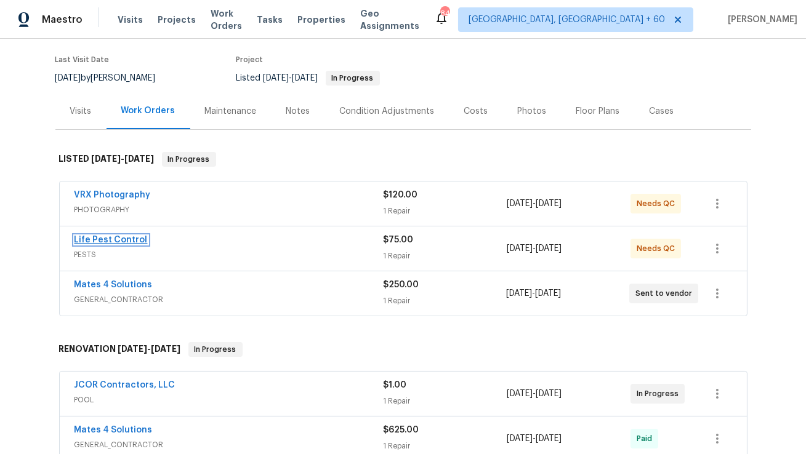
click at [106, 239] on link "Life Pest Control" at bounding box center [110, 240] width 73 height 9
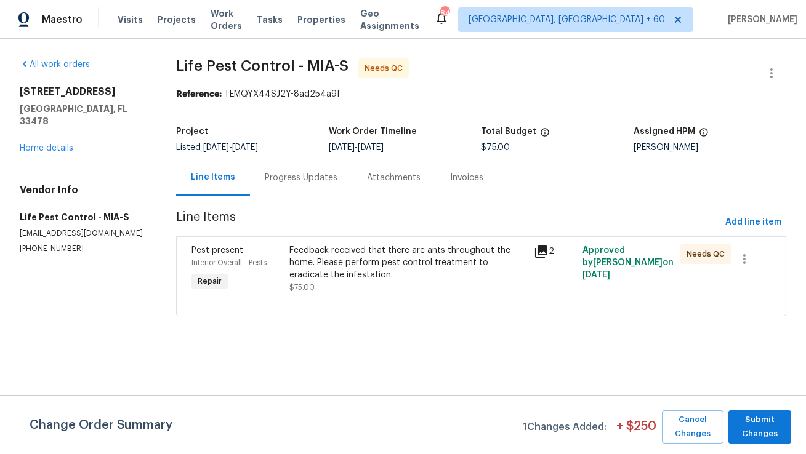
click at [291, 185] on div "Progress Updates" at bounding box center [301, 177] width 102 height 36
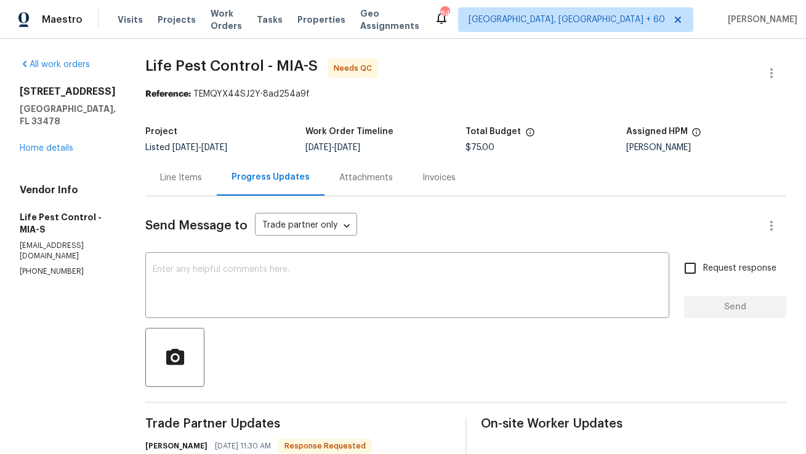
click at [174, 190] on div "Line Items" at bounding box center [180, 177] width 71 height 36
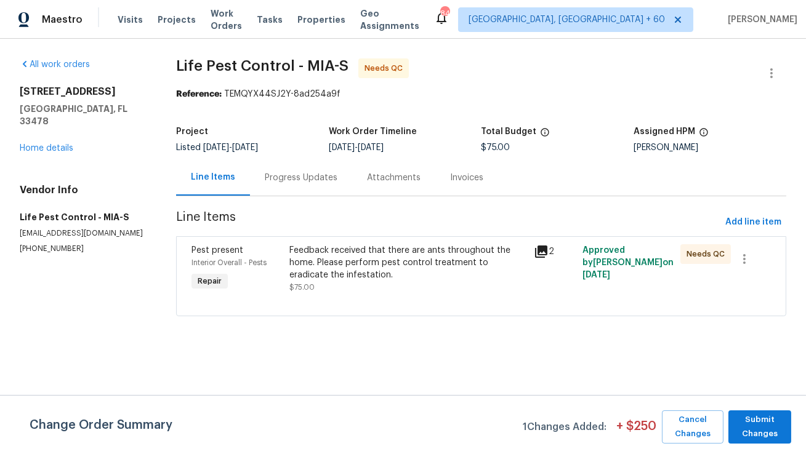
click at [394, 276] on div "Feedback received that there are ants throughout the home. Please perform pest …" at bounding box center [407, 262] width 237 height 37
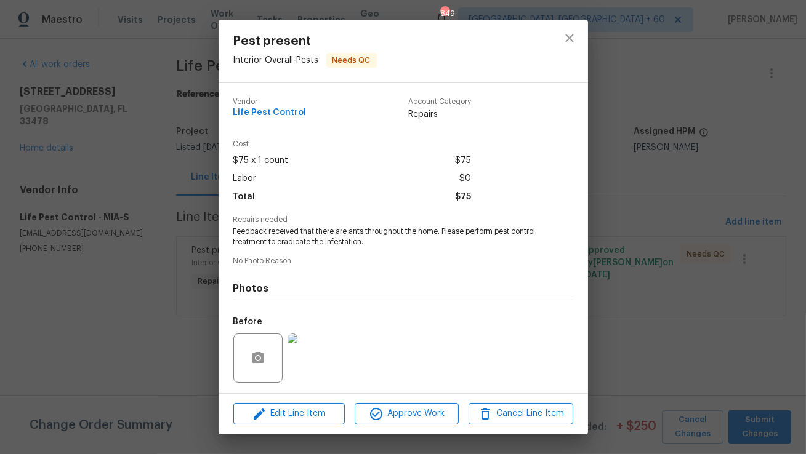
scroll to position [82, 0]
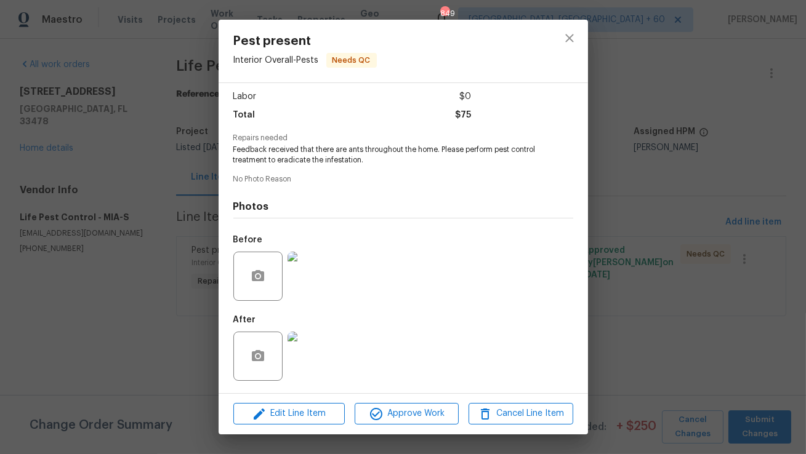
click at [311, 351] on img at bounding box center [311, 356] width 49 height 49
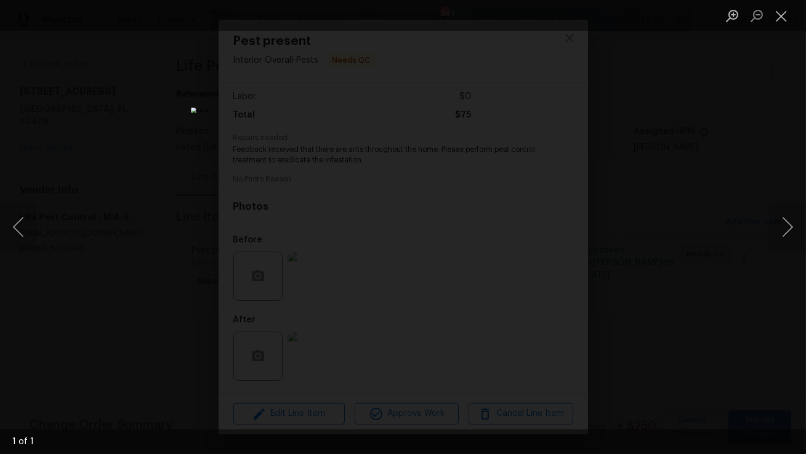
click at [739, 137] on div "Lightbox" at bounding box center [403, 227] width 806 height 454
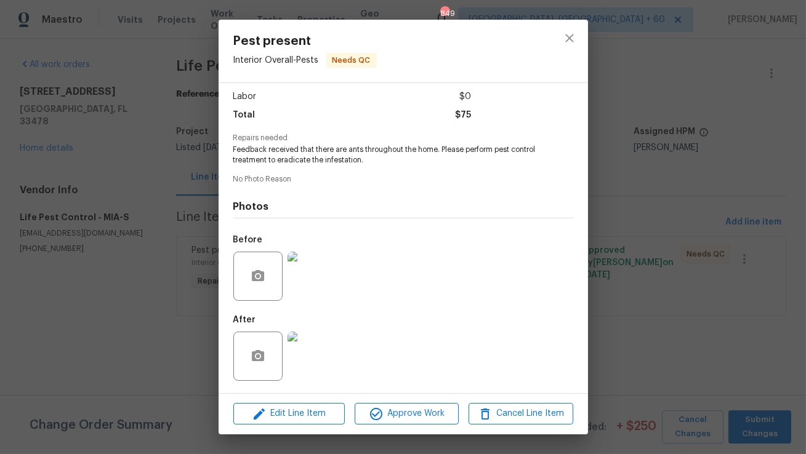
click at [684, 158] on div "Pest present Interior Overall - Pests Needs QC Vendor Life Pest Control Account…" at bounding box center [403, 227] width 806 height 454
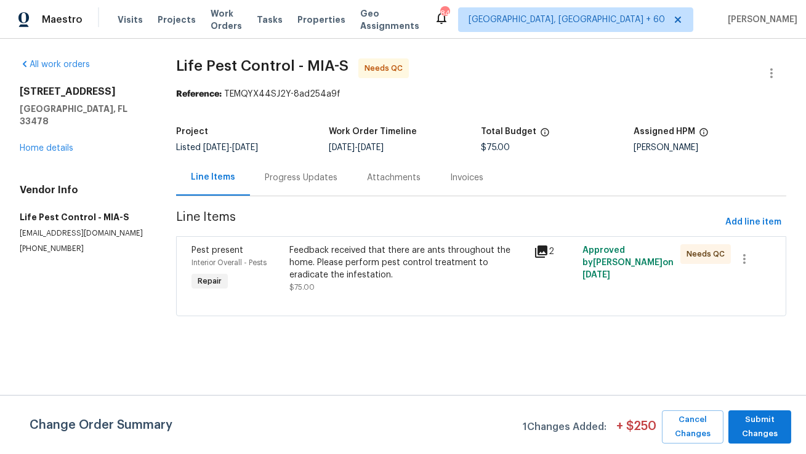
click at [283, 165] on div "Progress Updates" at bounding box center [301, 177] width 102 height 36
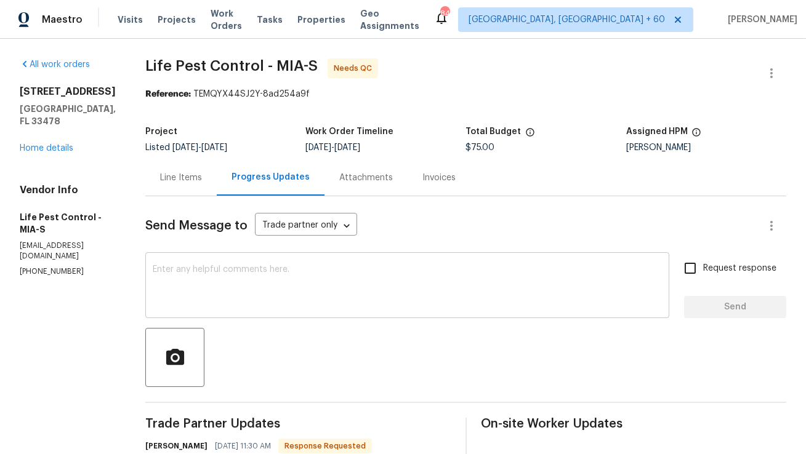
scroll to position [84, 0]
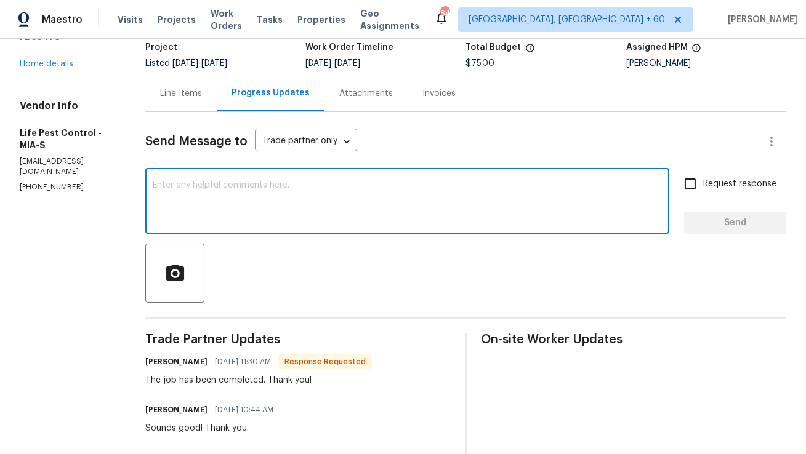
click at [279, 220] on textarea at bounding box center [407, 202] width 509 height 43
type textarea "G"
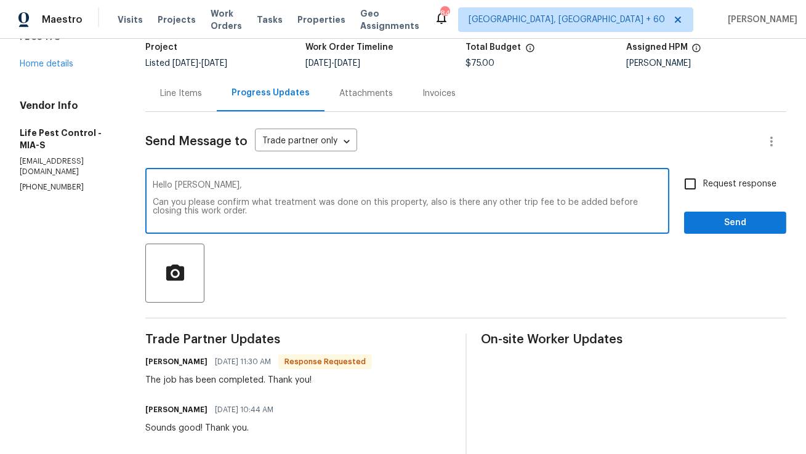
paste textarea "ould you please confirm what treatment was performed at this property? Also, le…"
type textarea "Hello Felix, Could you please confirm what treatment was performed at this prop…"
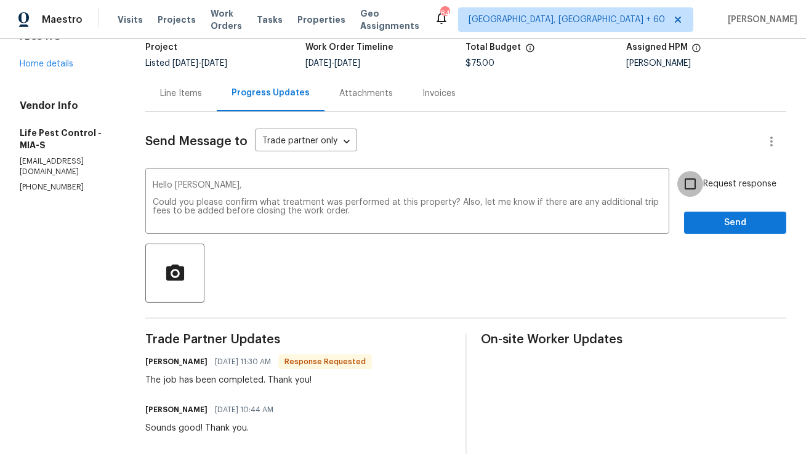
click at [691, 193] on input "Request response" at bounding box center [690, 184] width 26 height 26
checkbox input "true"
click at [721, 227] on span "Send" at bounding box center [735, 222] width 82 height 15
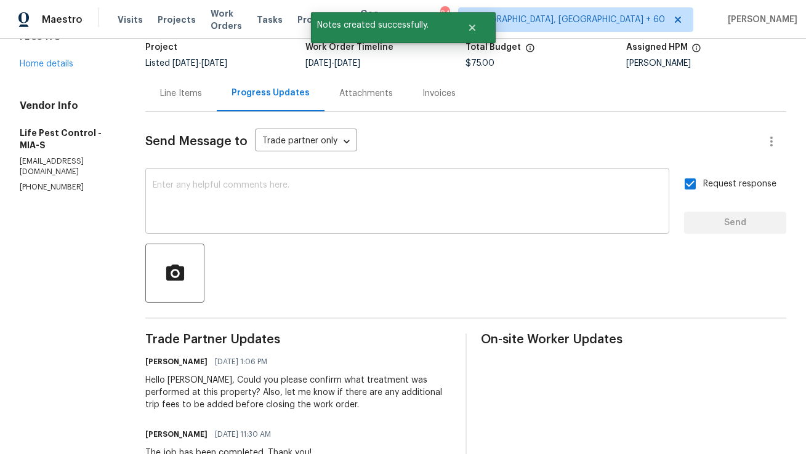
scroll to position [0, 0]
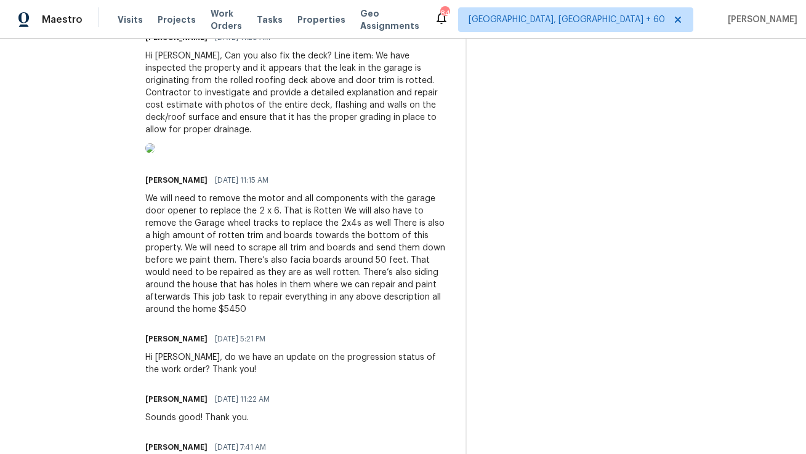
scroll to position [617, 0]
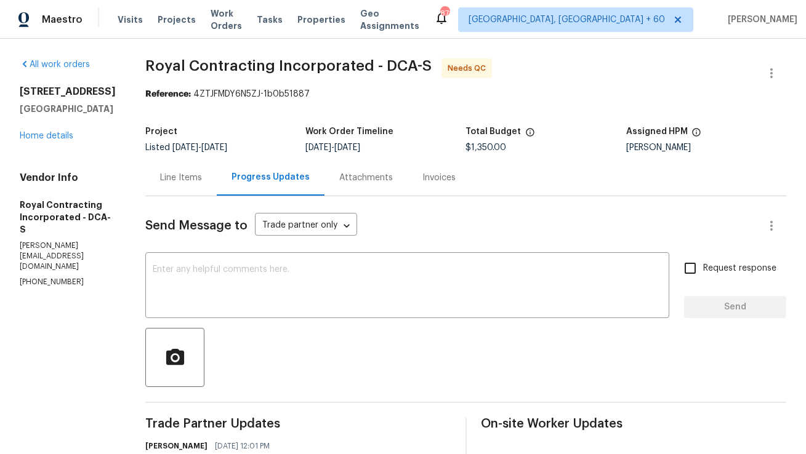
click at [53, 277] on p "[PHONE_NUMBER]" at bounding box center [68, 282] width 96 height 10
copy p "[PHONE_NUMBER]"
click at [202, 177] on div "Line Items" at bounding box center [181, 178] width 42 height 12
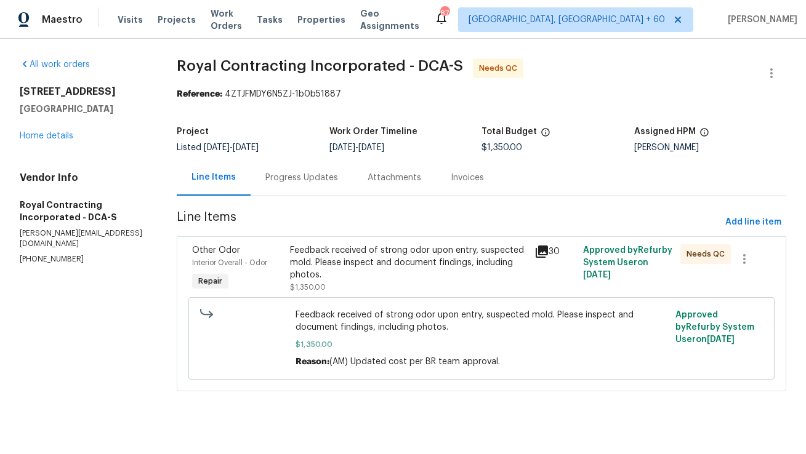
click at [345, 265] on div "Feedback received of strong odor upon entry, suspected mold. Please inspect and…" at bounding box center [408, 262] width 236 height 37
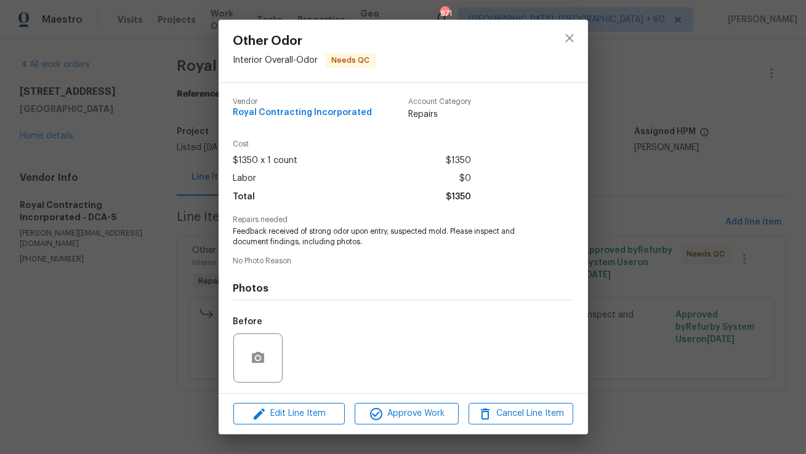
scroll to position [82, 0]
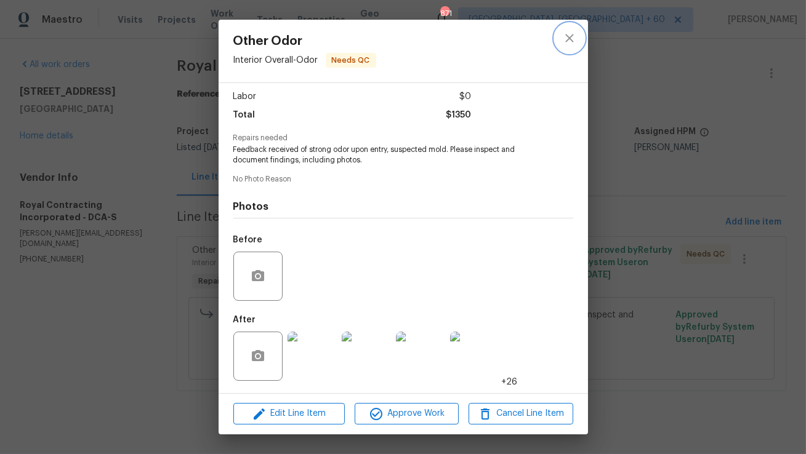
click at [564, 38] on icon "close" at bounding box center [569, 38] width 15 height 15
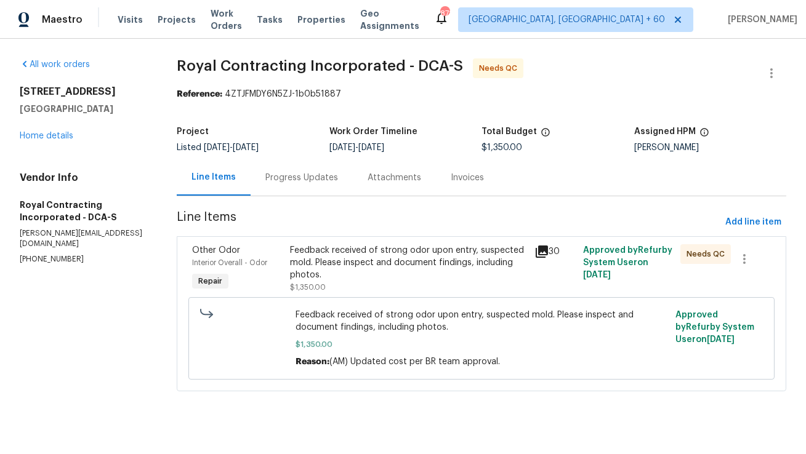
click at [330, 179] on div "Progress Updates" at bounding box center [301, 178] width 73 height 12
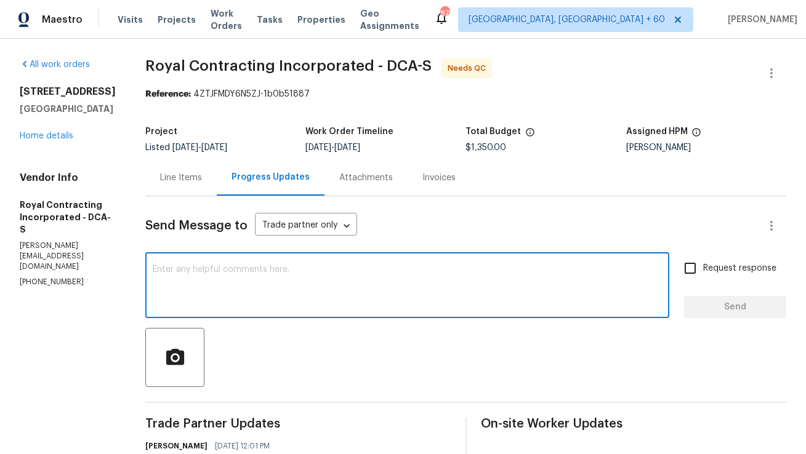
click at [299, 289] on textarea at bounding box center [407, 286] width 509 height 43
click at [215, 275] on textarea at bounding box center [407, 286] width 509 height 43
click at [177, 268] on textarea "abl 5408920416" at bounding box center [407, 286] width 509 height 43
type textarea "able 5408920416"
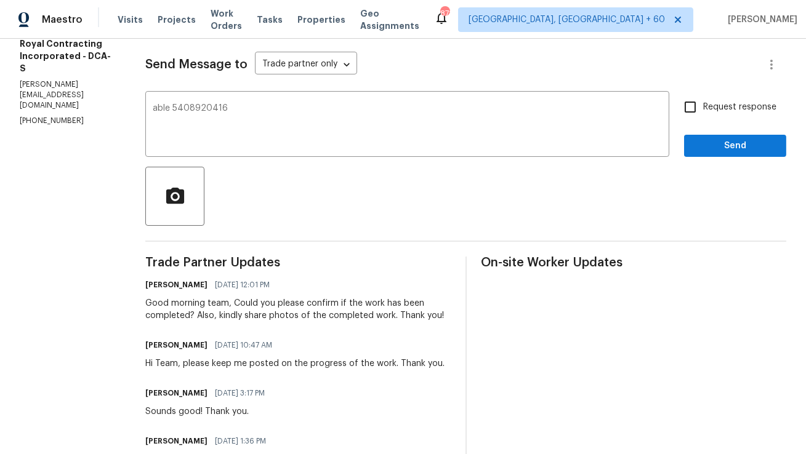
scroll to position [158, 0]
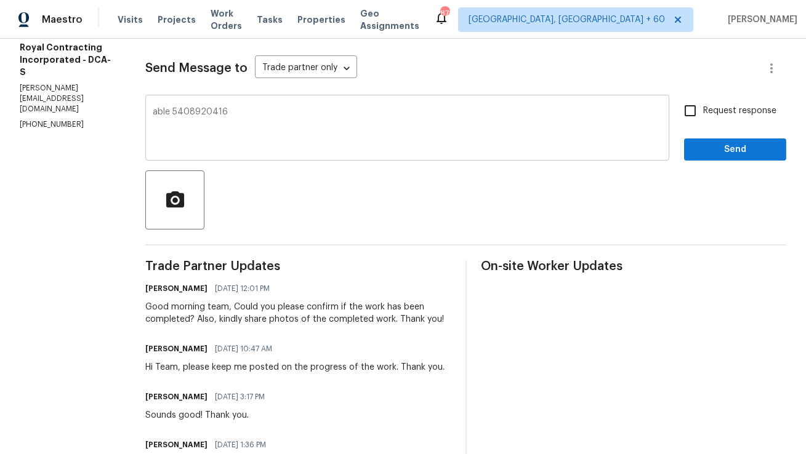
click at [217, 110] on textarea "able 5408920416" at bounding box center [407, 129] width 509 height 43
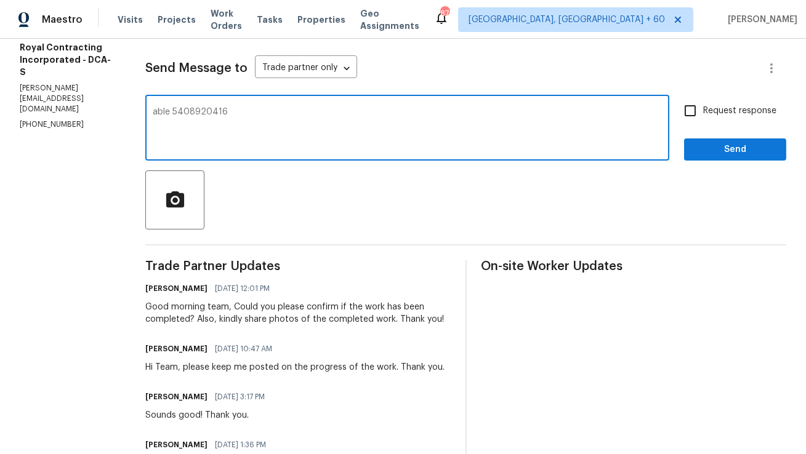
click at [217, 110] on textarea "able 5408920416" at bounding box center [407, 129] width 509 height 43
click at [302, 124] on textarea "able 5408920416" at bounding box center [407, 129] width 509 height 43
paste textarea "(540) 892 0416"
type textarea "able 5408920416 (540) 892 0416"
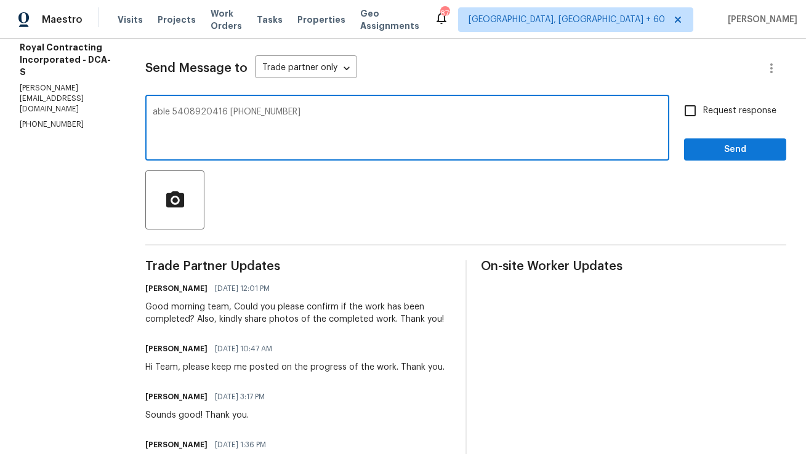
click at [284, 262] on span "Trade Partner Updates" at bounding box center [297, 266] width 305 height 12
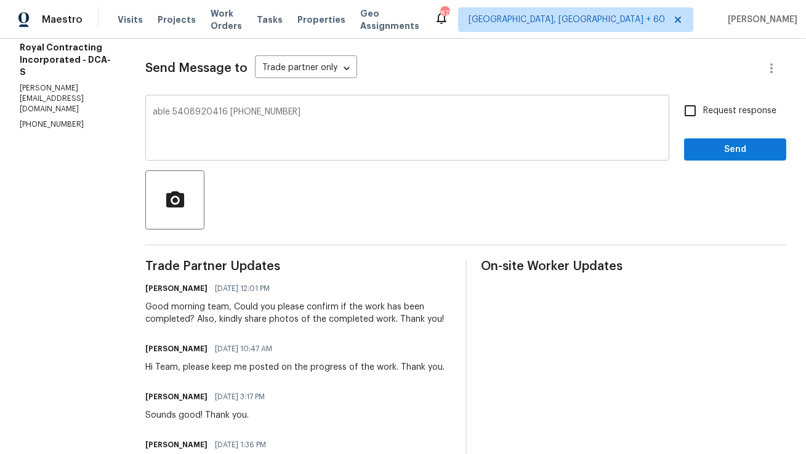
click at [289, 103] on div "able 5408920416 (540) 892 0416 x ​" at bounding box center [407, 129] width 524 height 63
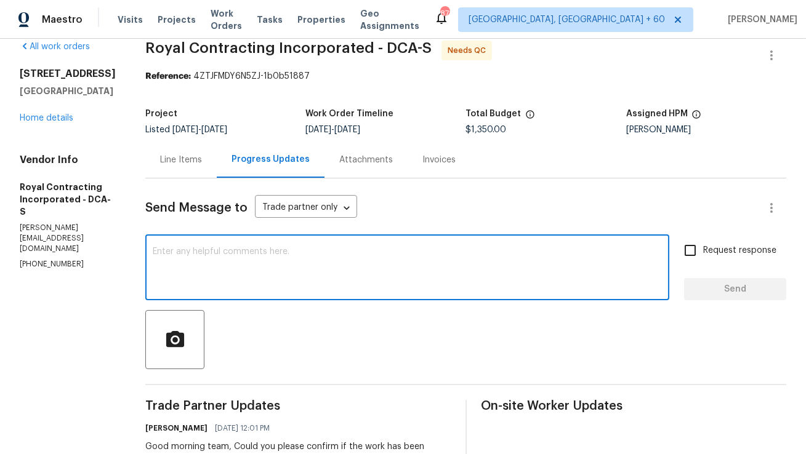
scroll to position [0, 0]
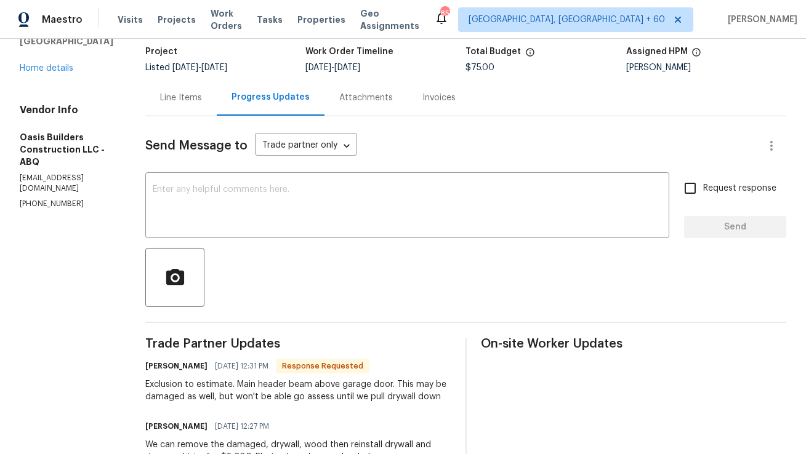
scroll to position [7, 0]
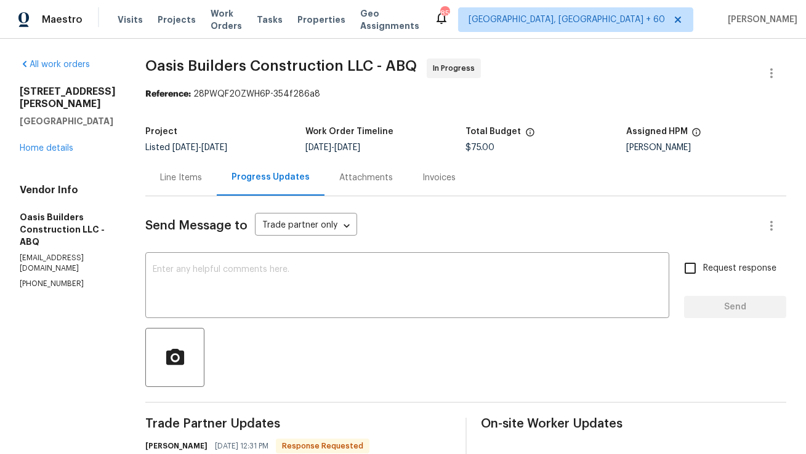
click at [166, 191] on div "Line Items" at bounding box center [180, 177] width 71 height 36
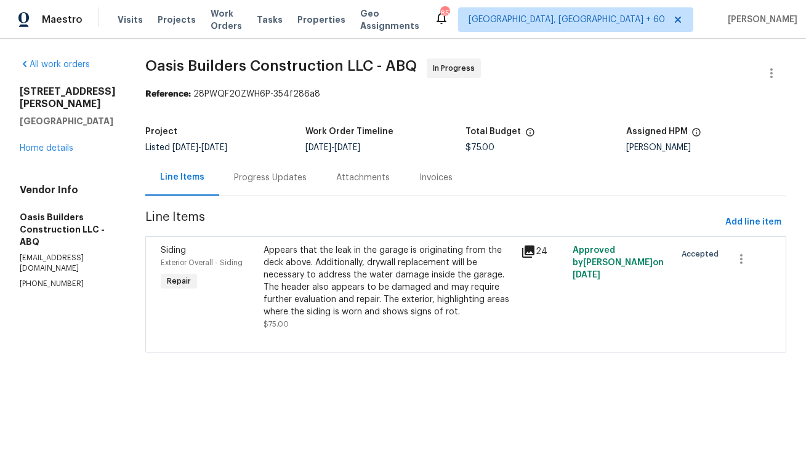
click at [249, 175] on div "Progress Updates" at bounding box center [270, 178] width 73 height 12
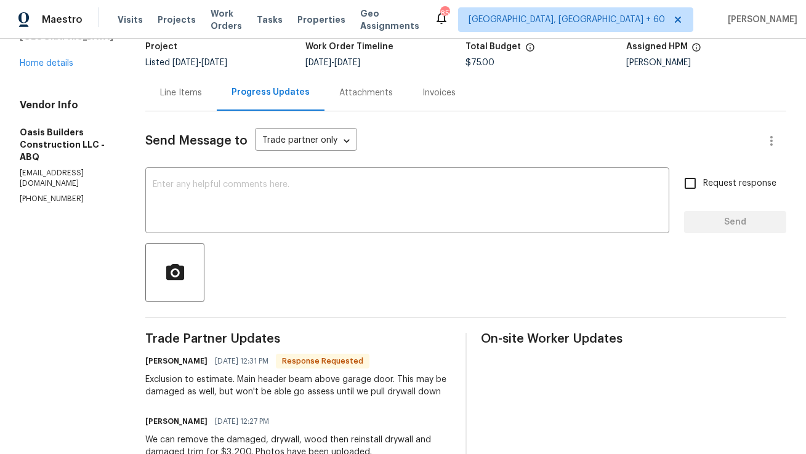
scroll to position [79, 0]
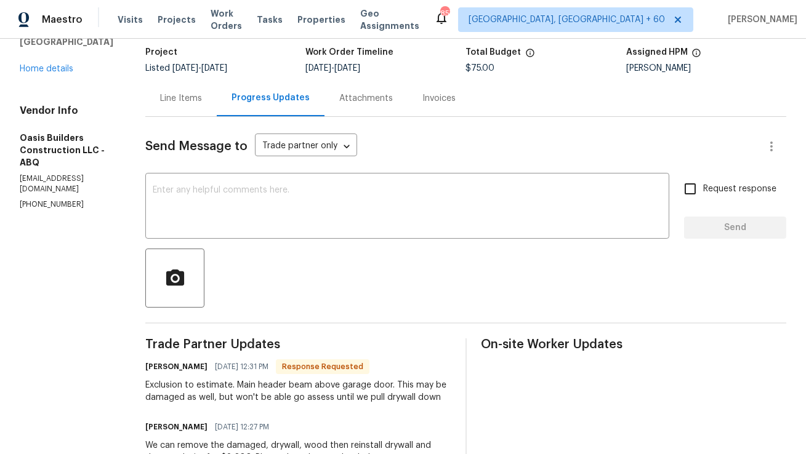
click at [188, 90] on div "Line Items" at bounding box center [180, 98] width 71 height 36
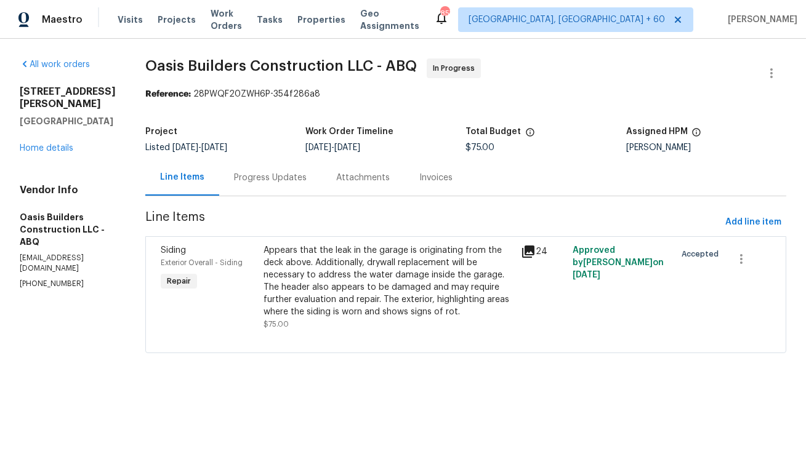
click at [356, 267] on div "Appears that the leak in the garage is originating from the deck above. Additio…" at bounding box center [388, 281] width 250 height 74
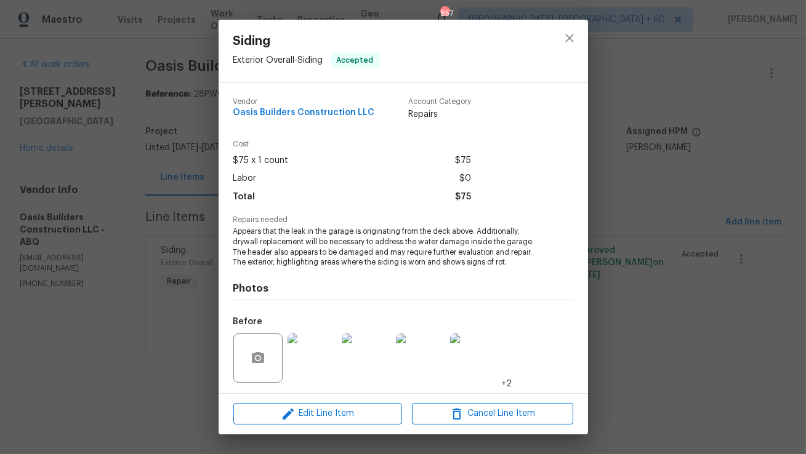
click at [306, 350] on img at bounding box center [311, 358] width 49 height 49
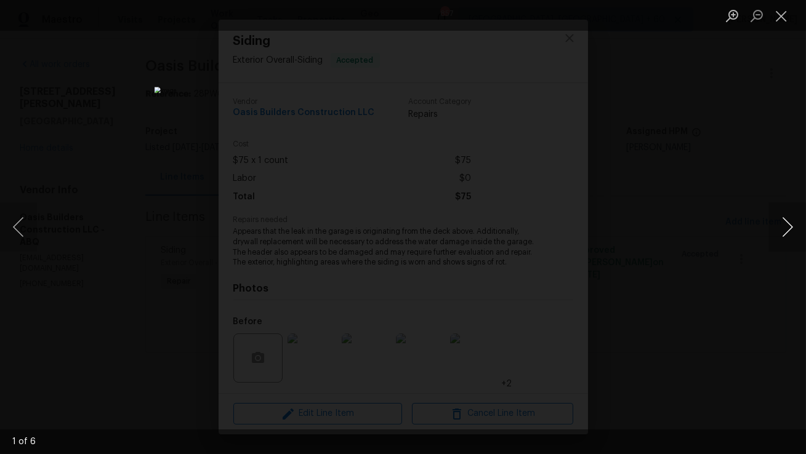
click at [779, 235] on button "Next image" at bounding box center [787, 227] width 37 height 49
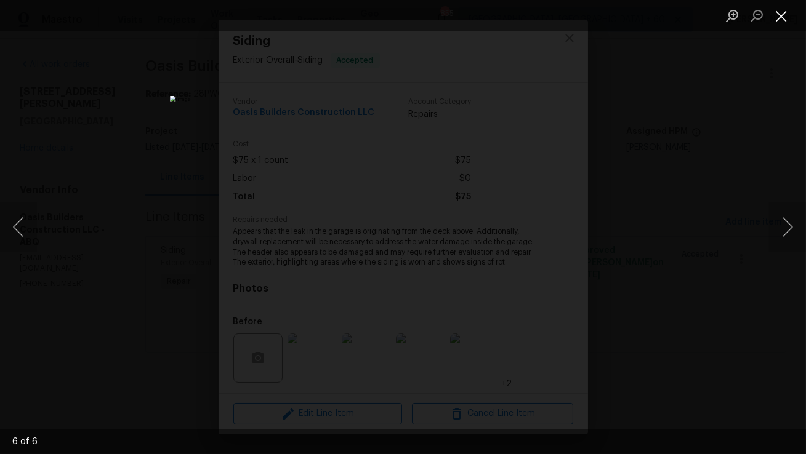
click at [779, 17] on button "Close lightbox" at bounding box center [781, 16] width 25 height 22
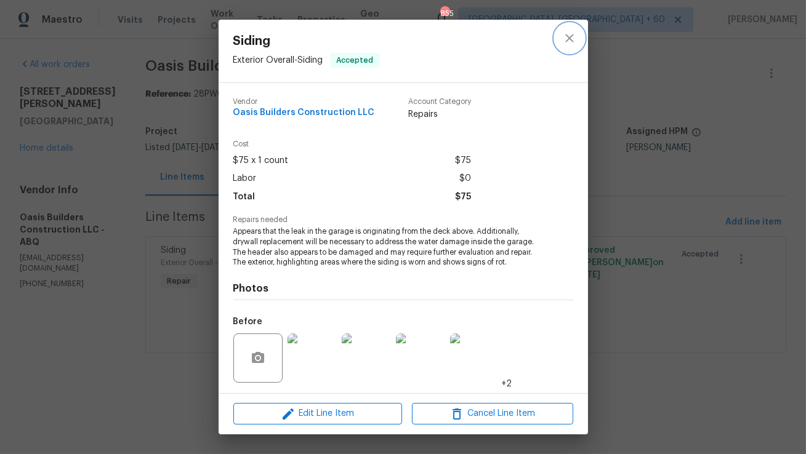
click at [570, 41] on icon "close" at bounding box center [569, 38] width 15 height 15
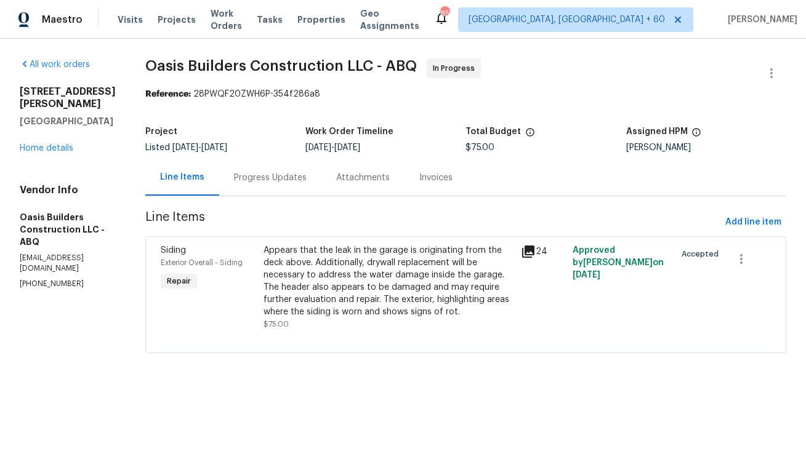
click at [252, 175] on div "Progress Updates" at bounding box center [270, 178] width 73 height 12
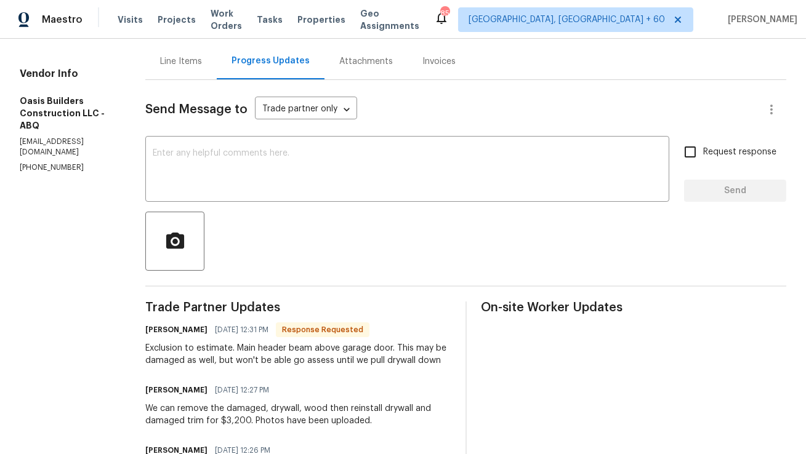
scroll to position [87, 0]
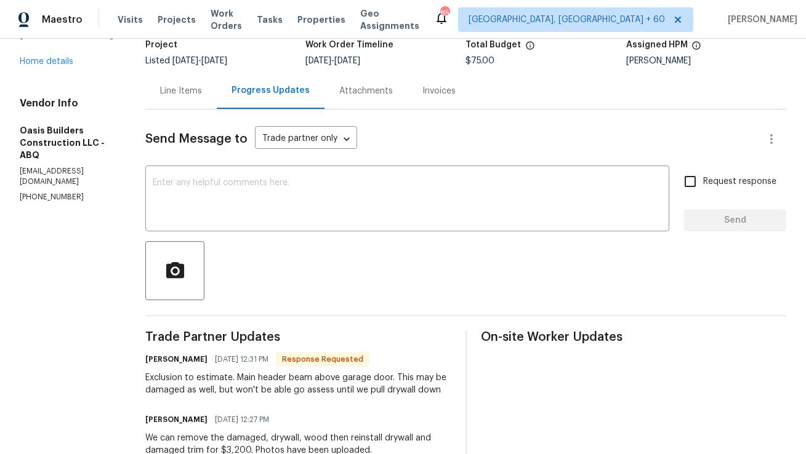
click at [183, 95] on div "Line Items" at bounding box center [181, 91] width 42 height 12
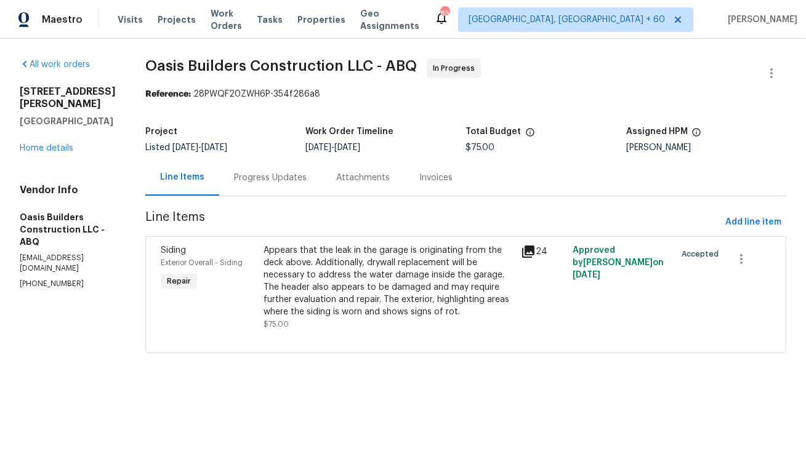
click at [359, 298] on div "Appears that the leak in the garage is originating from the deck above. Additio…" at bounding box center [388, 281] width 250 height 74
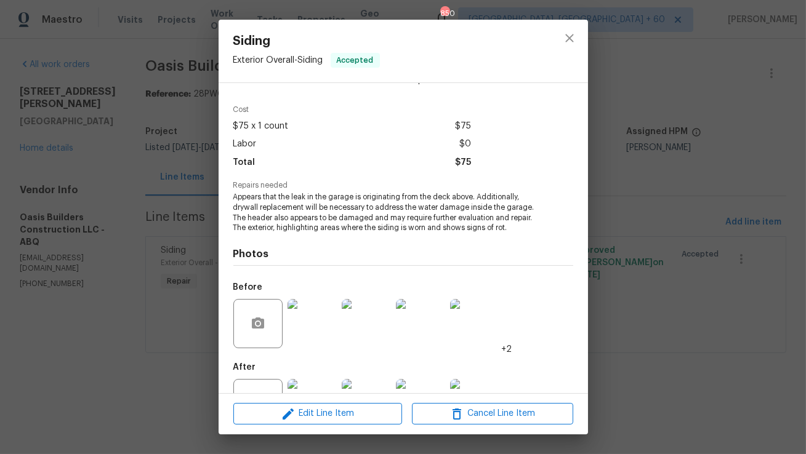
scroll to position [82, 0]
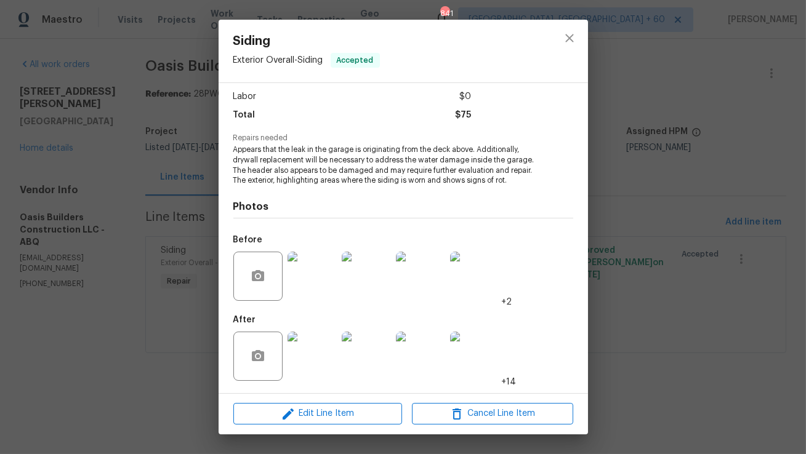
drag, startPoint x: 316, startPoint y: 344, endPoint x: 547, endPoint y: 40, distance: 381.8
click at [307, 368] on img at bounding box center [311, 356] width 49 height 49
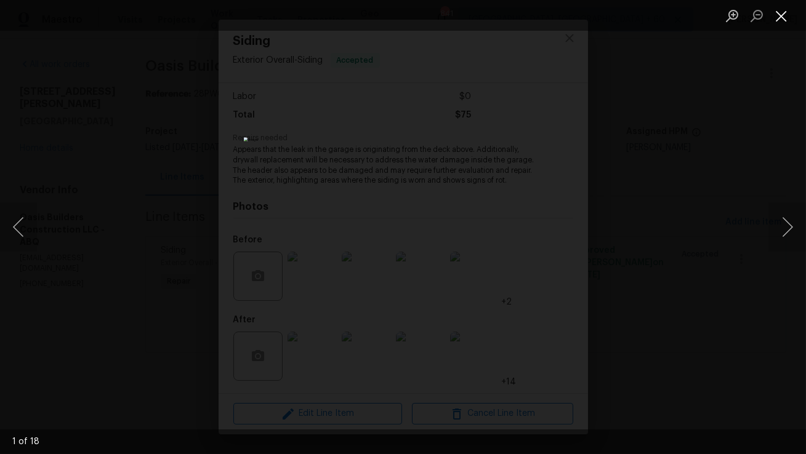
click at [784, 22] on button "Close lightbox" at bounding box center [781, 16] width 25 height 22
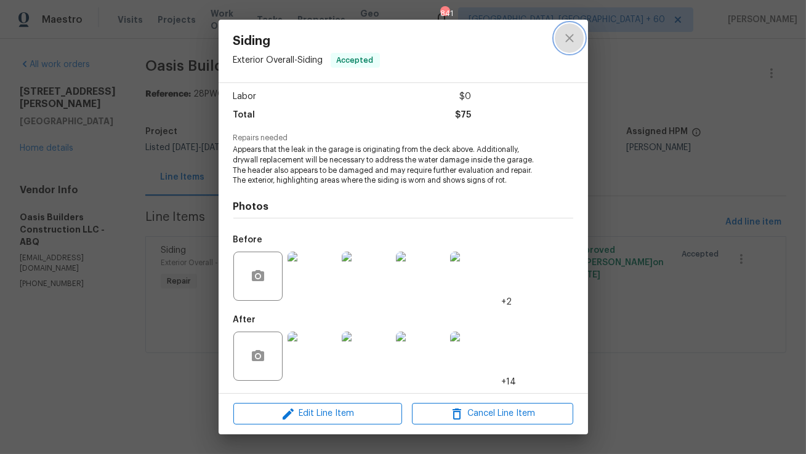
click at [578, 38] on button "close" at bounding box center [570, 38] width 30 height 30
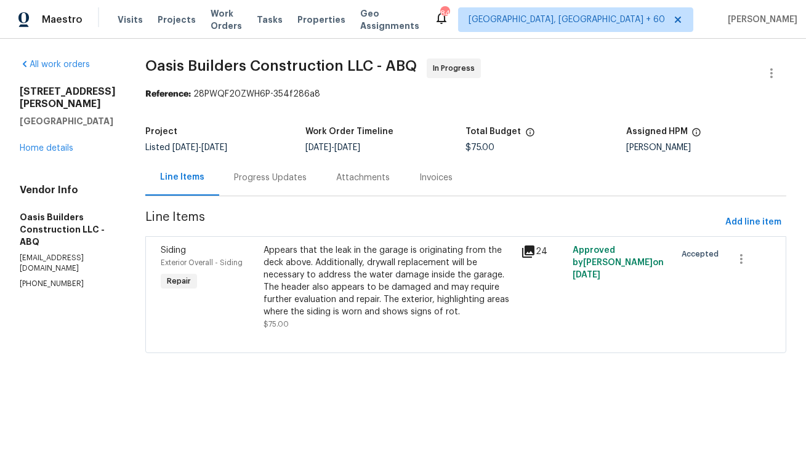
click at [281, 173] on div "Progress Updates" at bounding box center [270, 178] width 73 height 12
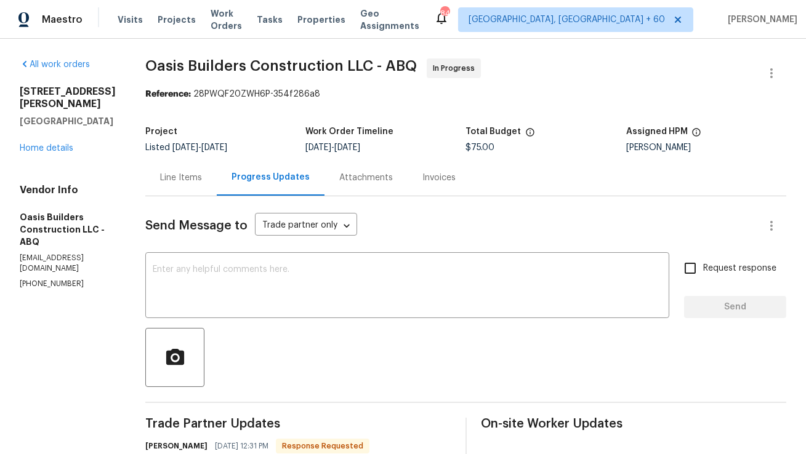
click at [163, 182] on div "Line Items" at bounding box center [181, 178] width 42 height 12
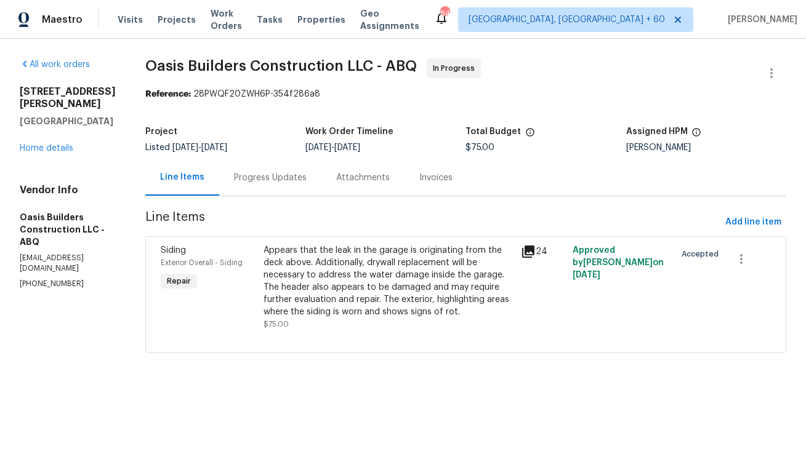
click at [348, 273] on div "Appears that the leak in the garage is originating from the deck above. Additio…" at bounding box center [388, 281] width 250 height 74
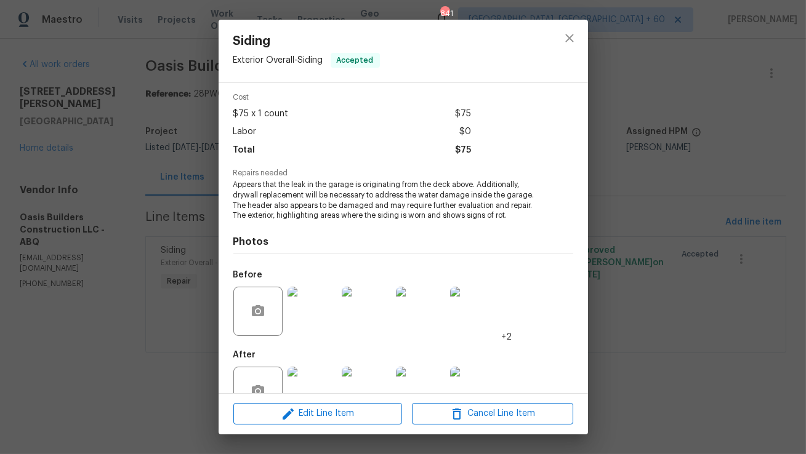
scroll to position [82, 0]
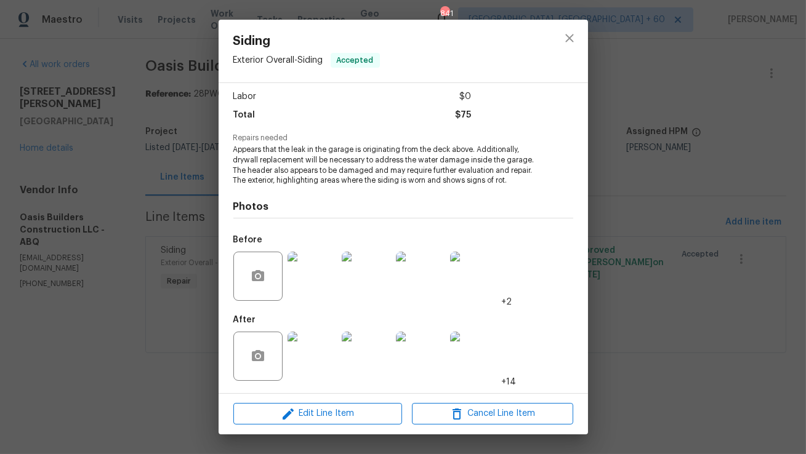
click at [313, 266] on img at bounding box center [311, 276] width 49 height 49
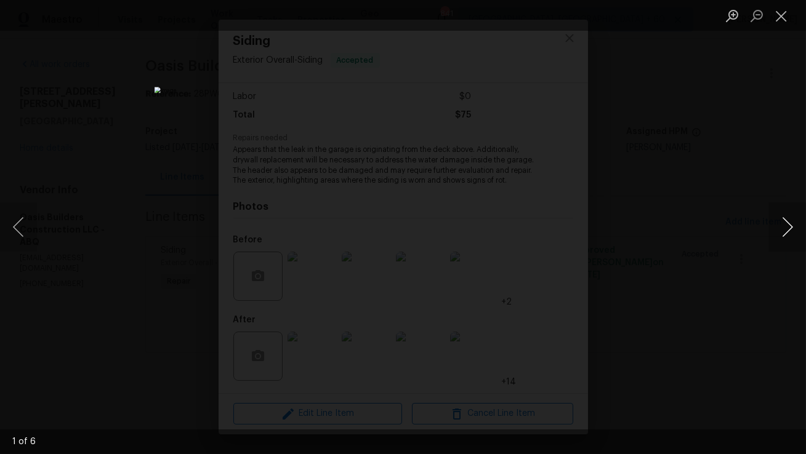
click at [790, 224] on button "Next image" at bounding box center [787, 227] width 37 height 49
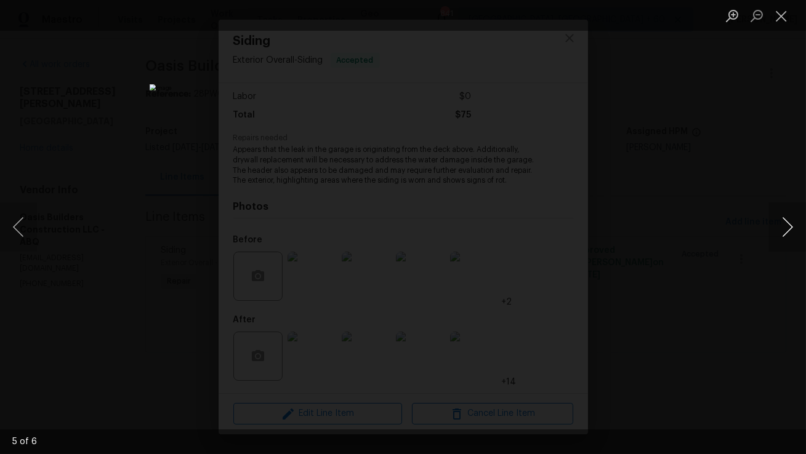
click at [790, 224] on button "Next image" at bounding box center [787, 227] width 37 height 49
click at [780, 23] on button "Close lightbox" at bounding box center [781, 16] width 25 height 22
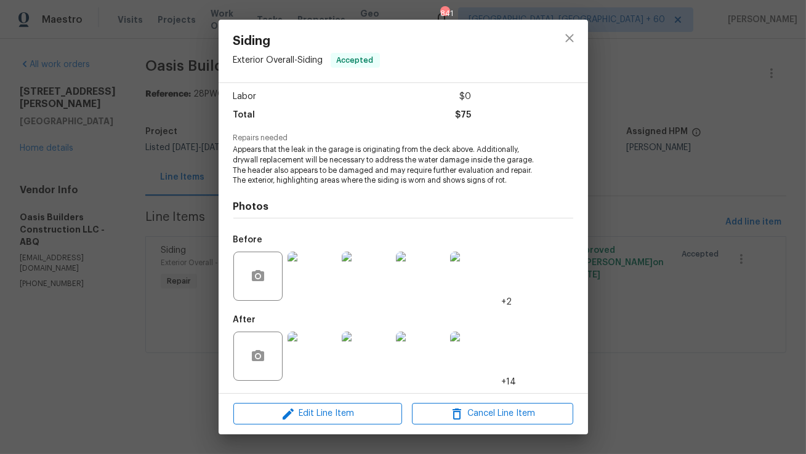
click at [321, 357] on img at bounding box center [311, 356] width 49 height 49
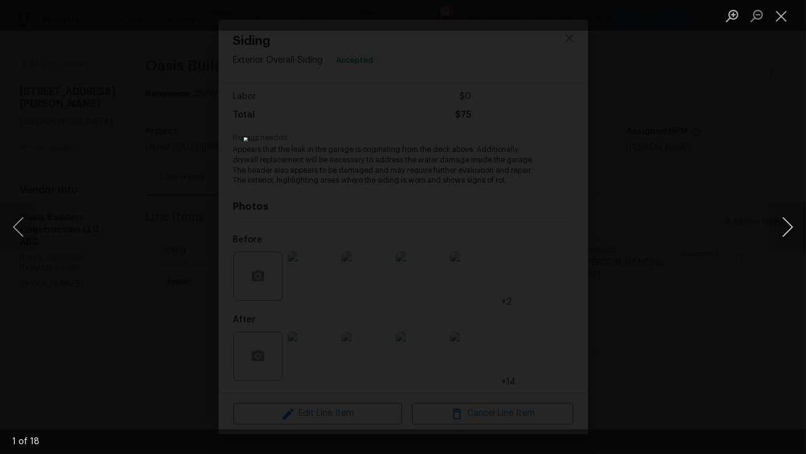
click at [787, 223] on button "Next image" at bounding box center [787, 227] width 37 height 49
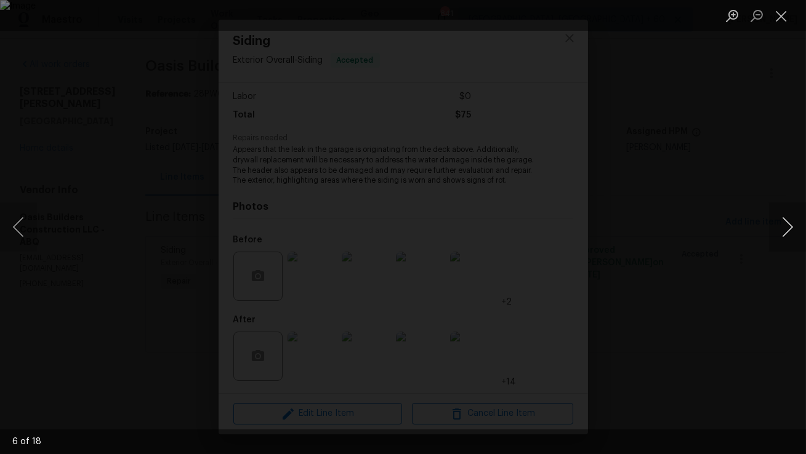
click at [787, 223] on button "Next image" at bounding box center [787, 227] width 37 height 49
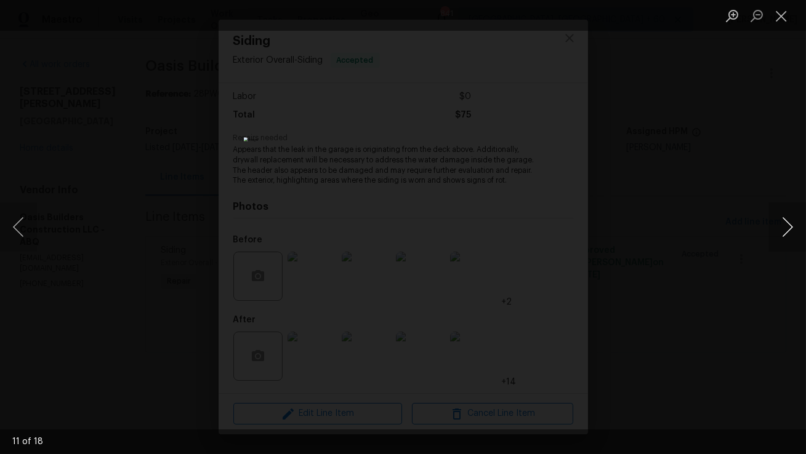
click at [787, 223] on button "Next image" at bounding box center [787, 227] width 37 height 49
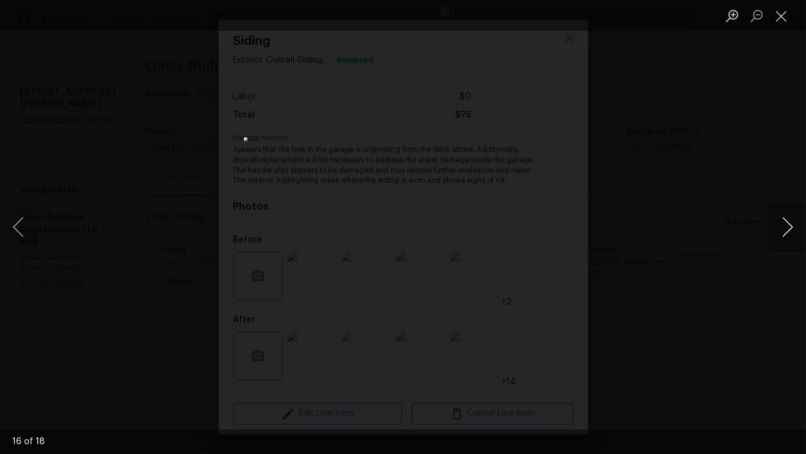
click at [787, 223] on button "Next image" at bounding box center [787, 227] width 37 height 49
click at [776, 16] on button "Close lightbox" at bounding box center [781, 16] width 25 height 22
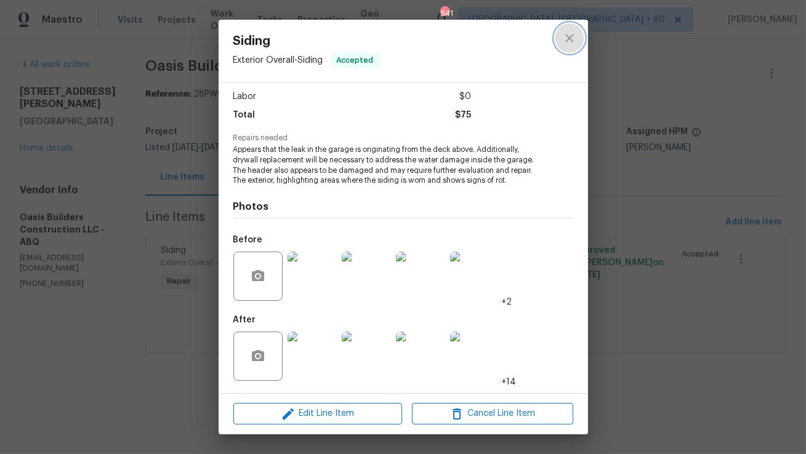
click at [564, 33] on icon "close" at bounding box center [569, 38] width 15 height 15
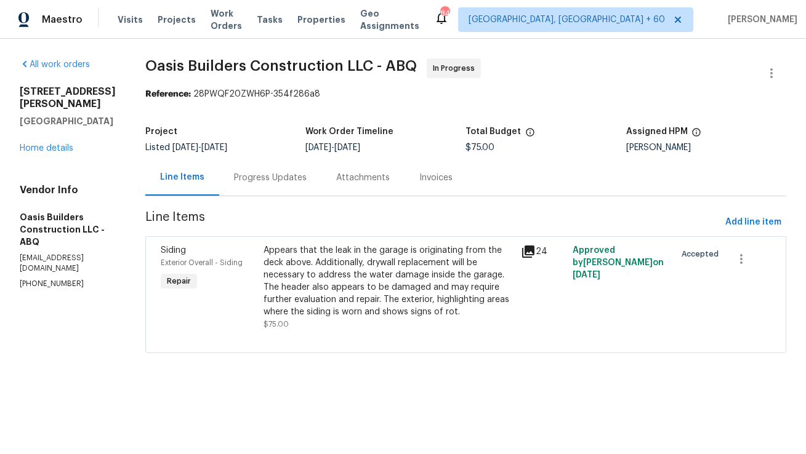
click at [300, 174] on div "Progress Updates" at bounding box center [270, 178] width 73 height 12
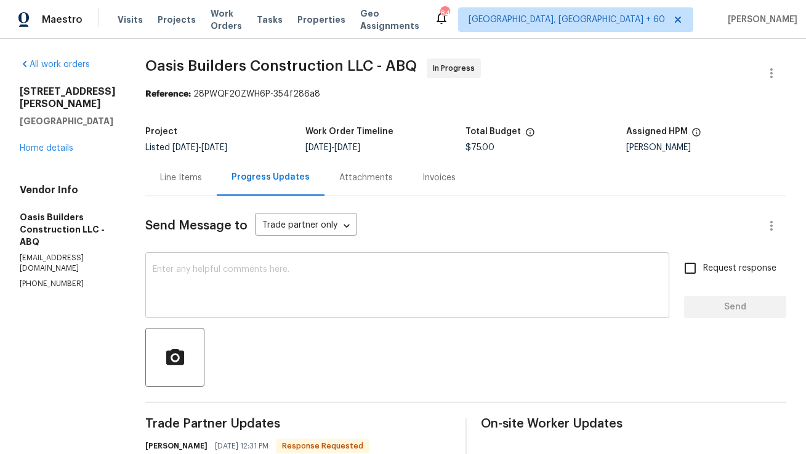
scroll to position [137, 0]
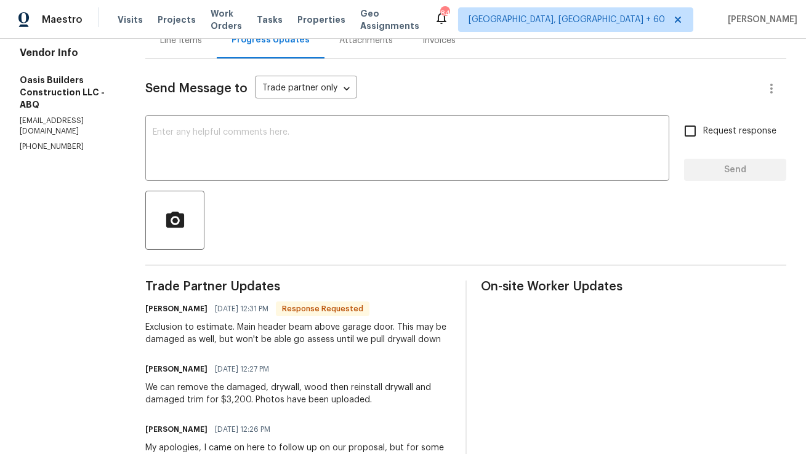
click at [201, 44] on div "Line Items" at bounding box center [181, 40] width 42 height 12
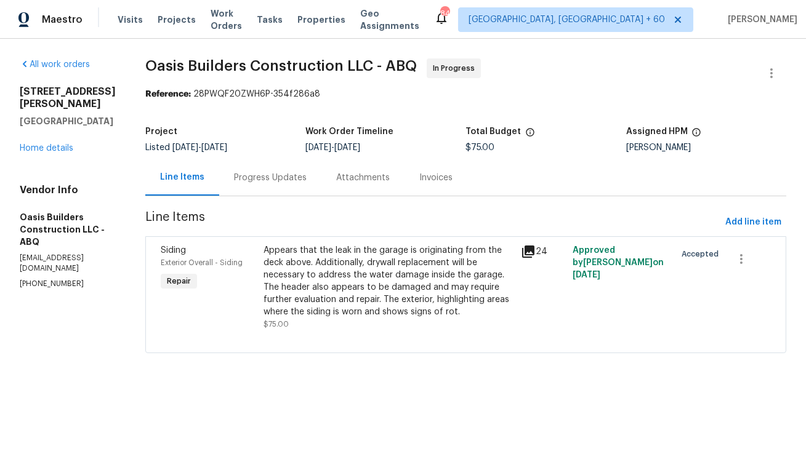
click at [382, 293] on div "Appears that the leak in the garage is originating from the deck above. Additio…" at bounding box center [388, 281] width 250 height 74
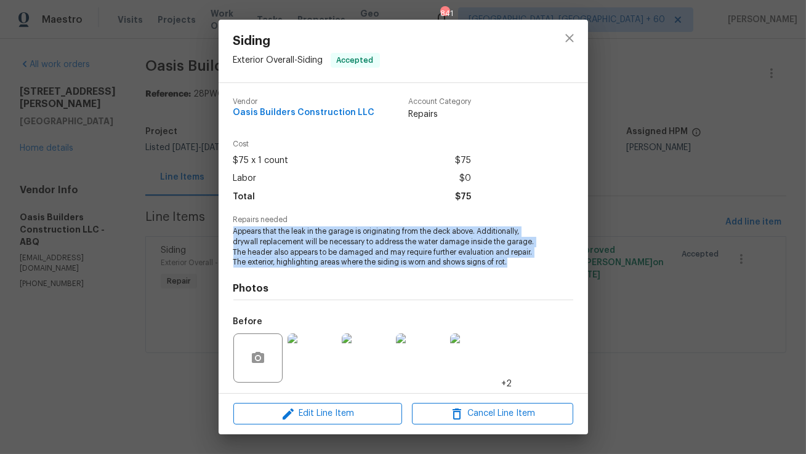
copy span "Appears that the leak in the garage is originating from the deck above. Additio…"
drag, startPoint x: 512, startPoint y: 264, endPoint x: 228, endPoint y: 233, distance: 285.5
click at [228, 233] on div "Vendor Oasis Builders Construction LLC Account Category Repairs Cost $75 x 1 co…" at bounding box center [403, 238] width 369 height 310
click at [566, 42] on icon "close" at bounding box center [569, 38] width 15 height 15
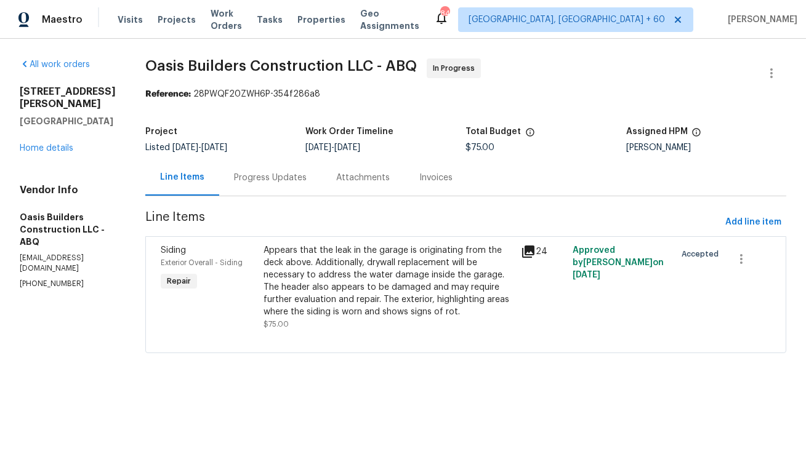
click at [292, 173] on div "Progress Updates" at bounding box center [270, 178] width 73 height 12
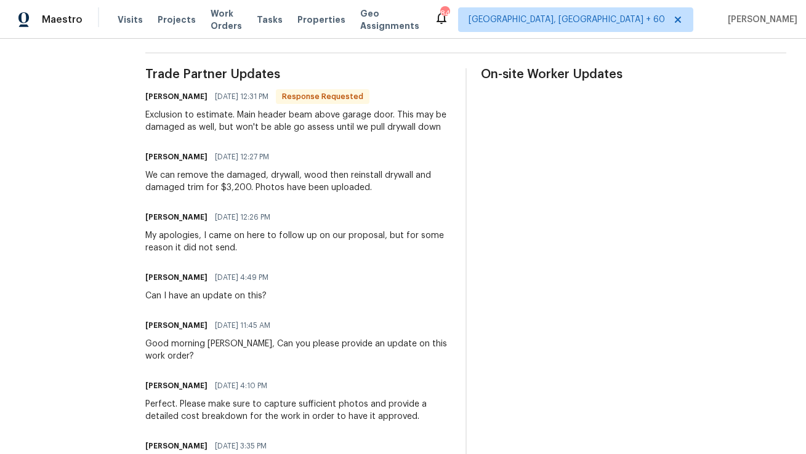
scroll to position [347, 0]
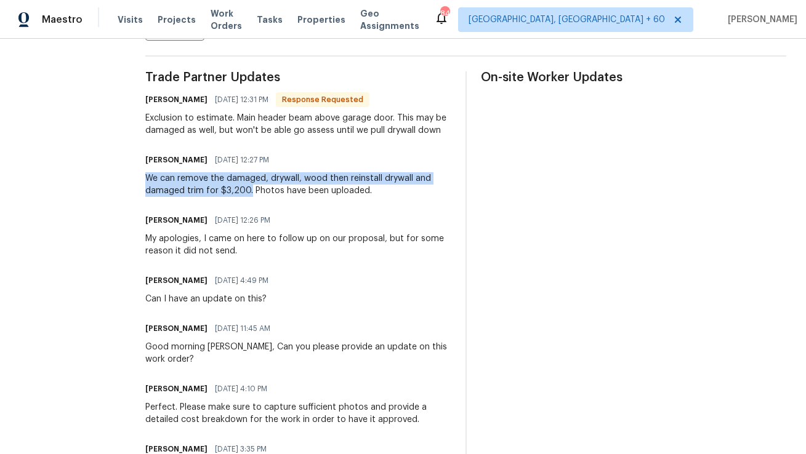
copy div "We can remove the damaged, drywall, wood then reinstall drywall and damaged tri…"
drag, startPoint x: 147, startPoint y: 177, endPoint x: 249, endPoint y: 190, distance: 103.0
click at [249, 190] on div "We can remove the damaged, drywall, wood then reinstall drywall and damaged tri…" at bounding box center [297, 184] width 305 height 25
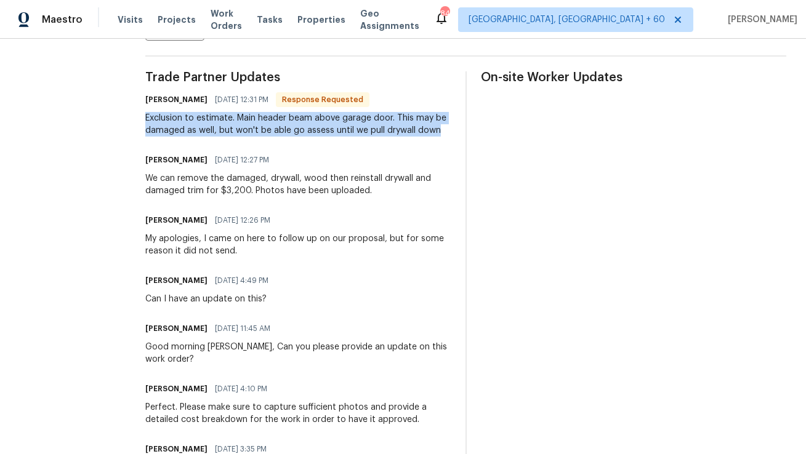
copy div "Exclusion to estimate. Main header beam above garage door. This may be damaged …"
drag, startPoint x: 146, startPoint y: 115, endPoint x: 442, endPoint y: 130, distance: 296.5
click at [442, 130] on div "Exclusion to estimate. Main header beam above garage door. This may be damaged …" at bounding box center [297, 124] width 305 height 25
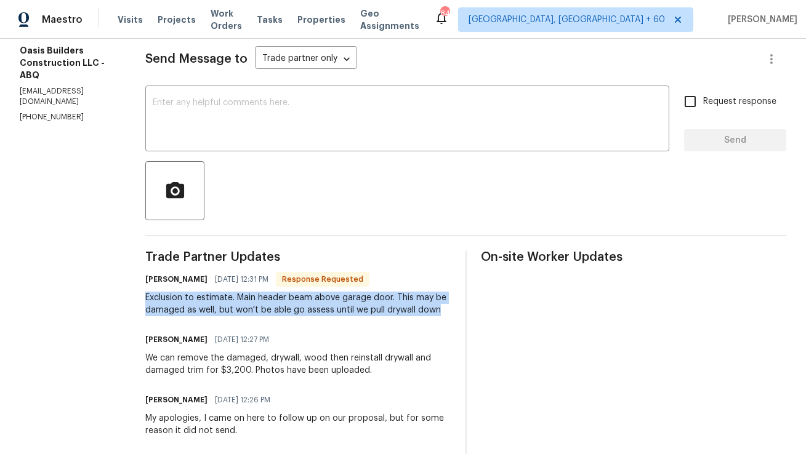
scroll to position [0, 0]
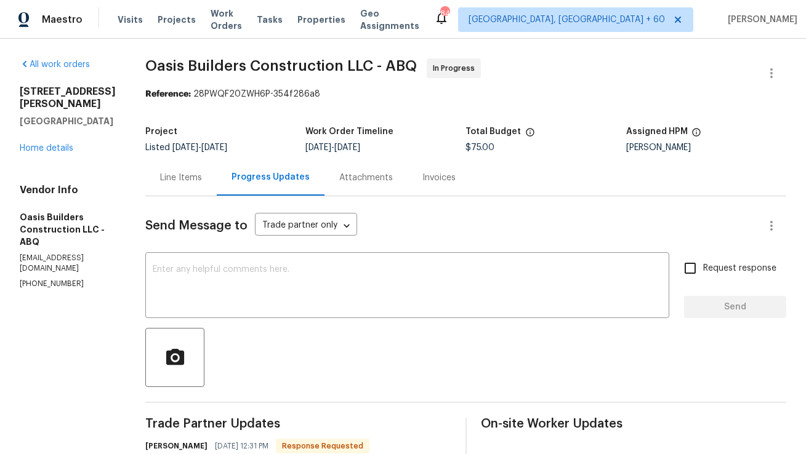
click at [176, 195] on div "Line Items" at bounding box center [180, 177] width 71 height 36
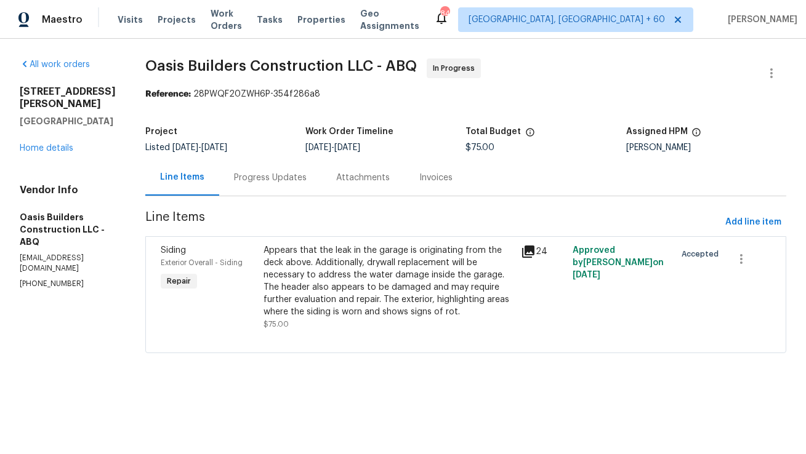
click at [315, 297] on div "Appears that the leak in the garage is originating from the deck above. Additio…" at bounding box center [388, 281] width 250 height 74
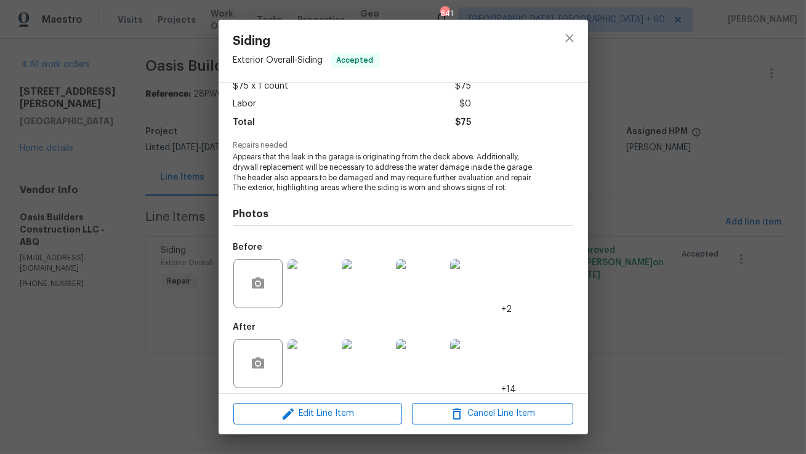
scroll to position [82, 0]
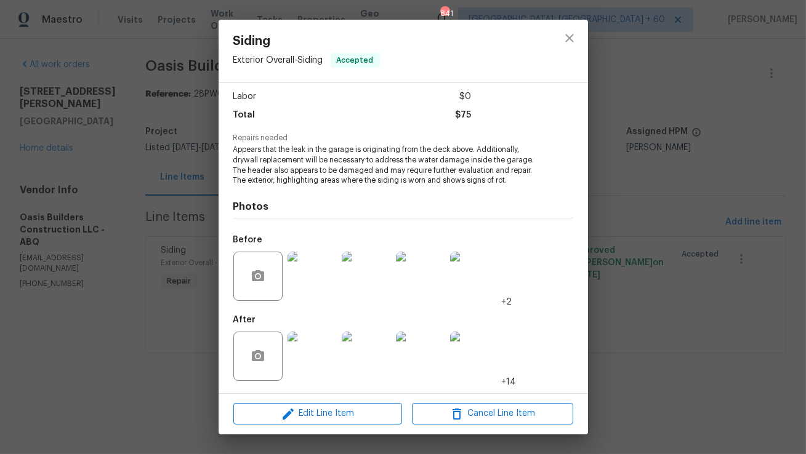
click at [319, 291] on img at bounding box center [311, 276] width 49 height 49
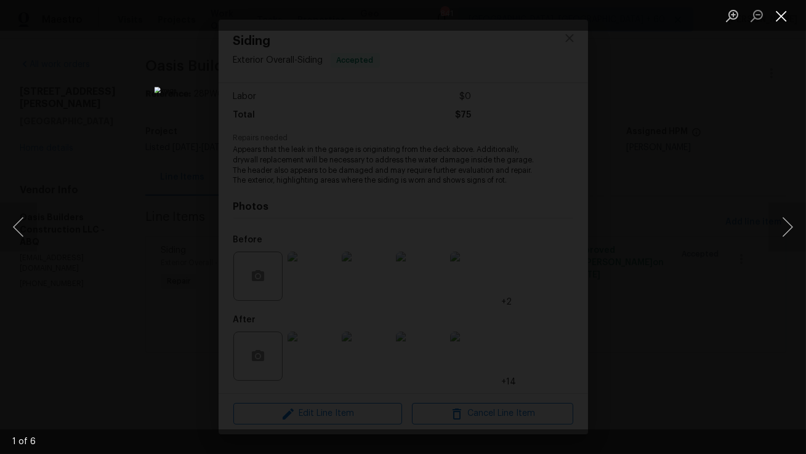
click at [785, 9] on button "Close lightbox" at bounding box center [781, 16] width 25 height 22
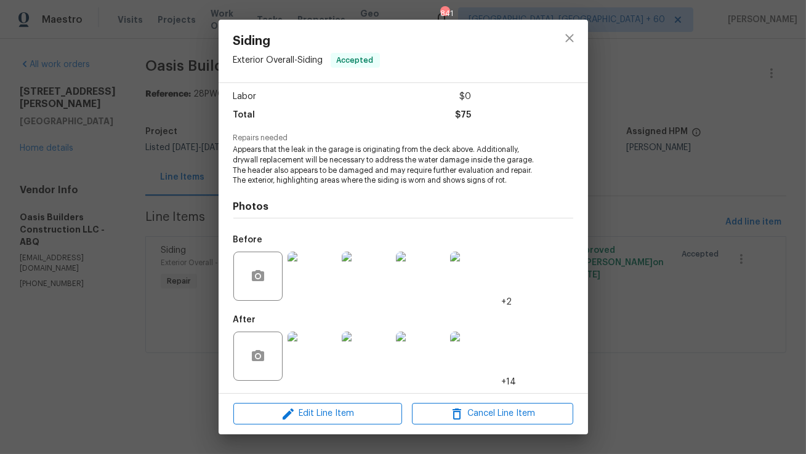
click at [313, 353] on img at bounding box center [311, 356] width 49 height 49
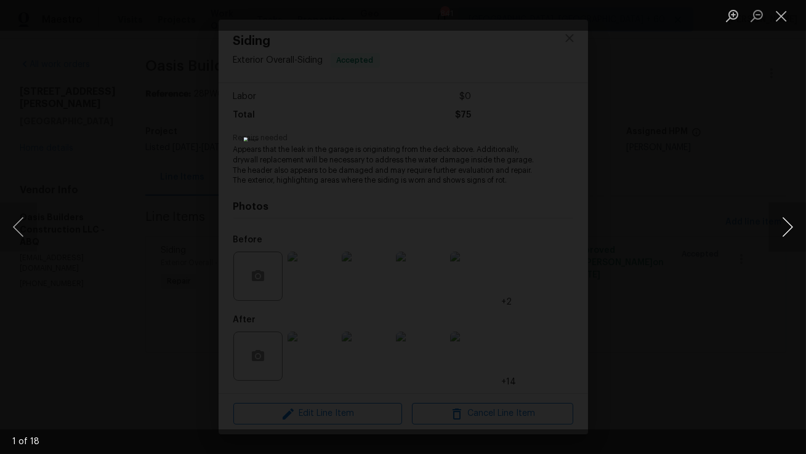
click at [787, 228] on button "Next image" at bounding box center [787, 227] width 37 height 49
click at [788, 225] on button "Next image" at bounding box center [787, 227] width 37 height 49
click at [790, 219] on button "Next image" at bounding box center [787, 227] width 37 height 49
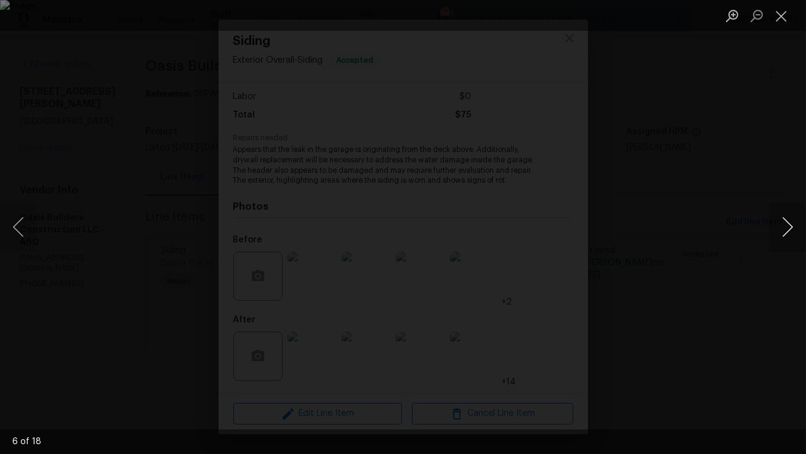
click at [782, 226] on button "Next image" at bounding box center [787, 227] width 37 height 49
click at [792, 231] on button "Next image" at bounding box center [787, 227] width 37 height 49
click at [782, 223] on button "Next image" at bounding box center [787, 227] width 37 height 49
click at [787, 227] on button "Next image" at bounding box center [787, 227] width 37 height 49
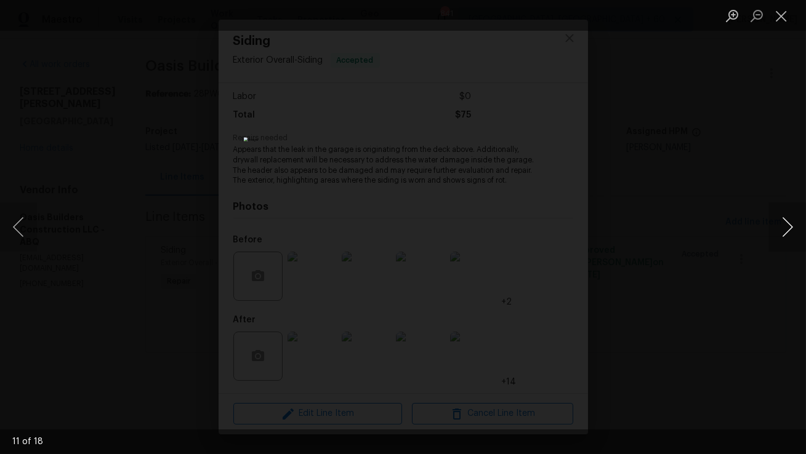
click at [785, 228] on button "Next image" at bounding box center [787, 227] width 37 height 49
click at [783, 225] on button "Next image" at bounding box center [787, 227] width 37 height 49
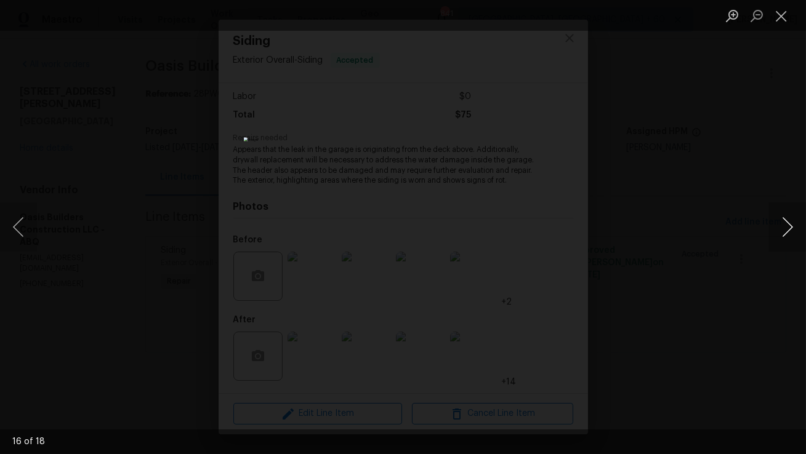
click at [783, 225] on button "Next image" at bounding box center [787, 227] width 37 height 49
click at [782, 15] on button "Close lightbox" at bounding box center [781, 16] width 25 height 22
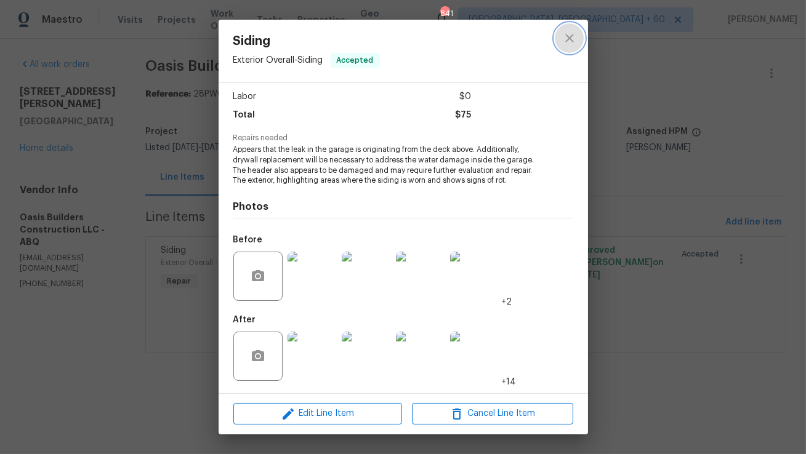
click at [566, 38] on icon "close" at bounding box center [569, 38] width 15 height 15
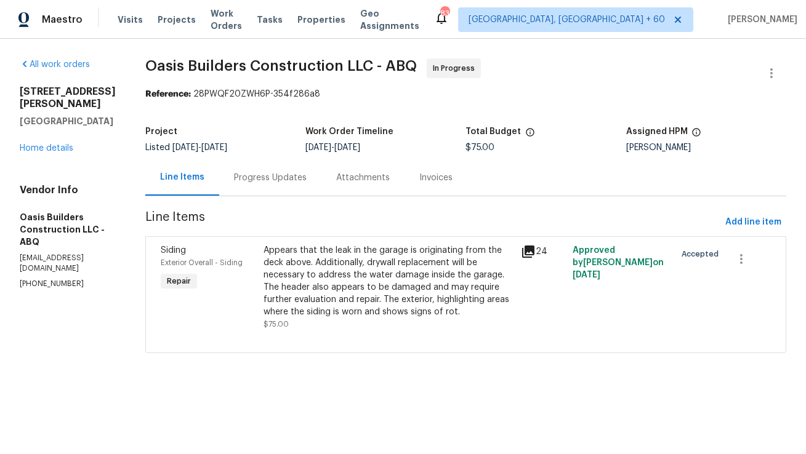
click at [259, 169] on div "Progress Updates" at bounding box center [270, 177] width 102 height 36
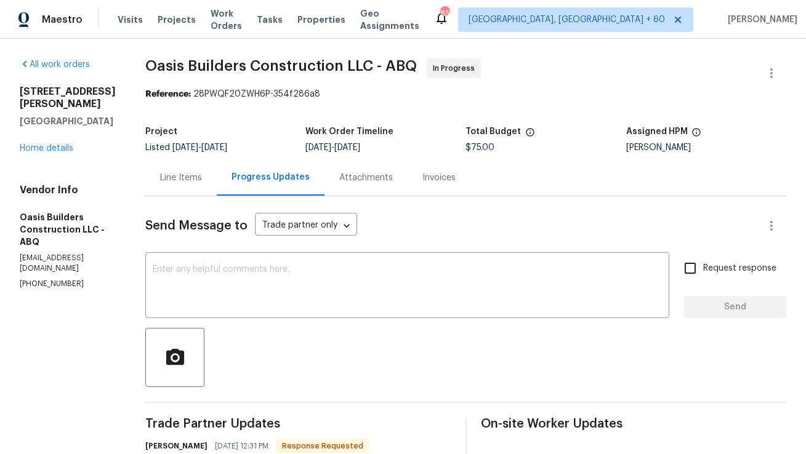
click at [167, 172] on div "Line Items" at bounding box center [181, 178] width 42 height 12
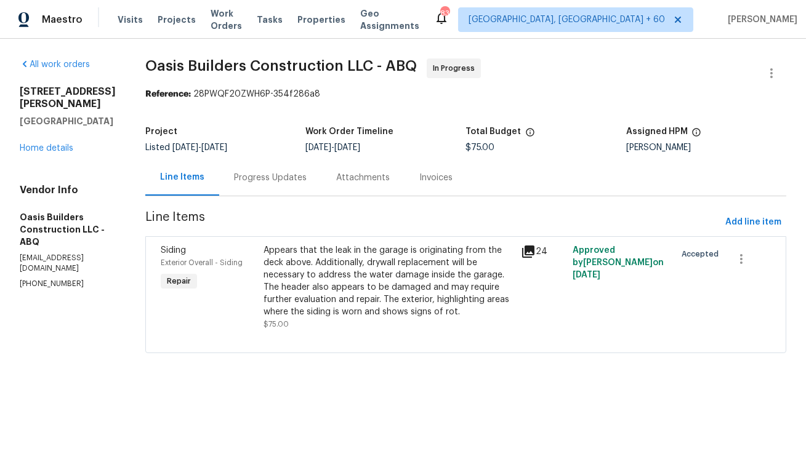
click at [313, 275] on div "Appears that the leak in the garage is originating from the deck above. Additio…" at bounding box center [388, 281] width 250 height 74
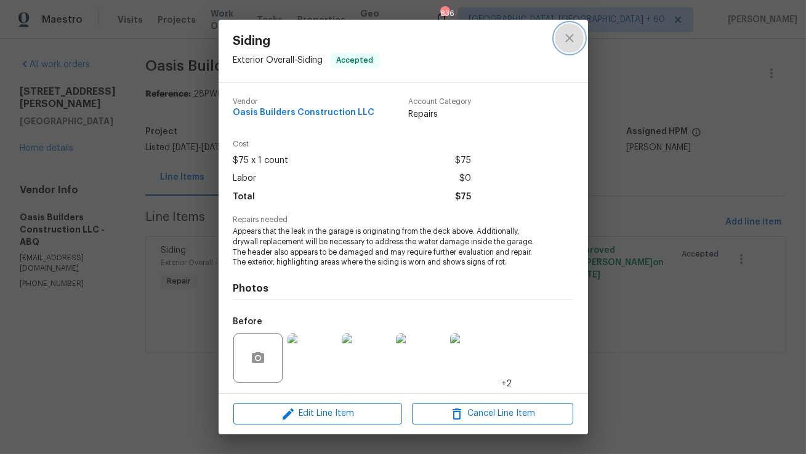
click at [565, 45] on icon "close" at bounding box center [569, 38] width 15 height 15
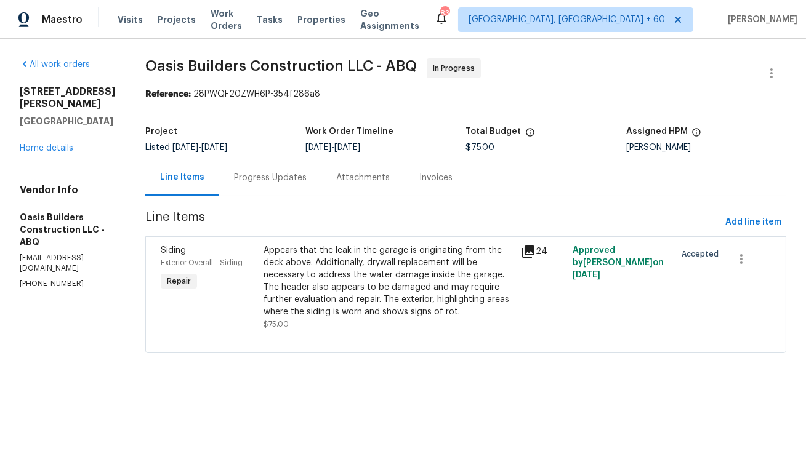
click at [268, 173] on div "Progress Updates" at bounding box center [270, 178] width 73 height 12
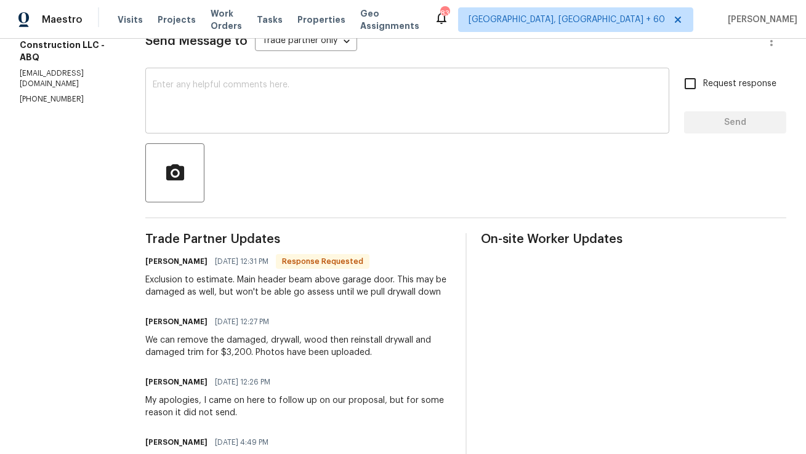
scroll to position [188, 0]
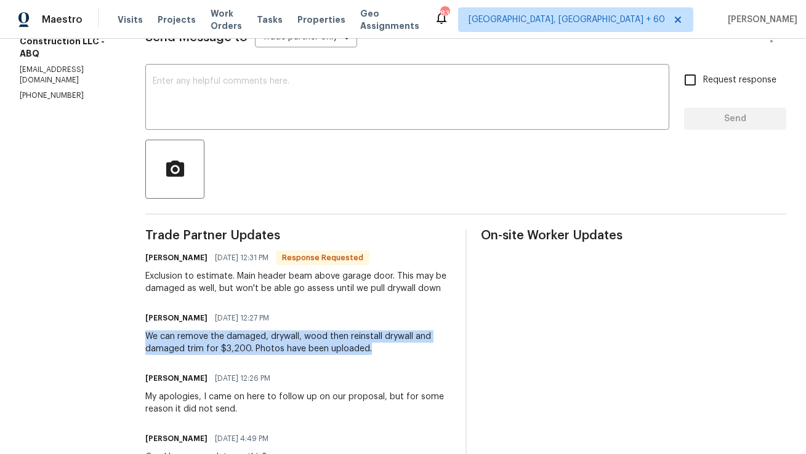
copy div "We can remove the damaged, drywall, wood then reinstall drywall and damaged tri…"
drag, startPoint x: 376, startPoint y: 352, endPoint x: 143, endPoint y: 337, distance: 233.8
click at [143, 337] on div "All work orders 12342 Haines Ave NE Albuquerque, NM 87112 Home details Vendor I…" at bounding box center [403, 319] width 806 height 938
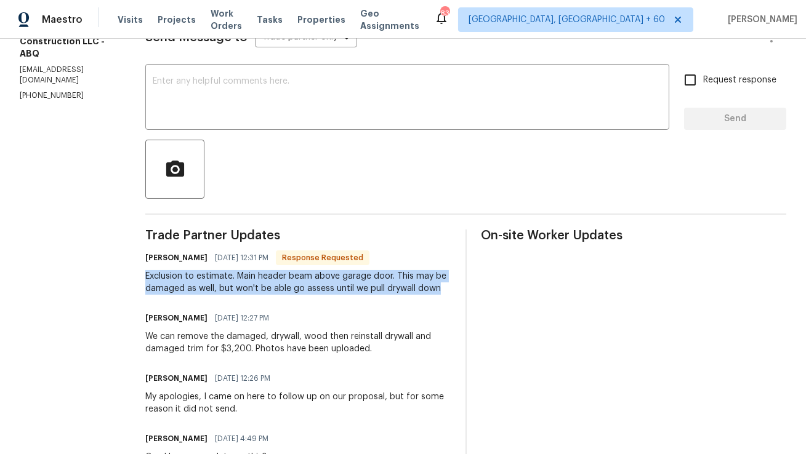
copy div "Exclusion to estimate. Main header beam above garage door. This may be damaged …"
drag, startPoint x: 443, startPoint y: 288, endPoint x: 146, endPoint y: 280, distance: 296.8
click at [146, 280] on div "Exclusion to estimate. Main header beam above garage door. This may be damaged …" at bounding box center [297, 282] width 305 height 25
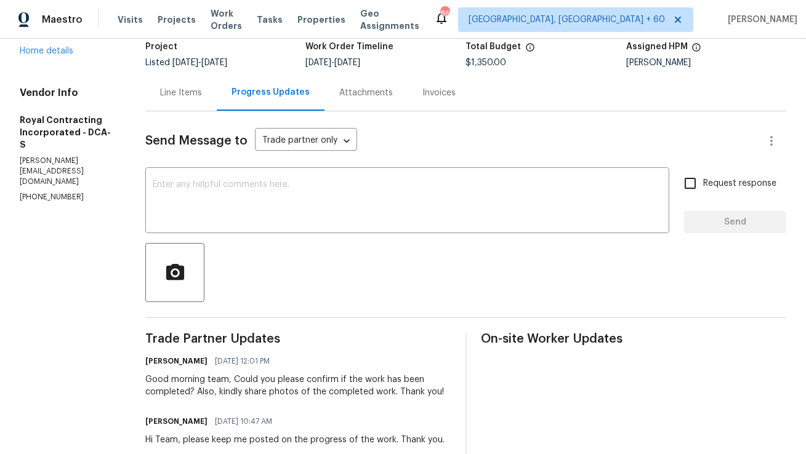
scroll to position [80, 0]
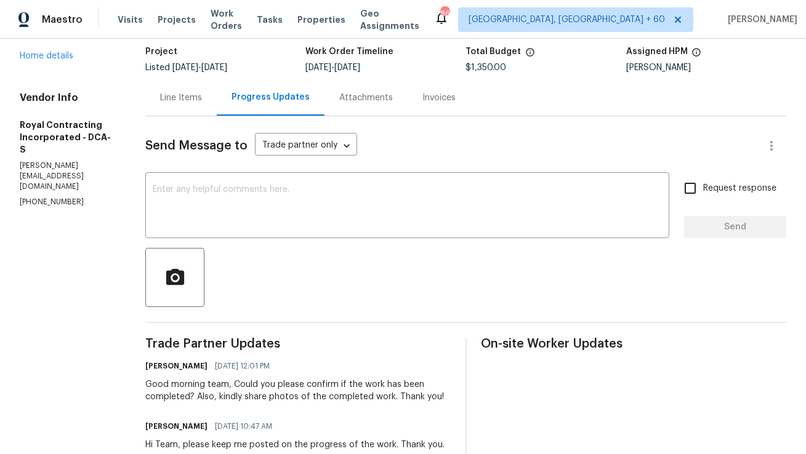
click at [203, 103] on div "Line Items" at bounding box center [180, 97] width 71 height 36
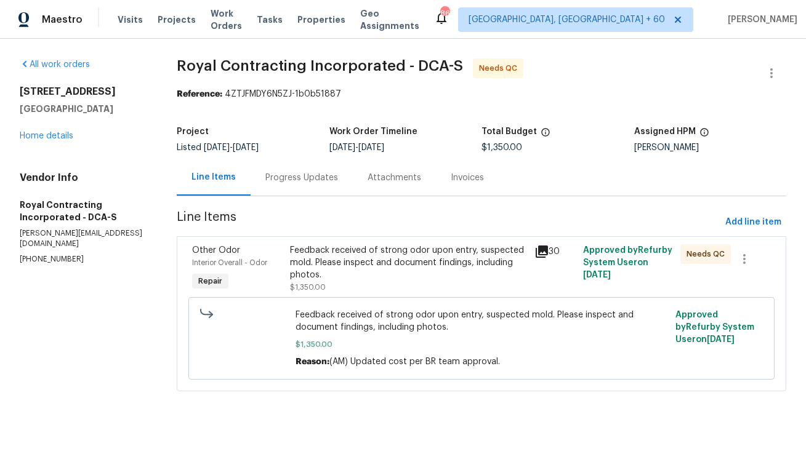
click at [281, 159] on div "Progress Updates" at bounding box center [302, 177] width 102 height 36
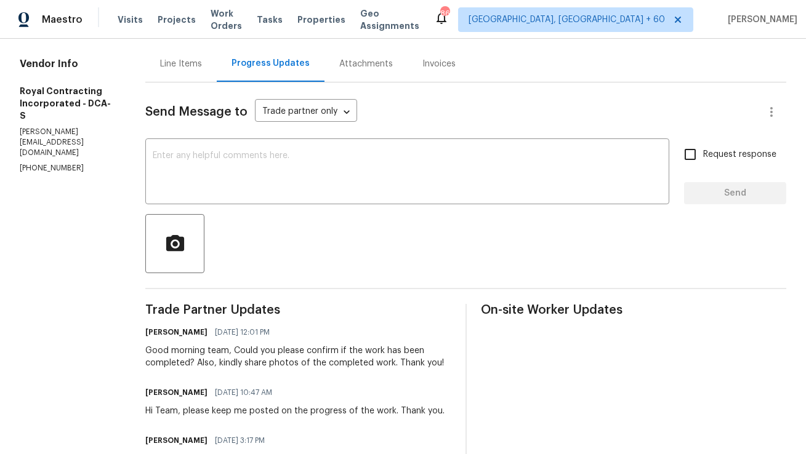
scroll to position [92, 0]
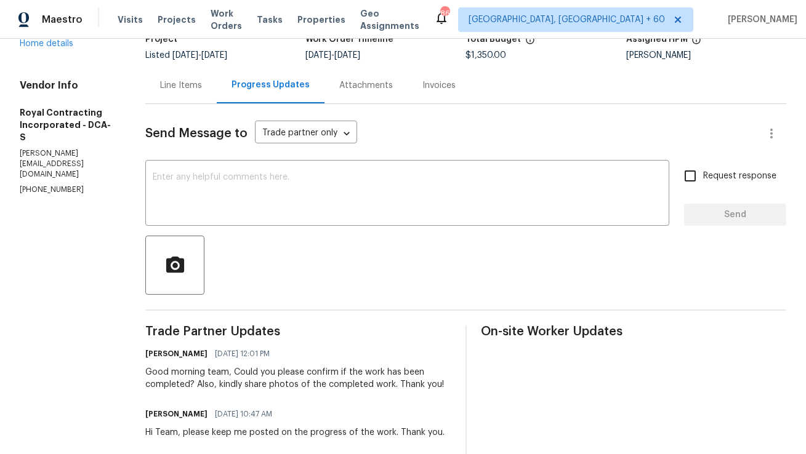
click at [203, 92] on div "Line Items" at bounding box center [180, 85] width 71 height 36
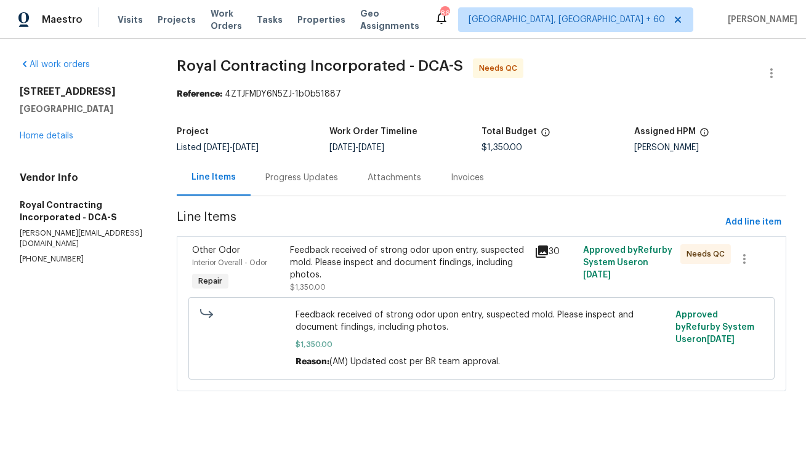
click at [403, 257] on div "Feedback received of strong odor upon entry, suspected mold. Please inspect and…" at bounding box center [408, 262] width 236 height 37
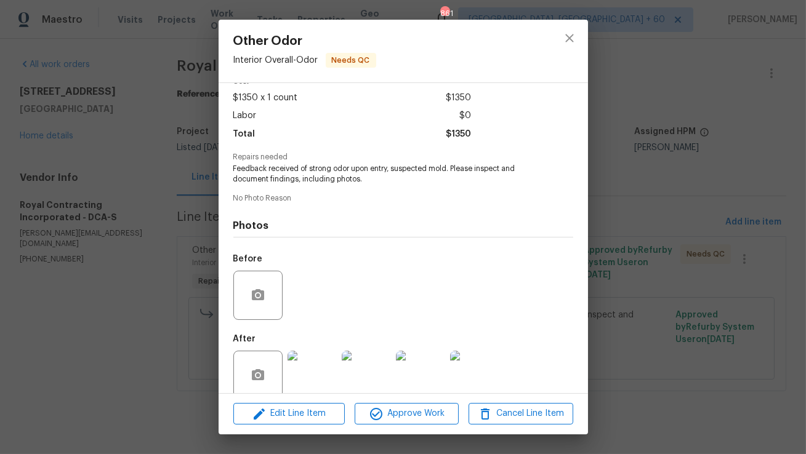
scroll to position [82, 0]
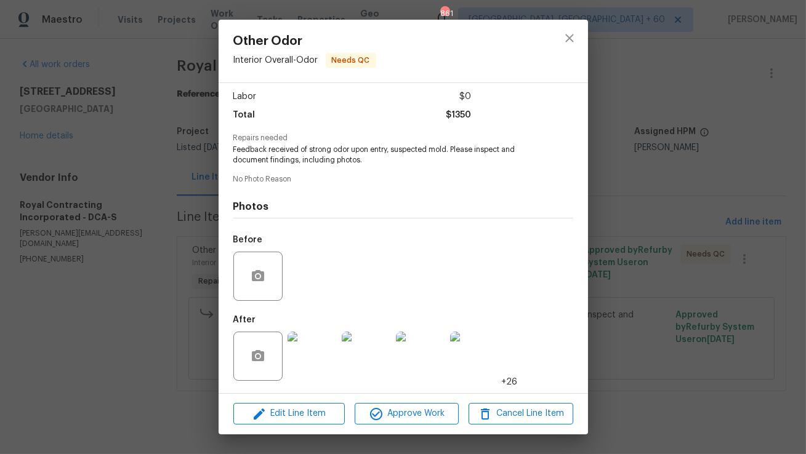
click at [310, 361] on img at bounding box center [311, 356] width 49 height 49
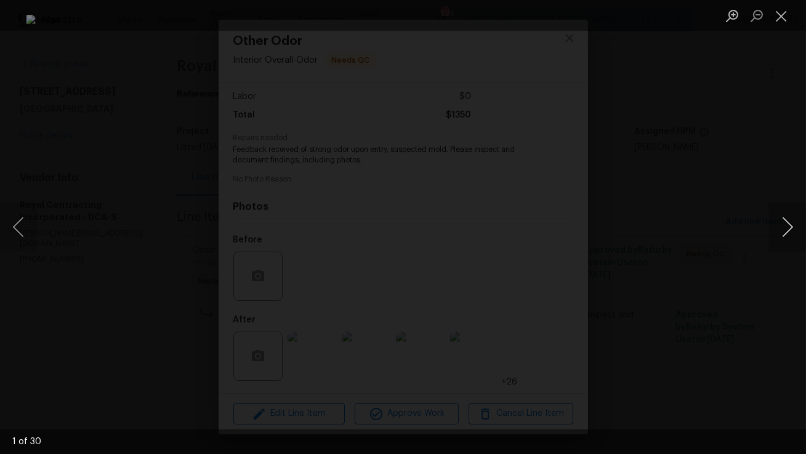
click at [792, 230] on button "Next image" at bounding box center [787, 227] width 37 height 49
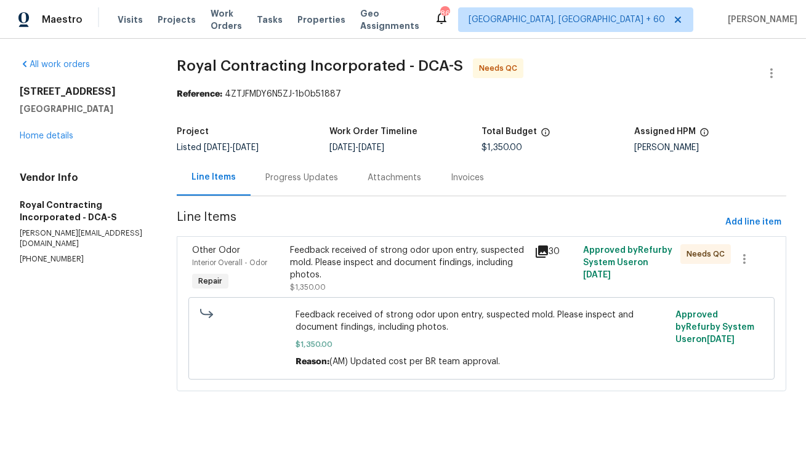
click at [300, 175] on div "Progress Updates" at bounding box center [301, 178] width 73 height 12
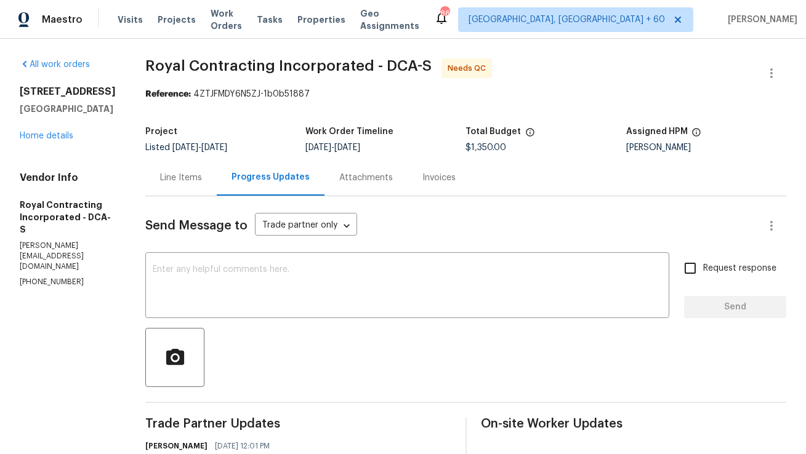
click at [217, 188] on div "Line Items" at bounding box center [180, 177] width 71 height 36
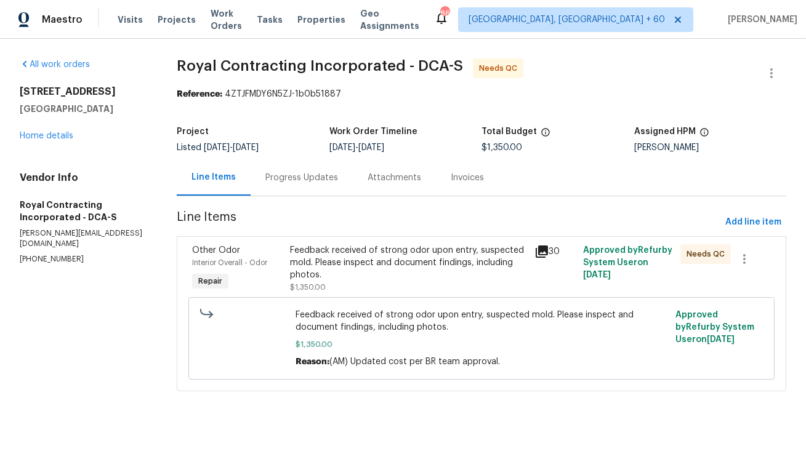
click at [368, 265] on div "Feedback received of strong odor upon entry, suspected mold. Please inspect and…" at bounding box center [408, 262] width 236 height 37
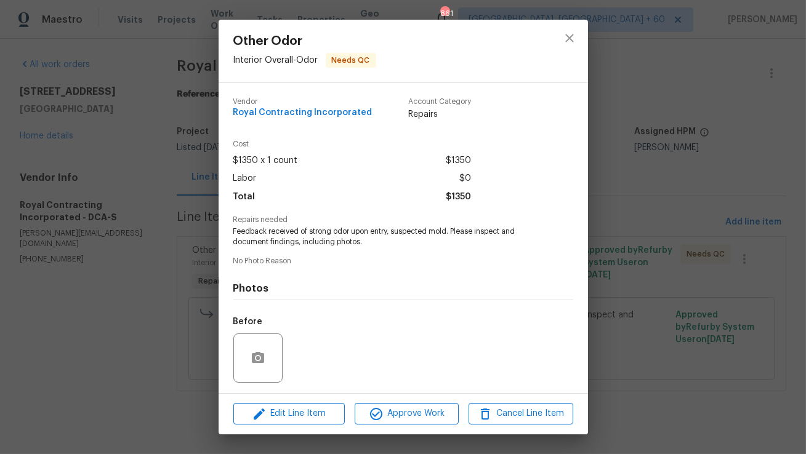
scroll to position [82, 0]
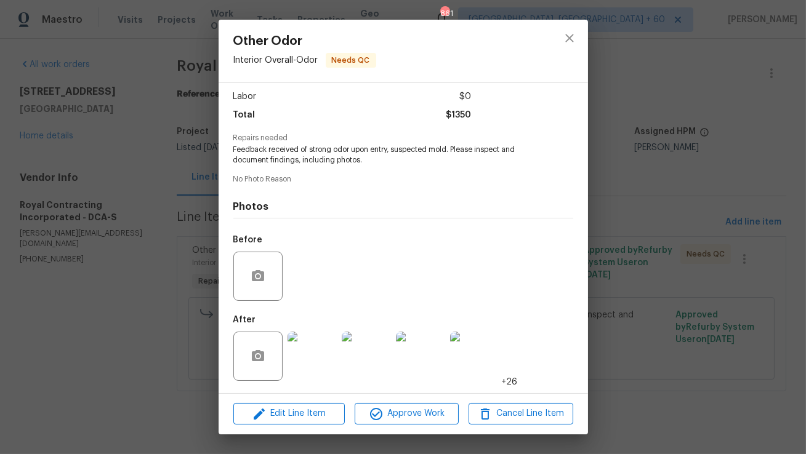
click at [163, 293] on div "Other Odor Interior Overall - Odor Needs QC Vendor Royal Contracting Incorporat…" at bounding box center [403, 227] width 806 height 454
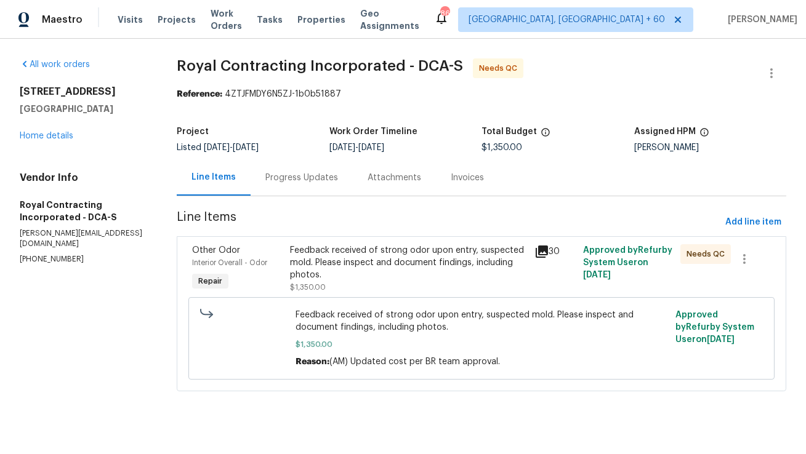
click at [271, 190] on div "Progress Updates" at bounding box center [302, 177] width 102 height 36
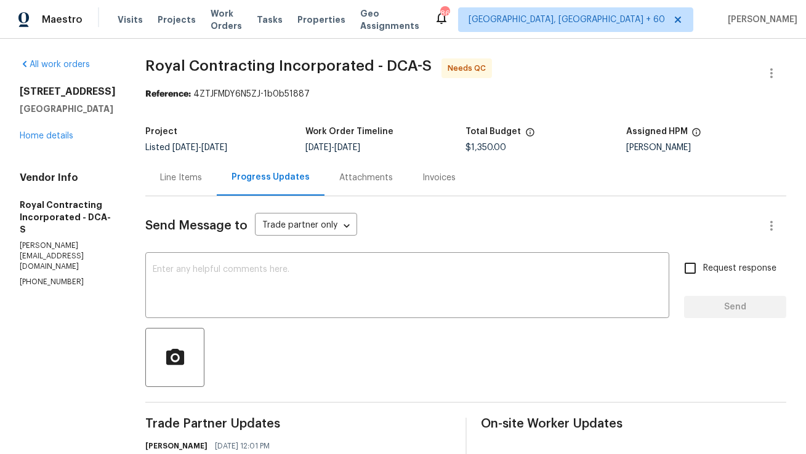
click at [195, 189] on div "Line Items" at bounding box center [180, 177] width 71 height 36
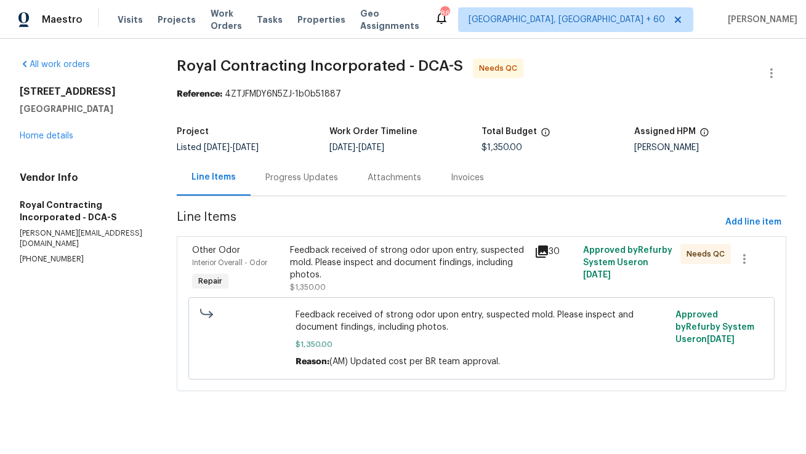
click at [375, 274] on div "Feedback received of strong odor upon entry, suspected mold. Please inspect and…" at bounding box center [408, 262] width 236 height 37
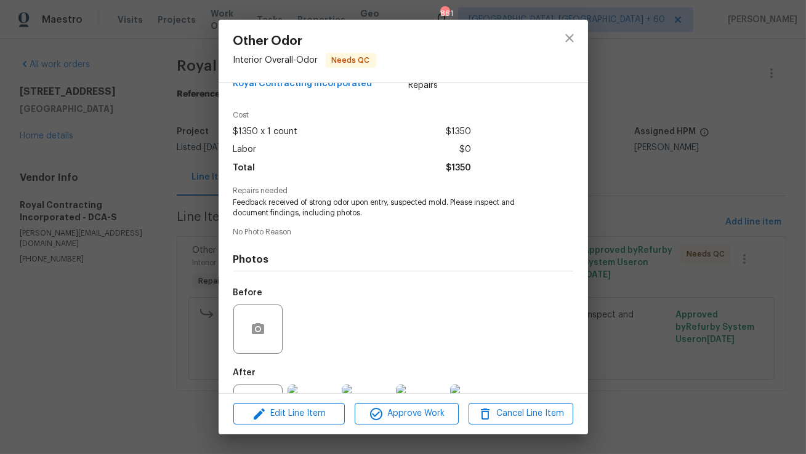
scroll to position [30, 0]
click at [569, 286] on div "Before" at bounding box center [403, 320] width 340 height 80
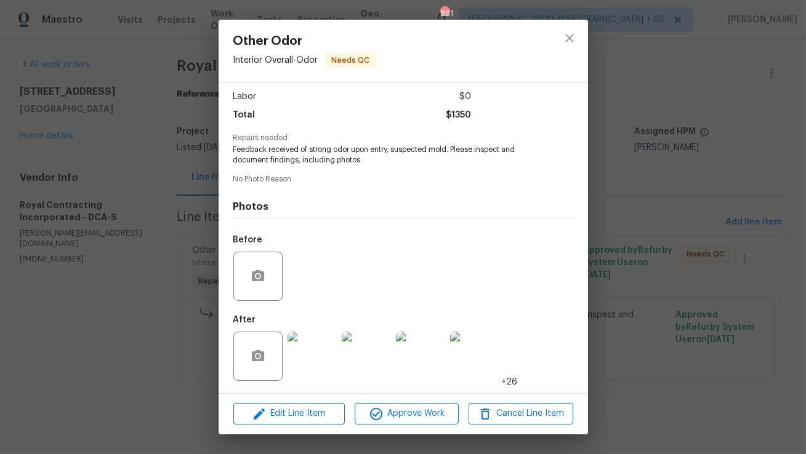
click at [632, 319] on div "Other Odor Interior Overall - Odor Needs QC Vendor Royal Contracting Incorporat…" at bounding box center [403, 227] width 806 height 454
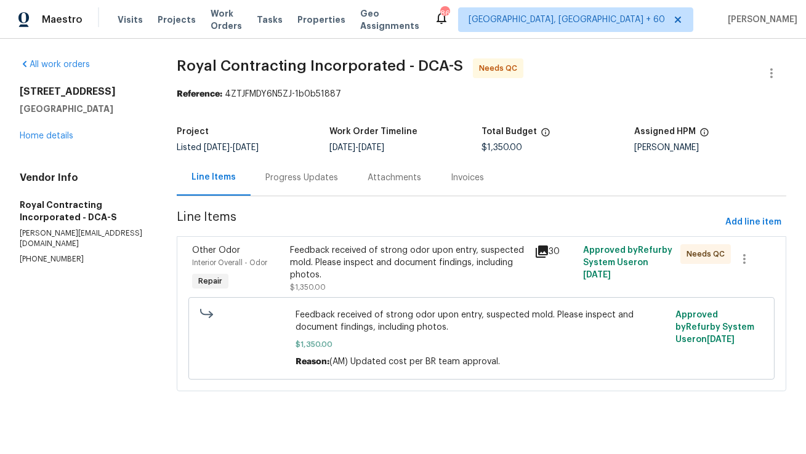
click at [395, 275] on div "Feedback received of strong odor upon entry, suspected mold. Please inspect and…" at bounding box center [408, 262] width 236 height 37
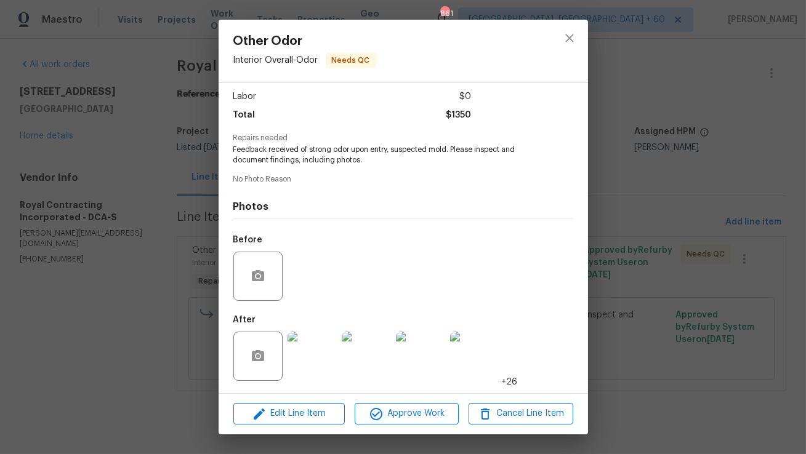
click at [636, 295] on div "Other Odor Interior Overall - Odor Needs QC Vendor Royal Contracting Incorporat…" at bounding box center [403, 227] width 806 height 454
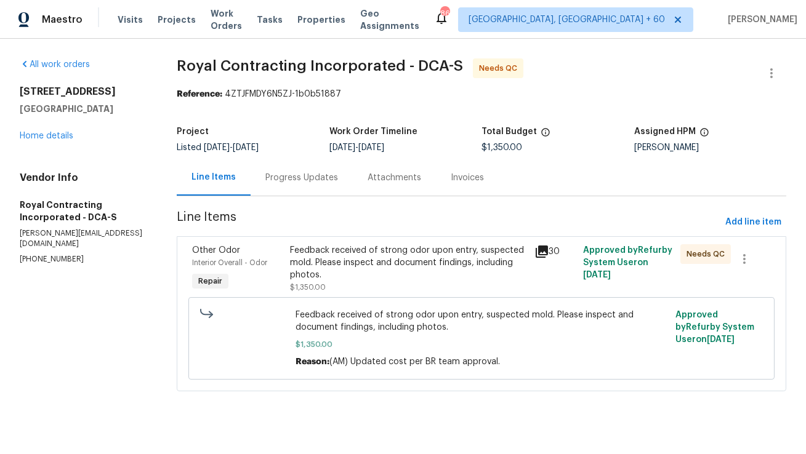
click at [362, 262] on div "Feedback received of strong odor upon entry, suspected mold. Please inspect and…" at bounding box center [408, 262] width 236 height 37
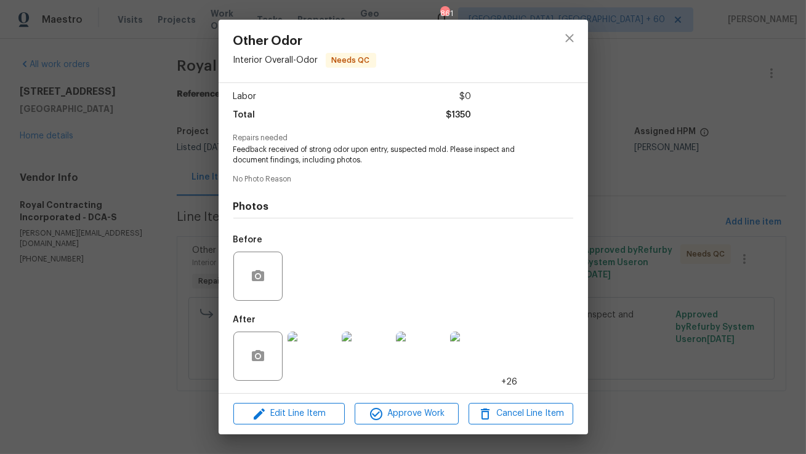
click at [337, 359] on div at bounding box center [312, 356] width 54 height 64
click at [318, 359] on img at bounding box center [311, 356] width 49 height 49
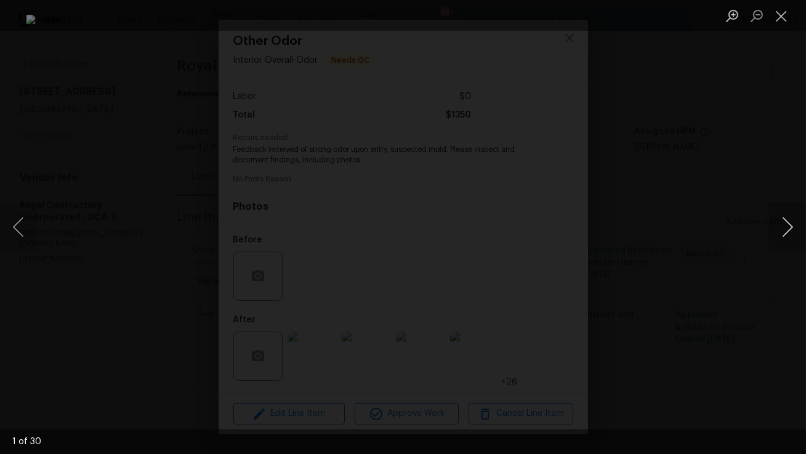
click at [789, 223] on button "Next image" at bounding box center [787, 227] width 37 height 49
click at [787, 233] on button "Next image" at bounding box center [787, 227] width 37 height 49
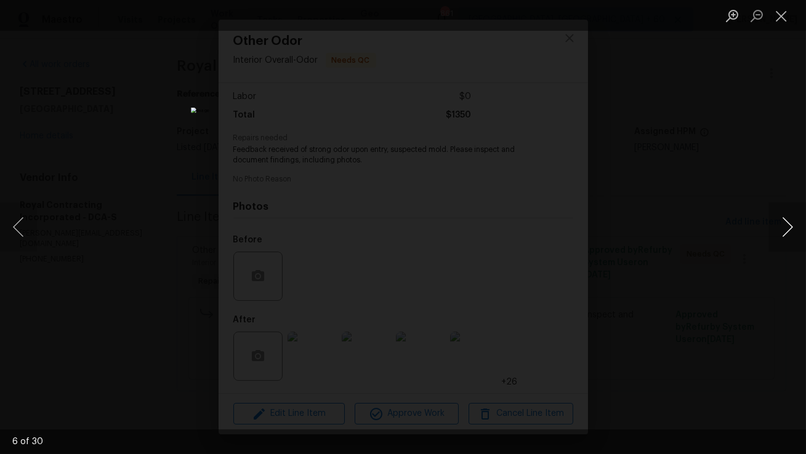
click at [787, 232] on button "Next image" at bounding box center [787, 227] width 37 height 49
click at [785, 232] on button "Next image" at bounding box center [787, 227] width 37 height 49
click at [777, 231] on button "Next image" at bounding box center [787, 227] width 37 height 49
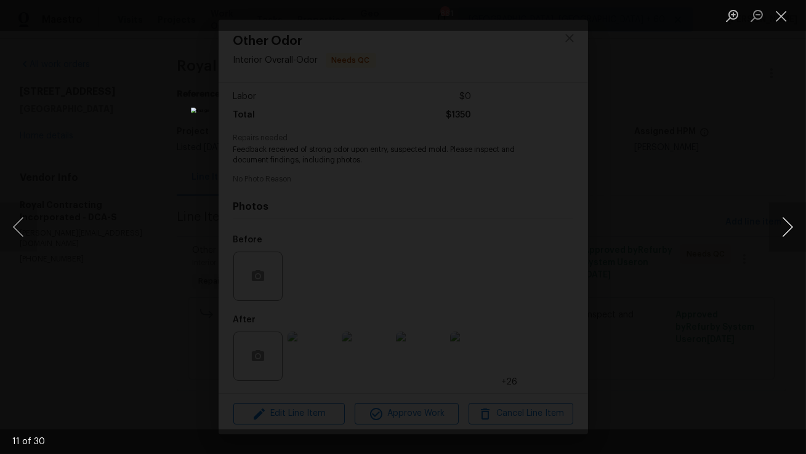
click at [777, 231] on button "Next image" at bounding box center [787, 227] width 37 height 49
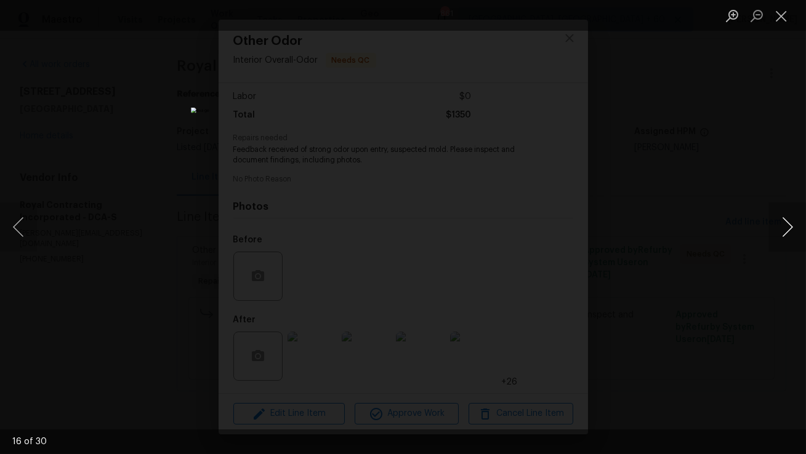
click at [777, 231] on button "Next image" at bounding box center [787, 227] width 37 height 49
click at [740, 163] on div "Lightbox" at bounding box center [403, 227] width 806 height 454
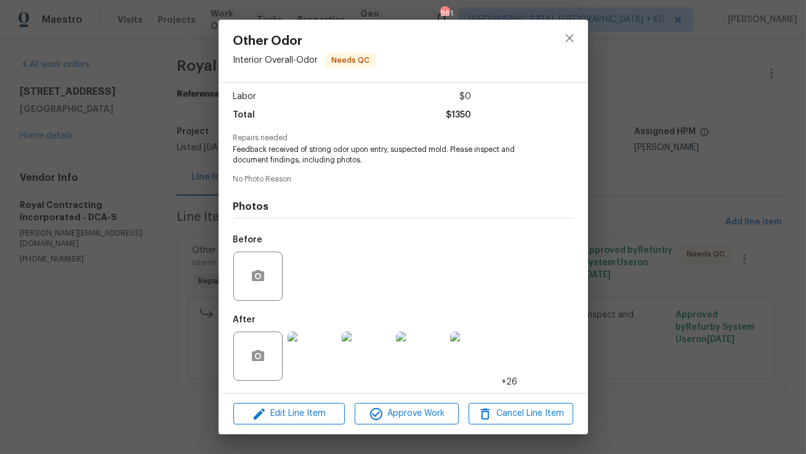
click at [740, 163] on div "Other Odor Interior Overall - Odor Needs QC Vendor Royal Contracting Incorporat…" at bounding box center [403, 227] width 806 height 454
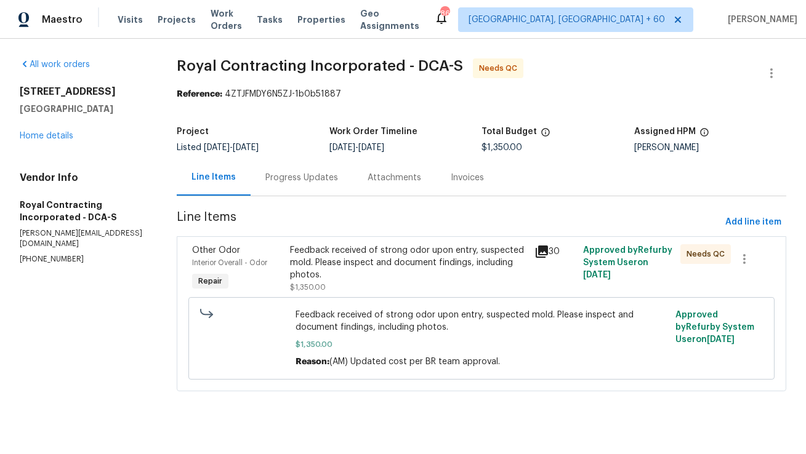
click at [53, 142] on div "10388 Hampshire Green Ave Fairfax, VA 22032 Home details" at bounding box center [83, 114] width 127 height 57
click at [47, 140] on link "Home details" at bounding box center [47, 136] width 54 height 9
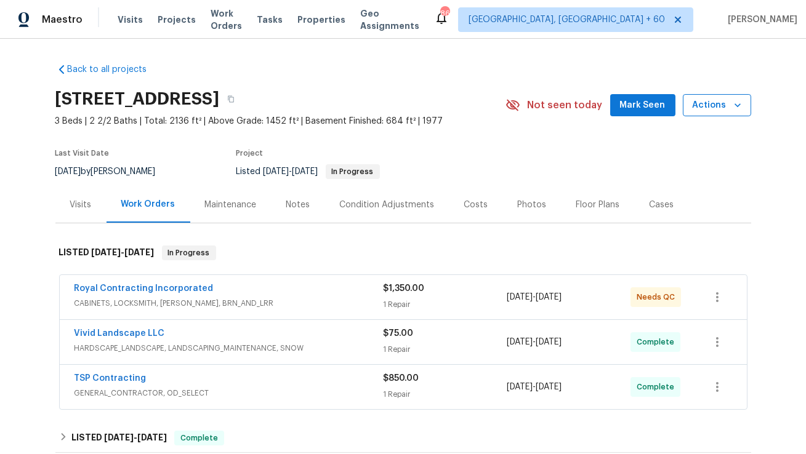
click at [727, 103] on span "Actions" at bounding box center [717, 105] width 49 height 15
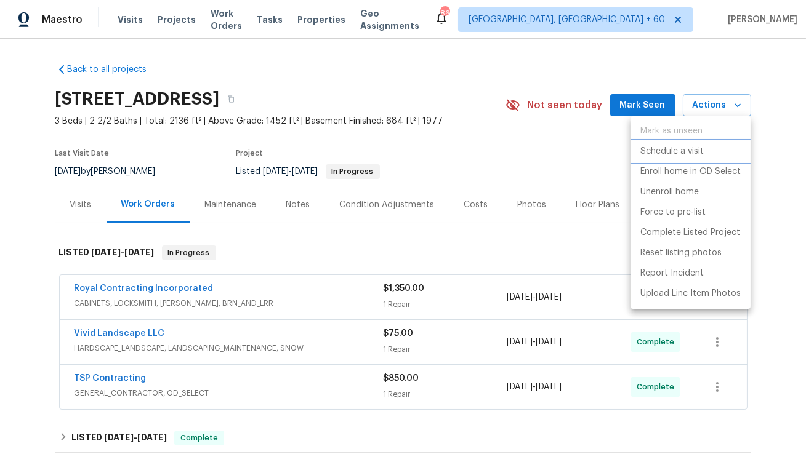
click at [684, 149] on p "Schedule a visit" at bounding box center [671, 151] width 63 height 13
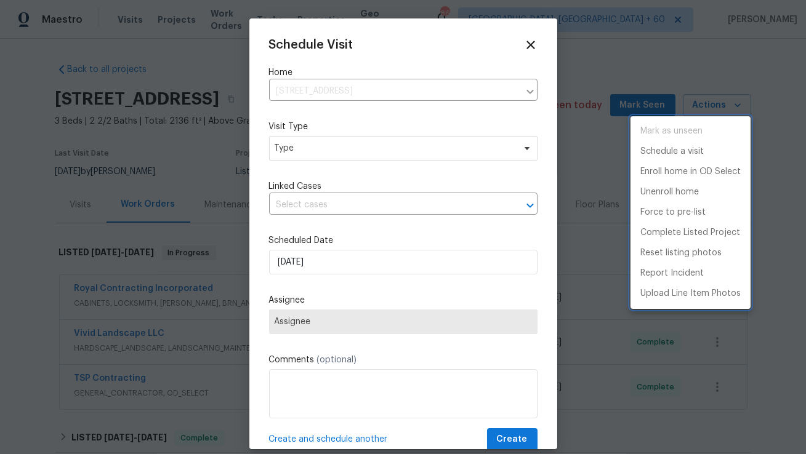
click at [324, 135] on div at bounding box center [403, 227] width 806 height 454
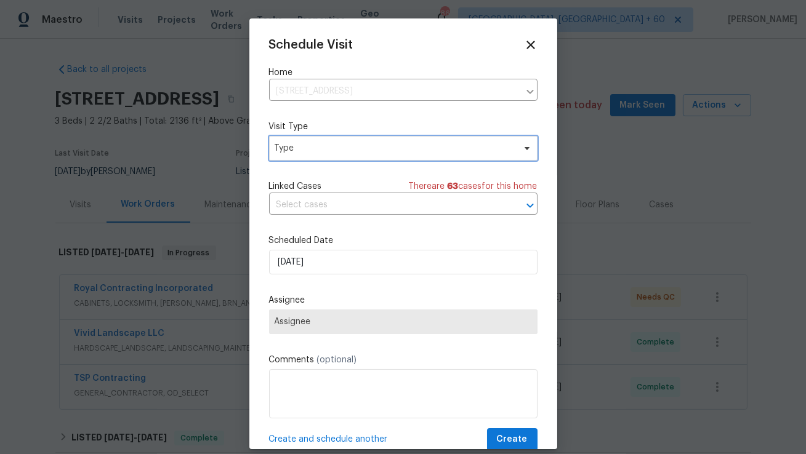
click at [310, 148] on span "Type" at bounding box center [394, 148] width 239 height 12
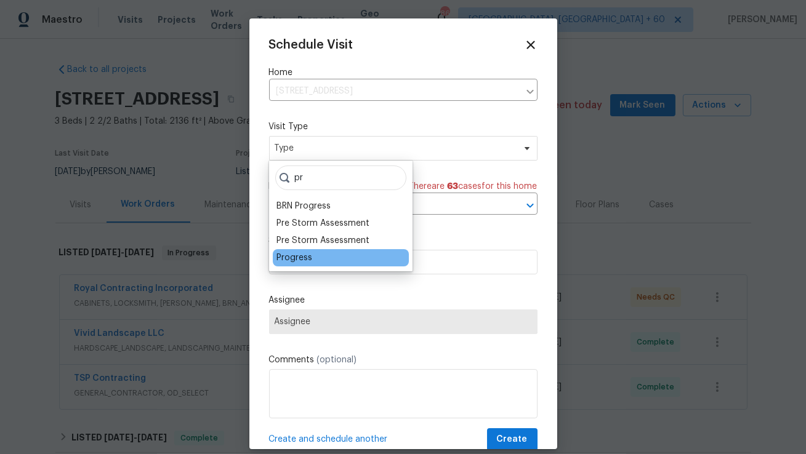
type input "pr"
click at [323, 263] on div "Progress" at bounding box center [341, 257] width 136 height 17
click at [319, 255] on div "Progress" at bounding box center [341, 257] width 136 height 17
click at [296, 254] on div "Progress" at bounding box center [294, 258] width 36 height 12
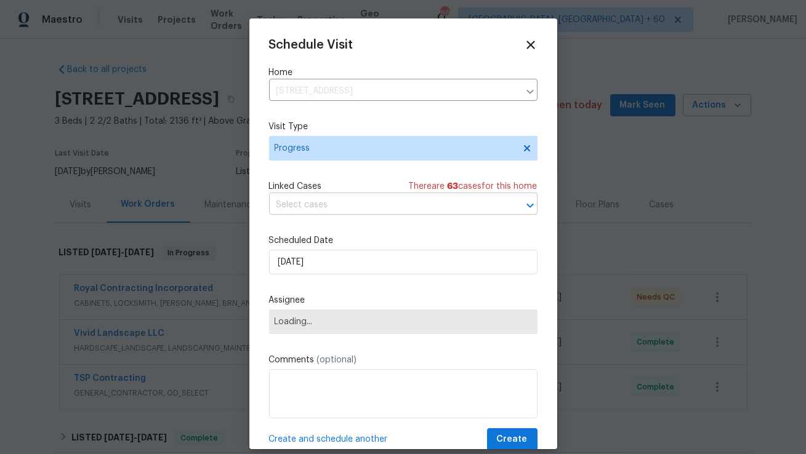
click at [326, 205] on input "text" at bounding box center [386, 205] width 234 height 19
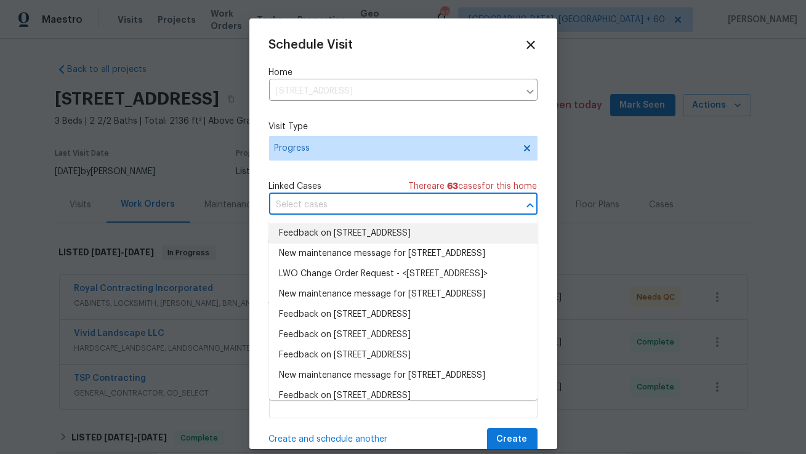
click at [327, 232] on li "Feedback on 10388 Hampshire Green Ave, Fairfax, VA 22032" at bounding box center [403, 233] width 268 height 20
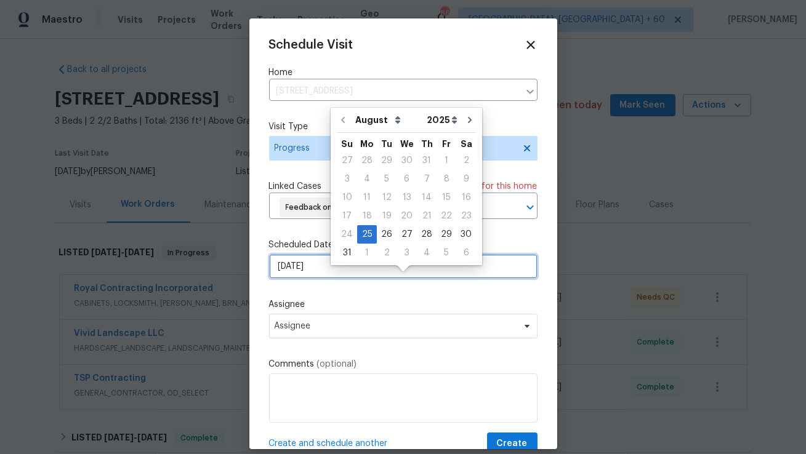
click at [311, 279] on input "25/08/2025" at bounding box center [403, 266] width 268 height 25
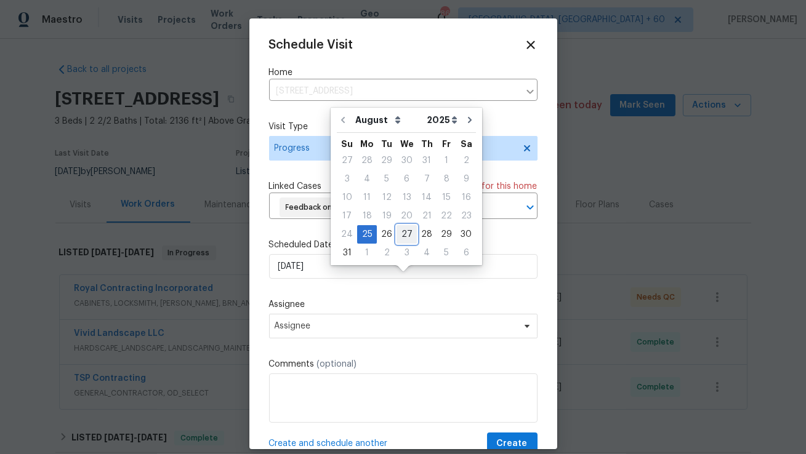
click at [401, 235] on div "27" at bounding box center [406, 234] width 20 height 17
type input "27/08/2025"
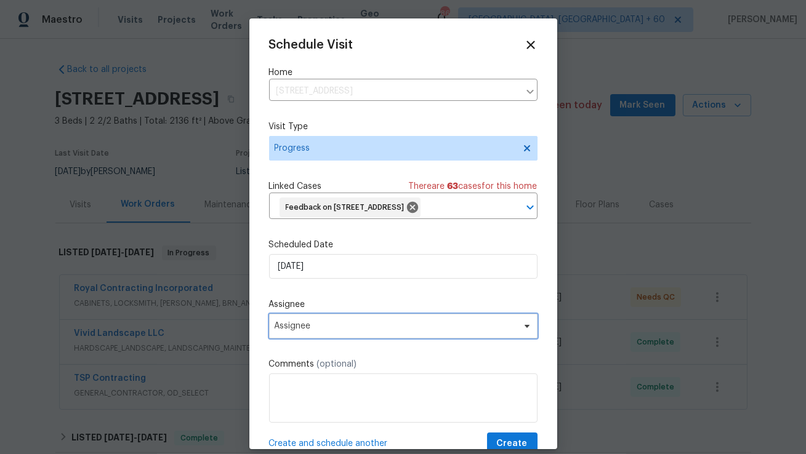
click at [336, 338] on span "Assignee" at bounding box center [403, 326] width 268 height 25
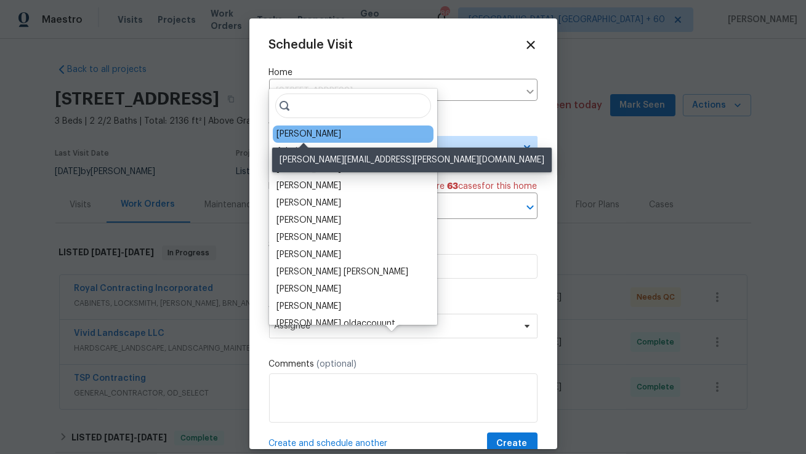
click at [325, 134] on div "[PERSON_NAME]" at bounding box center [308, 134] width 65 height 12
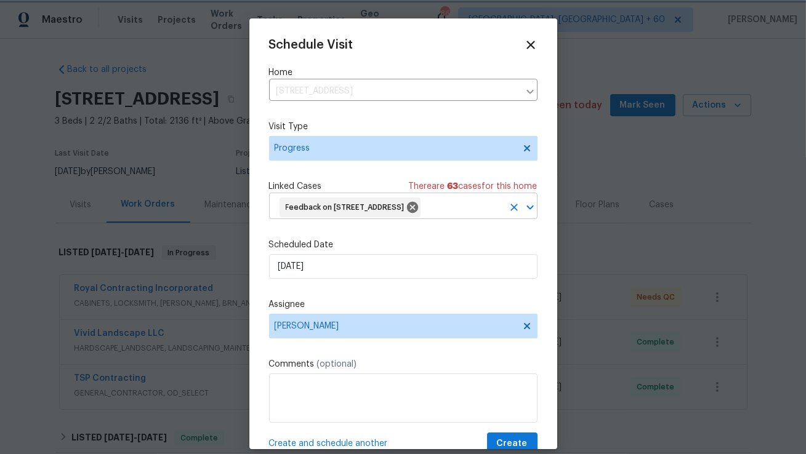
scroll to position [46, 0]
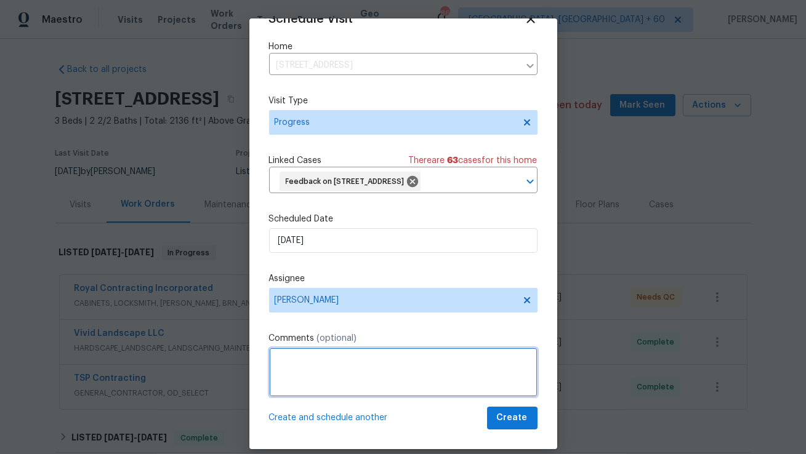
click at [363, 377] on textarea at bounding box center [403, 372] width 268 height 49
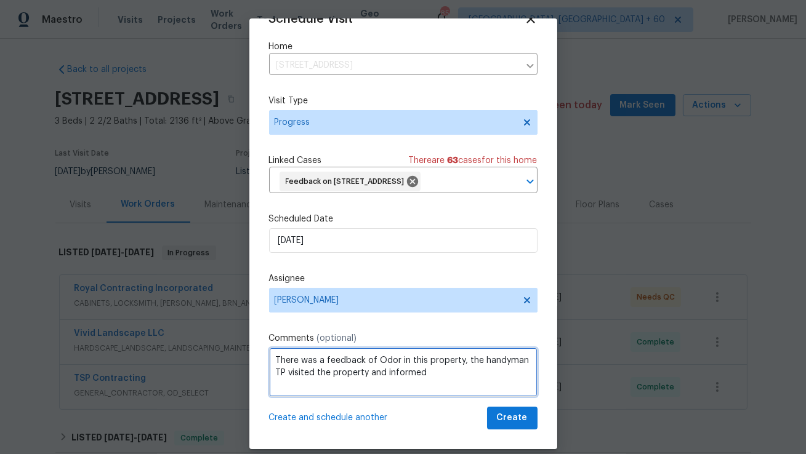
paste textarea "The odor is caused by humidity in the mechanical room. As discussed over the ph…"
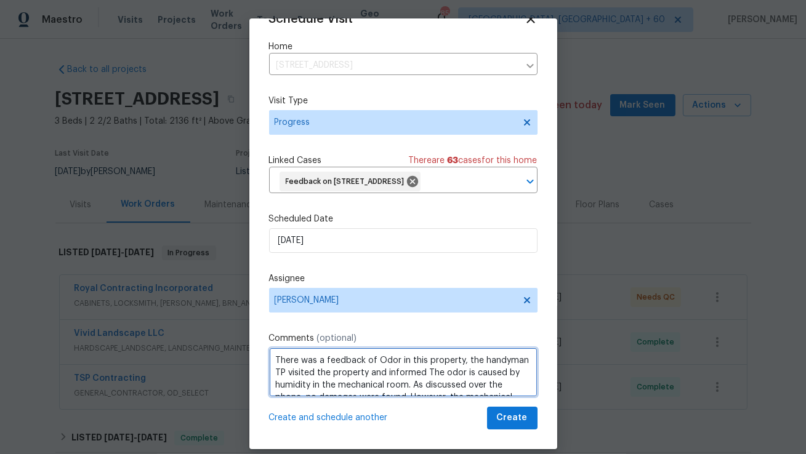
scroll to position [55, 0]
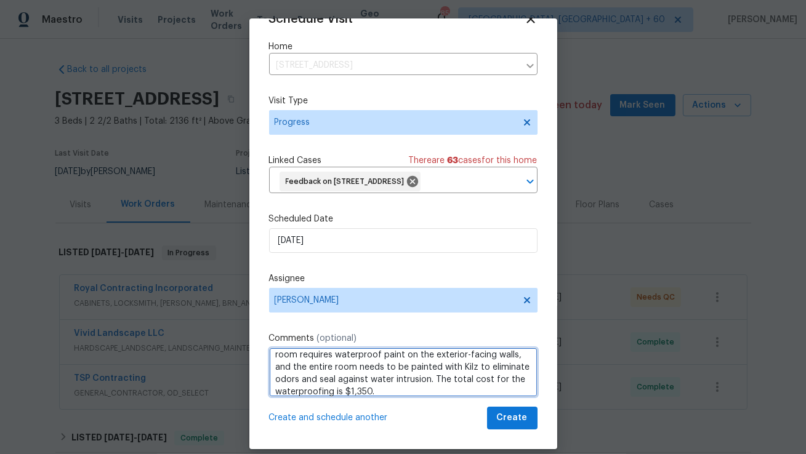
drag, startPoint x: 435, startPoint y: 384, endPoint x: 435, endPoint y: 394, distance: 9.8
click at [435, 395] on textarea "There was a feedback of Odor in this property, the handyman TP visited the prop…" at bounding box center [403, 372] width 268 height 49
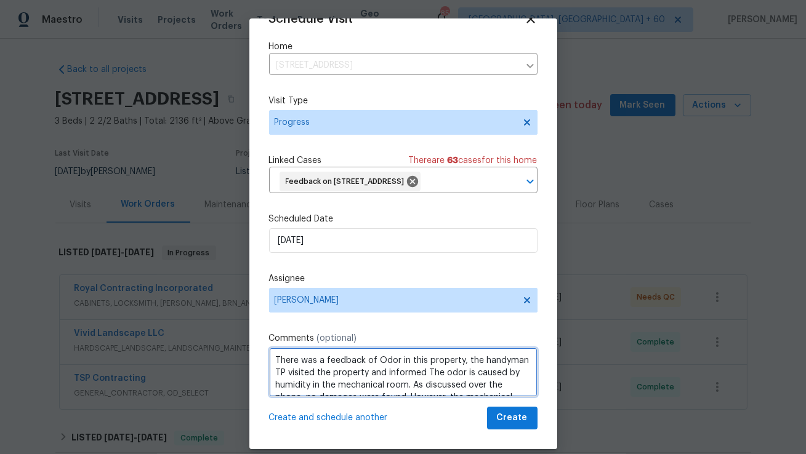
paste textarea "n odor reported at the property. Handyman TP inspected and found no damage, but…"
click at [479, 379] on textarea "There was an odor reported at the property. Handyman TP inspected and found no …" at bounding box center [403, 372] width 268 height 49
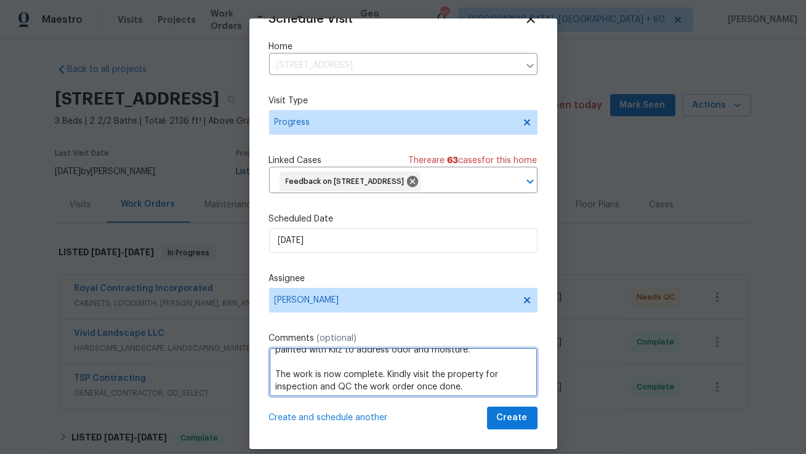
scroll to position [62, 0]
click at [484, 396] on textarea "There was an odor reported at the property. TP inspected and found no damage, b…" at bounding box center [403, 372] width 268 height 49
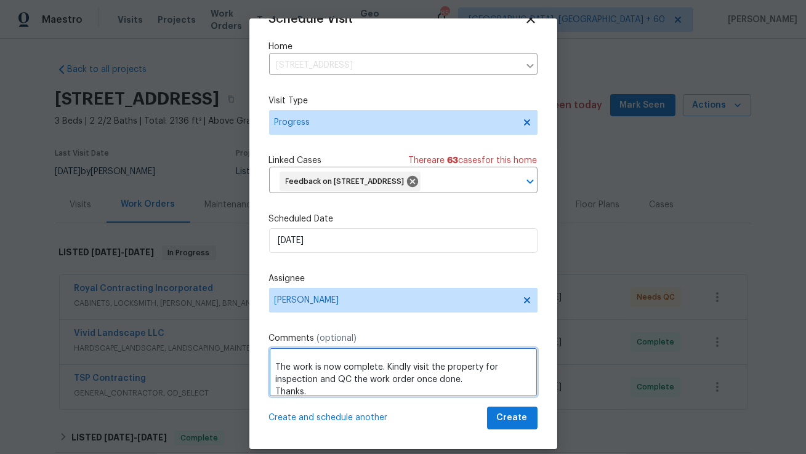
type textarea "There was an odor reported at the property. TP inspected and found no damage, b…"
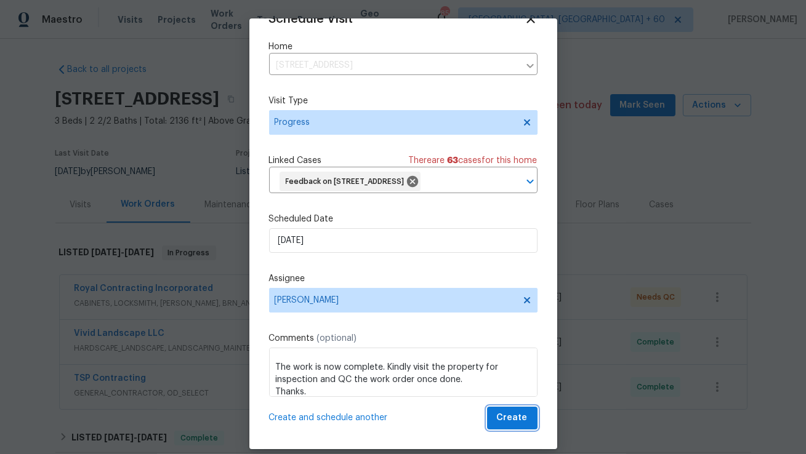
click at [525, 426] on span "Create" at bounding box center [512, 418] width 31 height 15
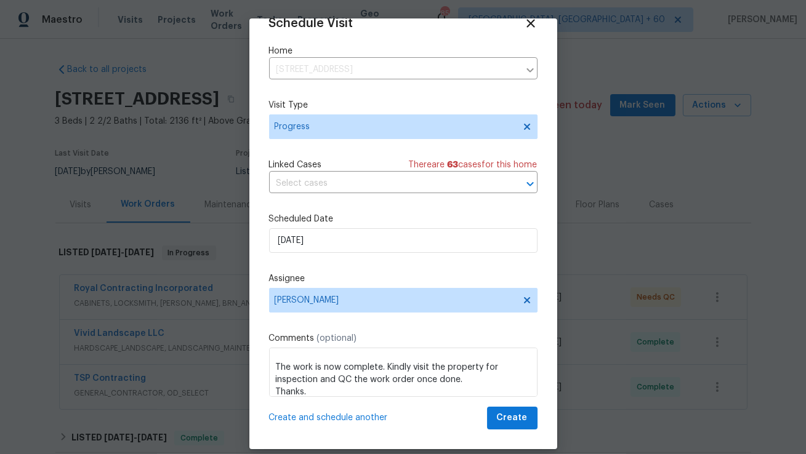
scroll to position [22, 0]
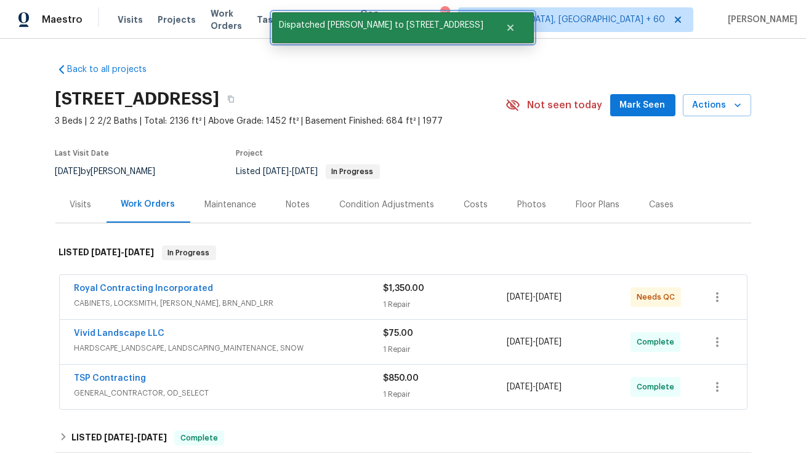
click at [365, 29] on span "Dispatched Nelson Flores to 10388 Hampshire Green Ave" at bounding box center [381, 25] width 218 height 26
click at [379, 148] on div "Last Visit Date 8/20/2025 by Nelson Flores Project Listed 8/7/2025 - 8/20/2025 …" at bounding box center [263, 164] width 417 height 44
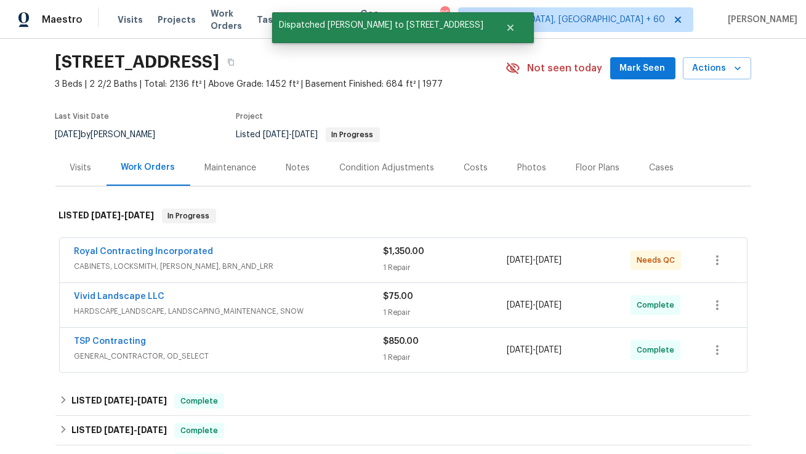
scroll to position [0, 0]
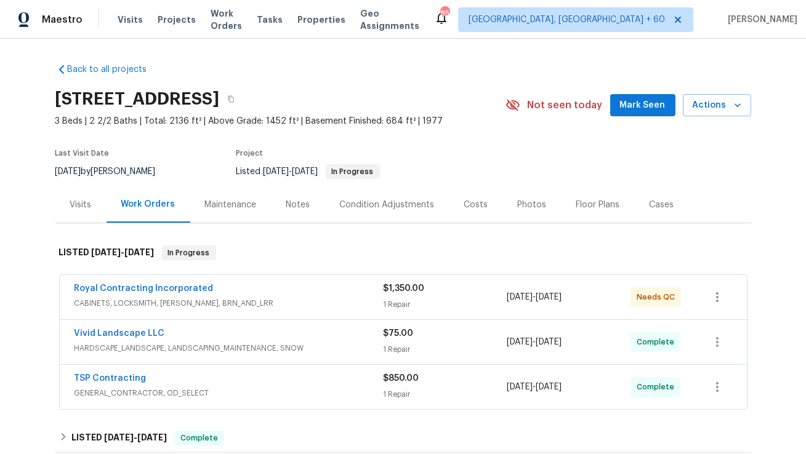
click at [93, 206] on div "Visits" at bounding box center [80, 205] width 51 height 36
click at [176, 288] on link "Royal Contracting Incorporated" at bounding box center [143, 288] width 139 height 9
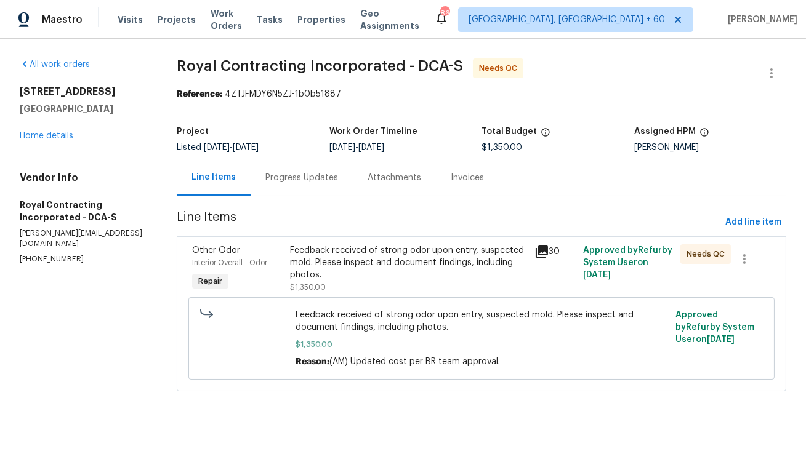
click at [291, 185] on div "Progress Updates" at bounding box center [302, 177] width 102 height 36
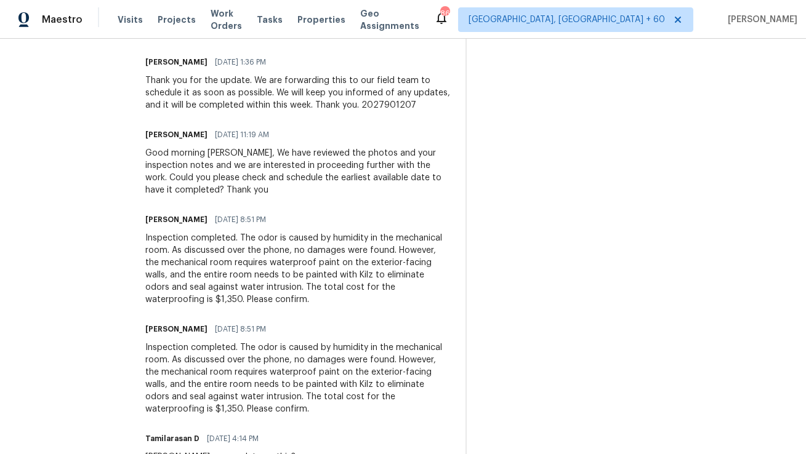
scroll to position [545, 0]
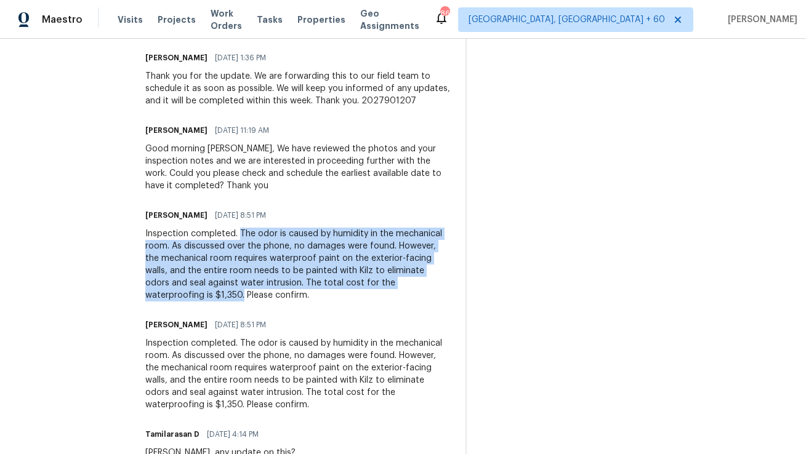
drag, startPoint x: 252, startPoint y: 243, endPoint x: 255, endPoint y: 305, distance: 61.6
click at [255, 302] on div "Inspection completed. The odor is caused by humidity in the mechanical room. As…" at bounding box center [297, 265] width 305 height 74
copy div "The odor is caused by humidity in the mechanical room. As discussed over the ph…"
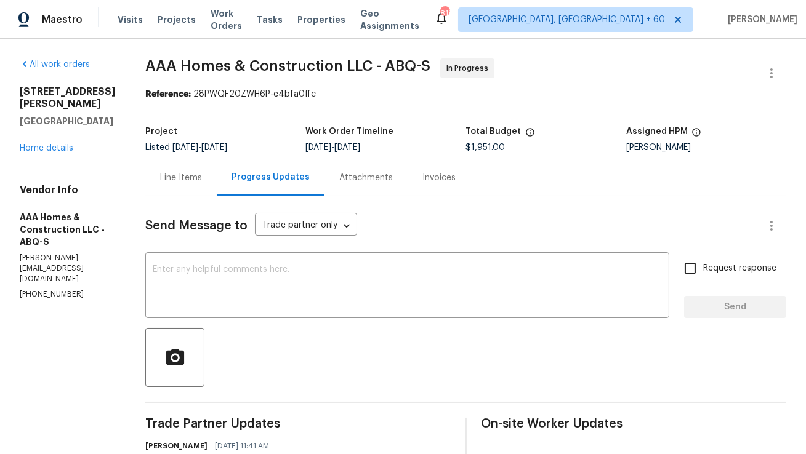
click at [191, 172] on div "Line Items" at bounding box center [181, 178] width 42 height 12
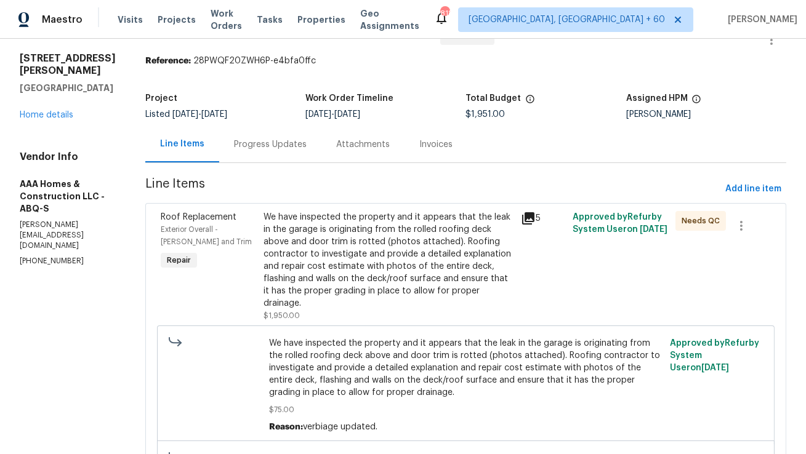
scroll to position [36, 0]
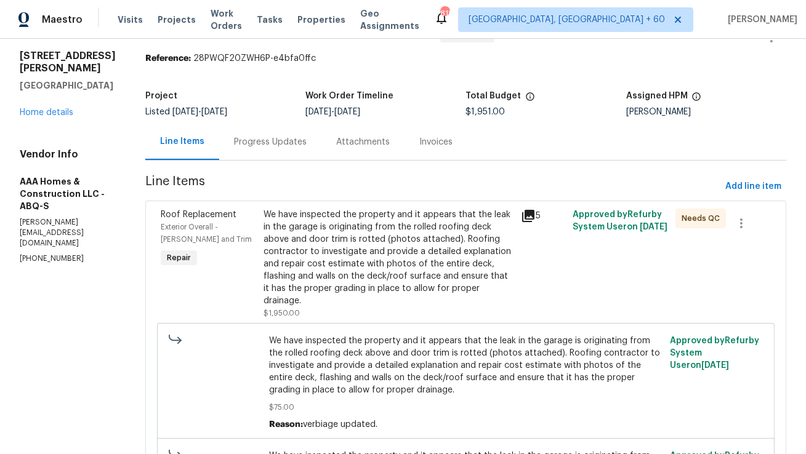
click at [331, 241] on div "We have inspected the property and it appears that the leak in the garage is or…" at bounding box center [388, 258] width 250 height 98
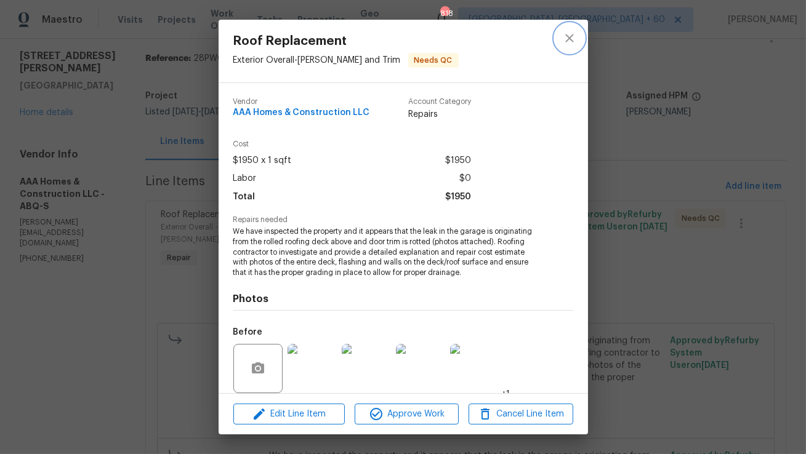
click at [578, 38] on button "close" at bounding box center [570, 38] width 30 height 30
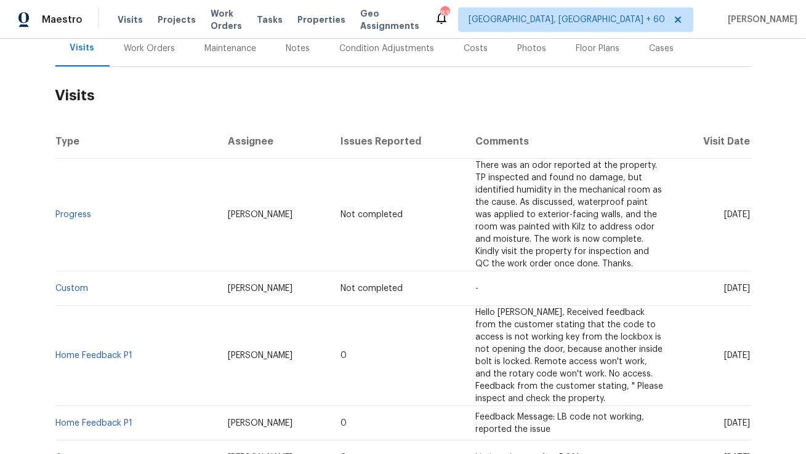
scroll to position [160, 0]
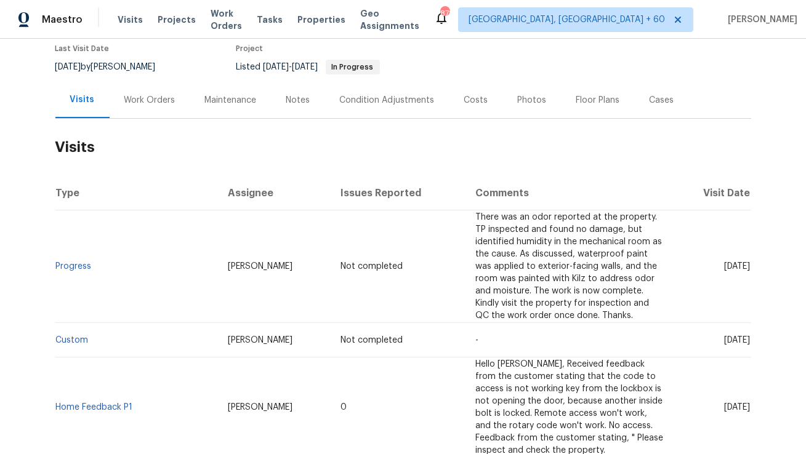
scroll to position [31, 0]
